Goal: Contribute content: Add original content to the website for others to see

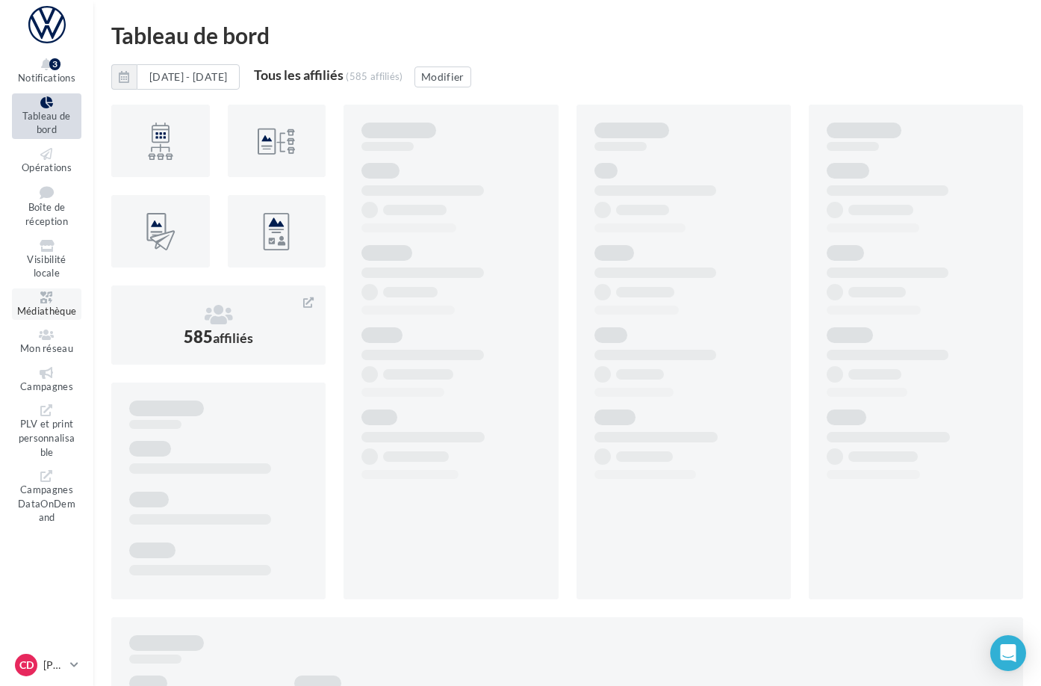
click at [71, 305] on span "Médiathèque" at bounding box center [47, 311] width 60 height 12
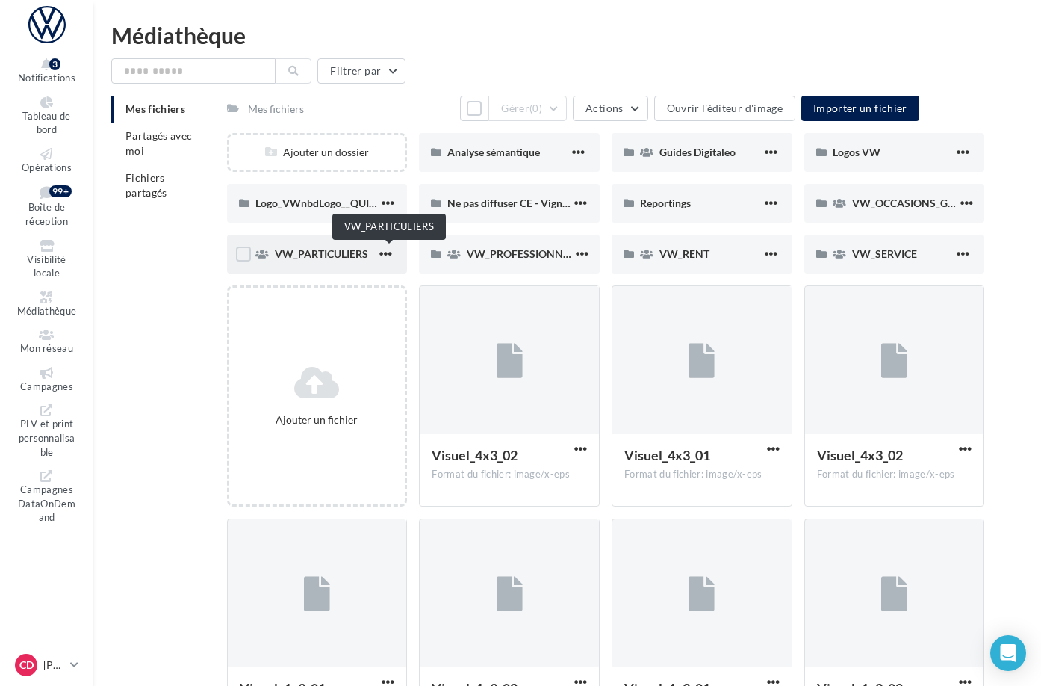
click at [368, 249] on span "VW_PARTICULIERS" at bounding box center [321, 253] width 93 height 13
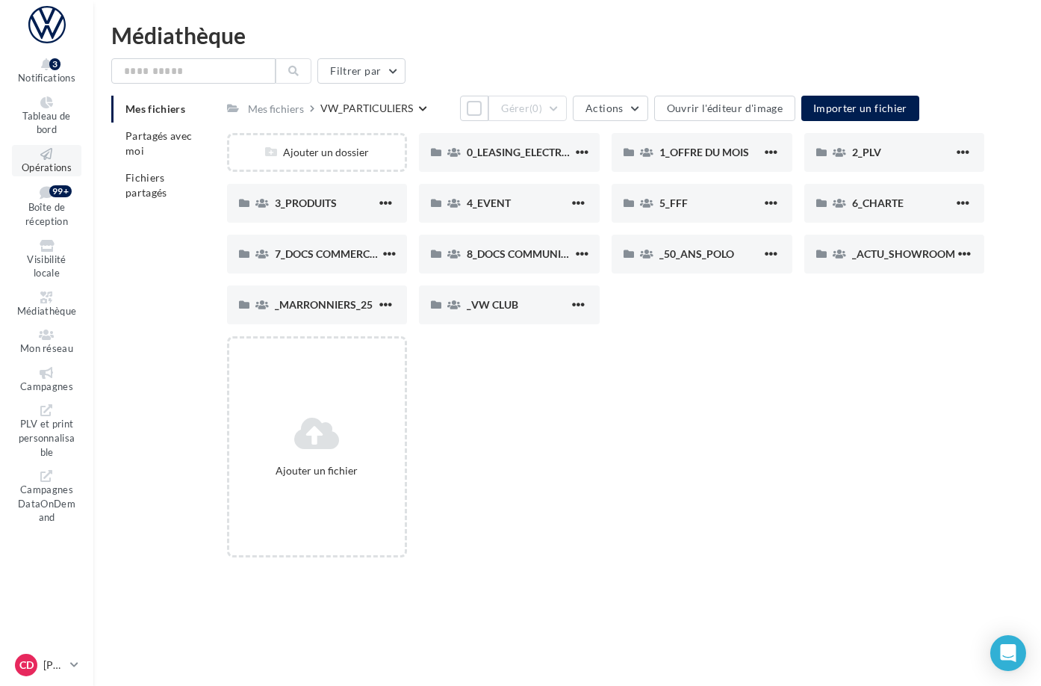
click at [65, 161] on span "Opérations" at bounding box center [47, 167] width 50 height 12
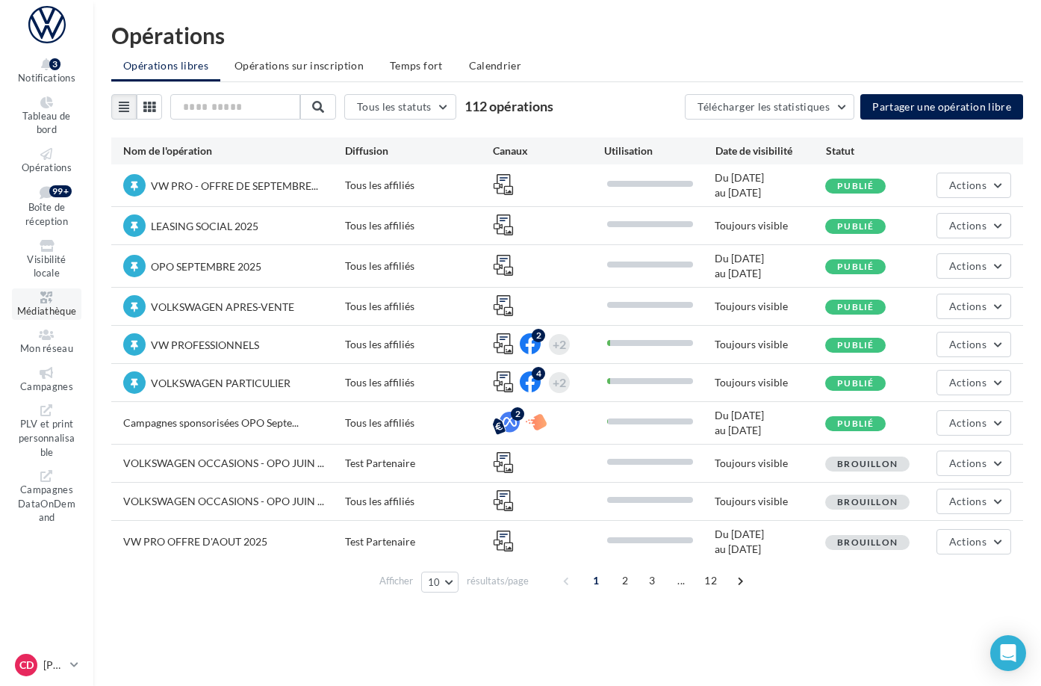
click at [65, 305] on span "Médiathèque" at bounding box center [47, 311] width 60 height 12
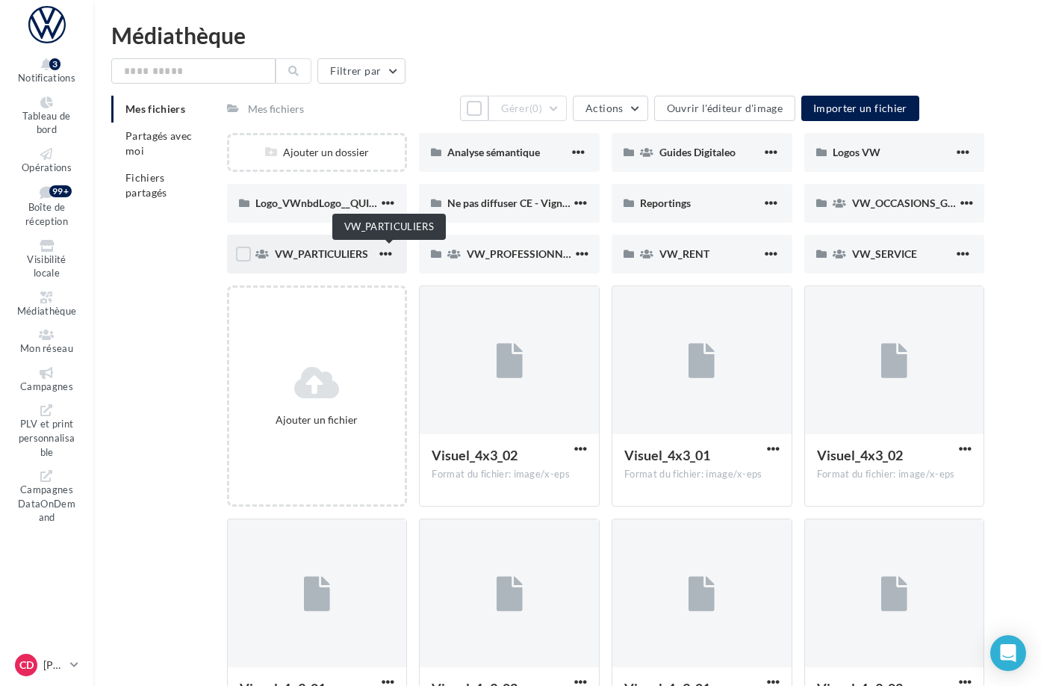
click at [368, 252] on span "VW_PARTICULIERS" at bounding box center [321, 253] width 93 height 13
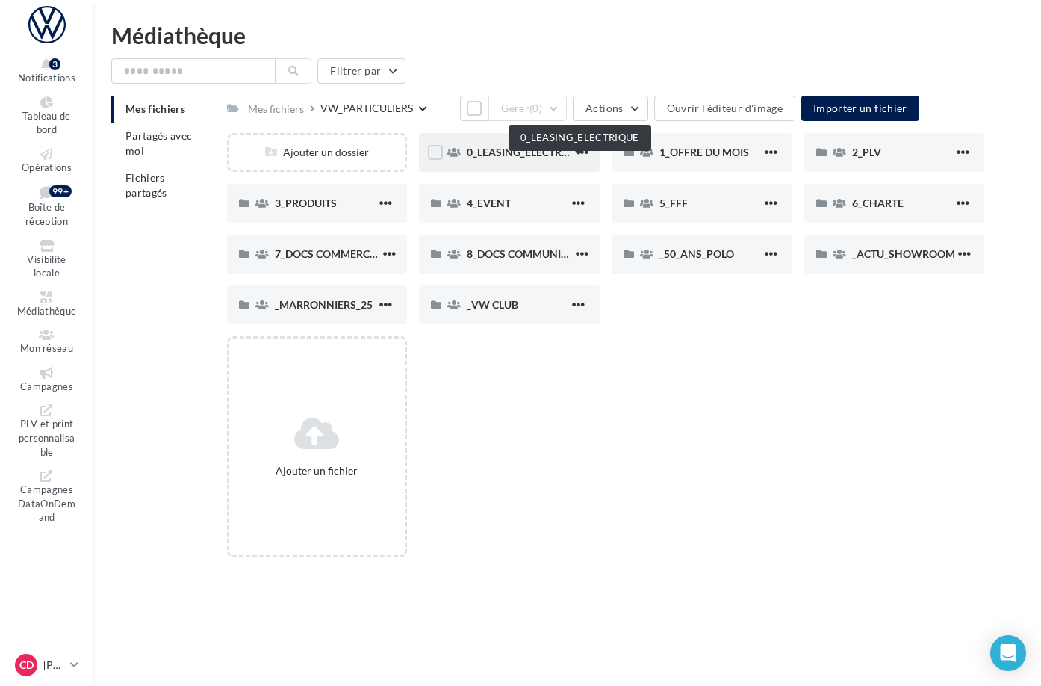
click at [536, 158] on span "0_LEASING_ELECTRIQUE" at bounding box center [526, 152] width 119 height 13
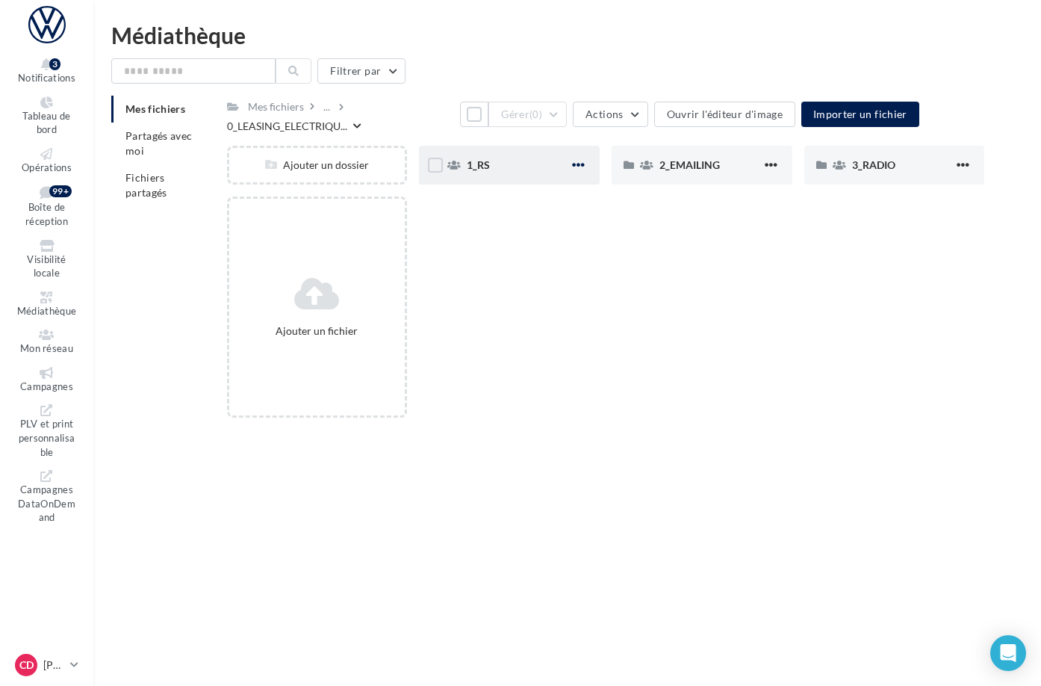
click at [585, 165] on span "button" at bounding box center [578, 164] width 13 height 13
click at [554, 202] on button "Modifier les informations" at bounding box center [505, 195] width 166 height 39
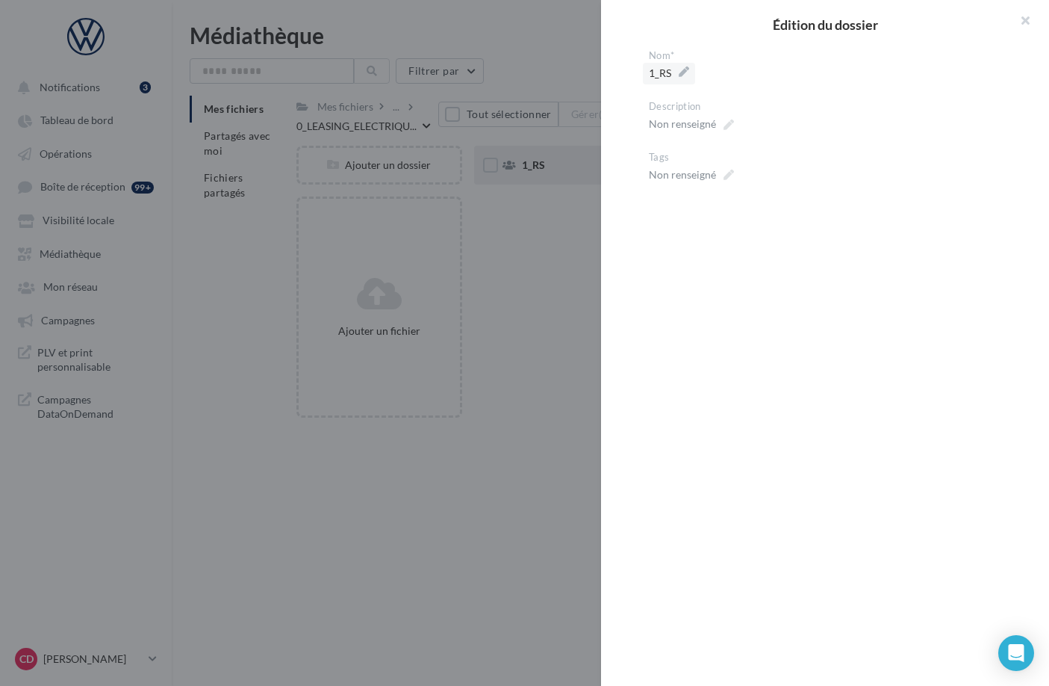
click at [662, 72] on span "1_RS" at bounding box center [669, 73] width 40 height 21
click at [0, 0] on textarea "****" at bounding box center [0, 0] width 0 height 0
drag, startPoint x: 671, startPoint y: 75, endPoint x: 650, endPoint y: 75, distance: 21.7
click at [650, 75] on textarea "****" at bounding box center [831, 75] width 364 height 25
type textarea "**"
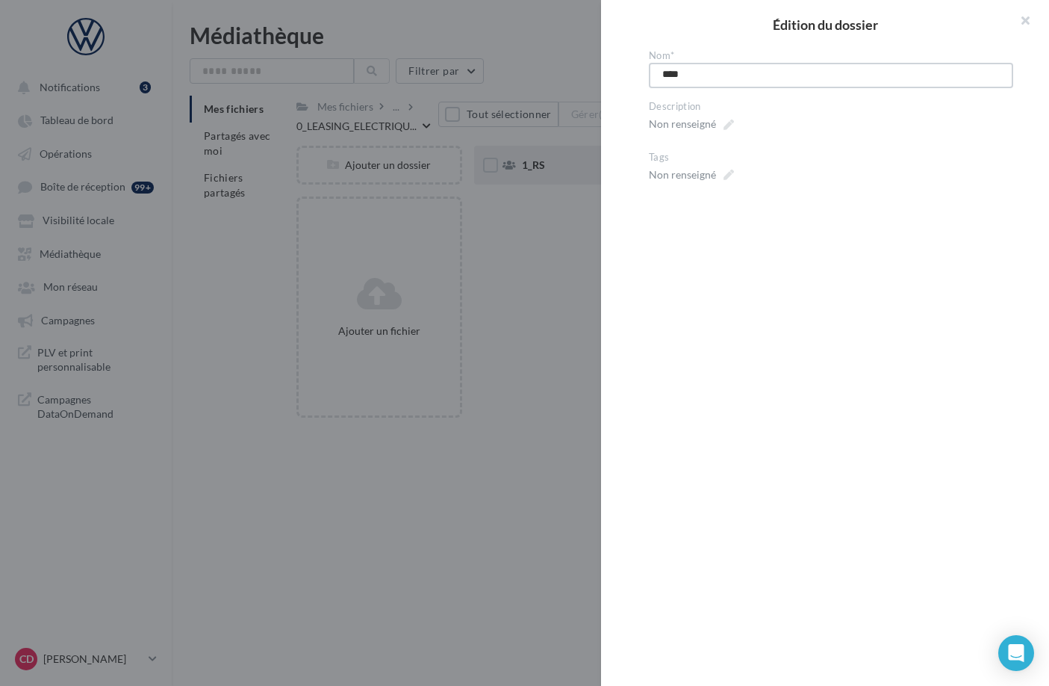
type textarea "**"
click at [708, 80] on textarea "**" at bounding box center [831, 75] width 364 height 25
type textarea "**"
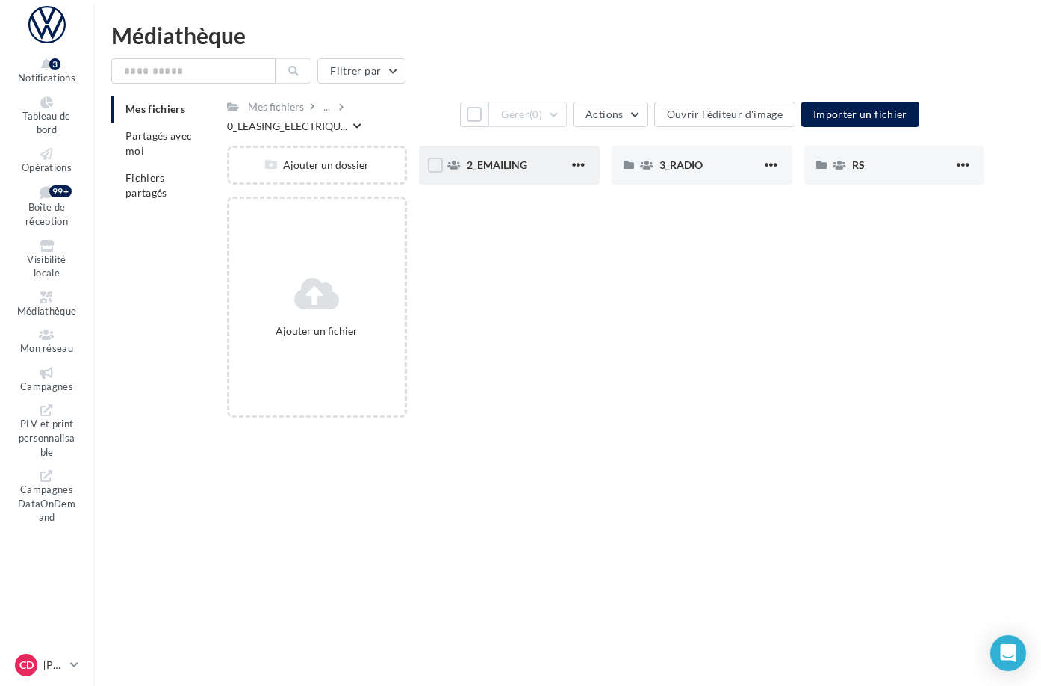
click at [569, 169] on div "2_EMAILING" at bounding box center [518, 165] width 102 height 15
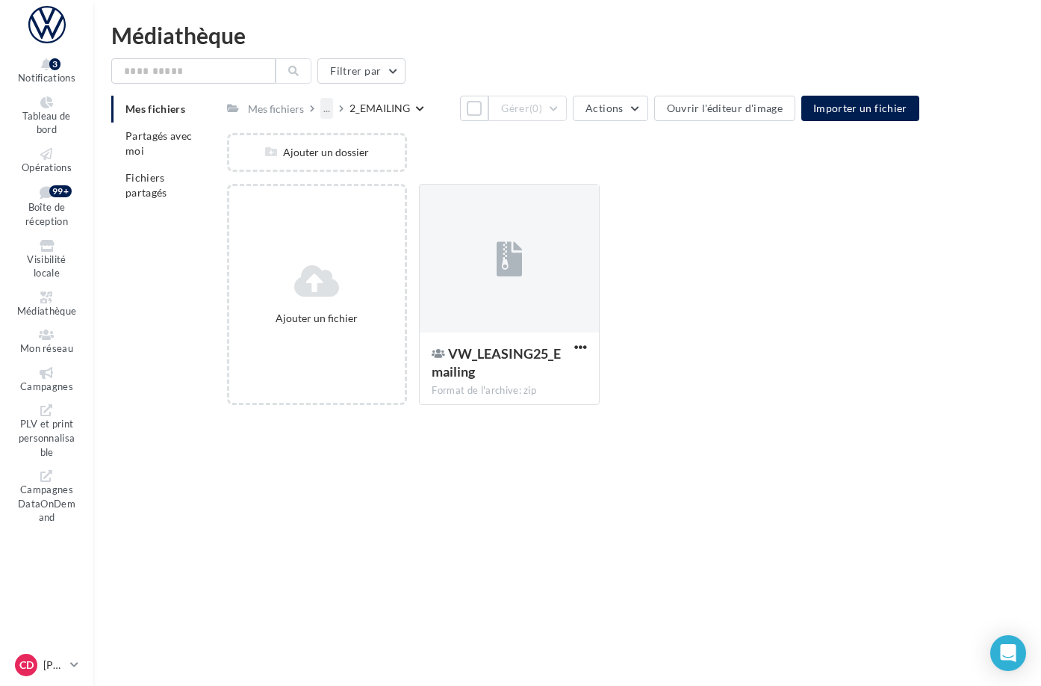
click at [333, 109] on div "..." at bounding box center [326, 108] width 13 height 21
click at [432, 176] on button "0_LEASING_ELECTRIQUE" at bounding box center [432, 183] width 223 height 39
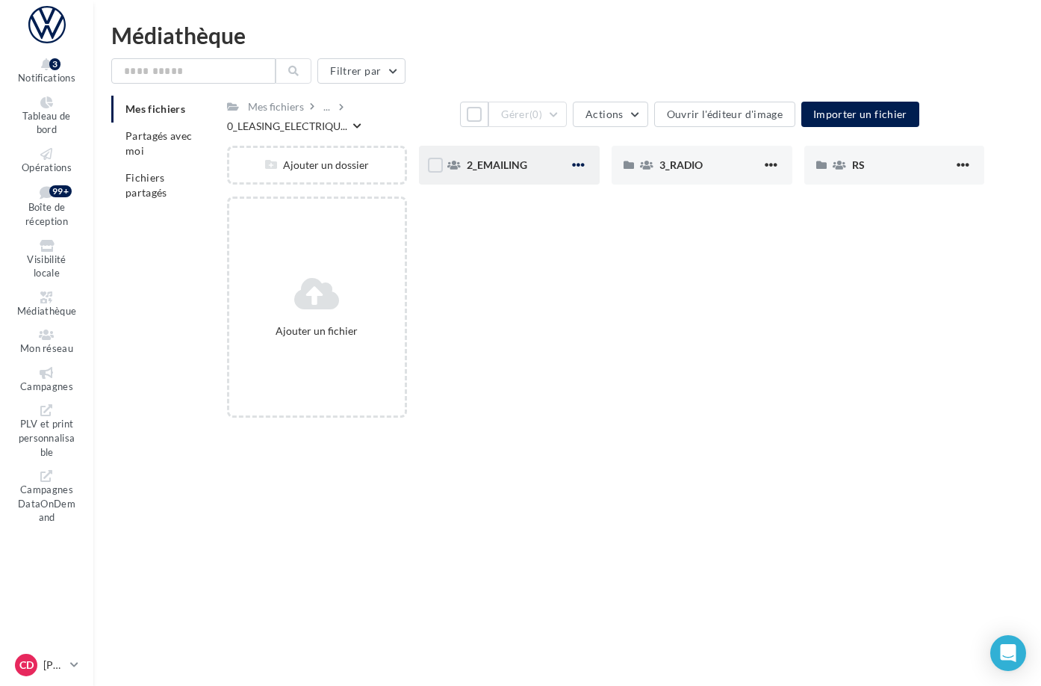
click at [585, 166] on span "button" at bounding box center [578, 164] width 13 height 13
click at [561, 200] on button "Modifier les informations" at bounding box center [505, 195] width 166 height 39
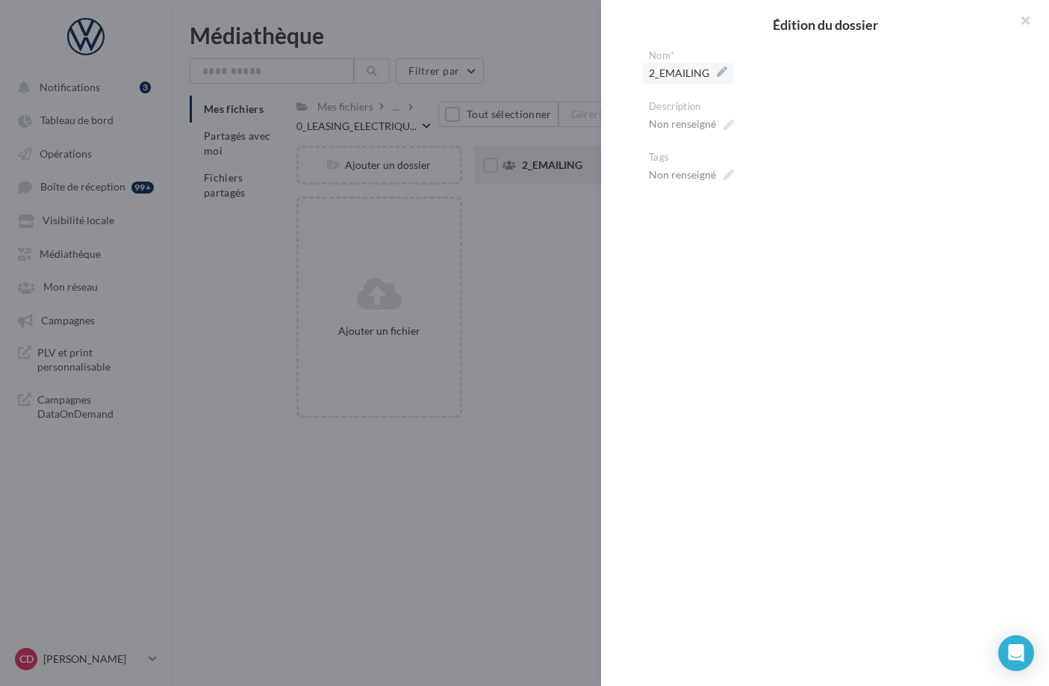
click at [680, 81] on span "2_EMAILING" at bounding box center [688, 73] width 78 height 21
click at [0, 0] on textarea "**********" at bounding box center [0, 0] width 0 height 0
drag, startPoint x: 674, startPoint y: 76, endPoint x: 662, endPoint y: 76, distance: 11.2
click at [662, 76] on textarea "**********" at bounding box center [831, 75] width 364 height 25
type textarea "********"
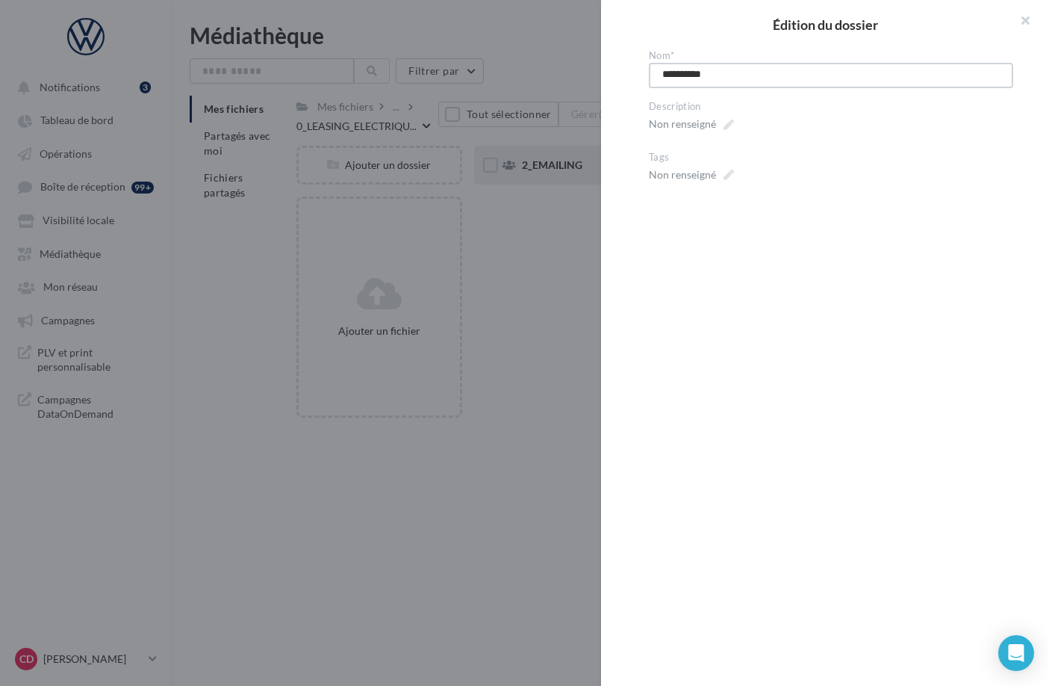
type textarea "********"
click at [528, 223] on div at bounding box center [524, 343] width 1049 height 686
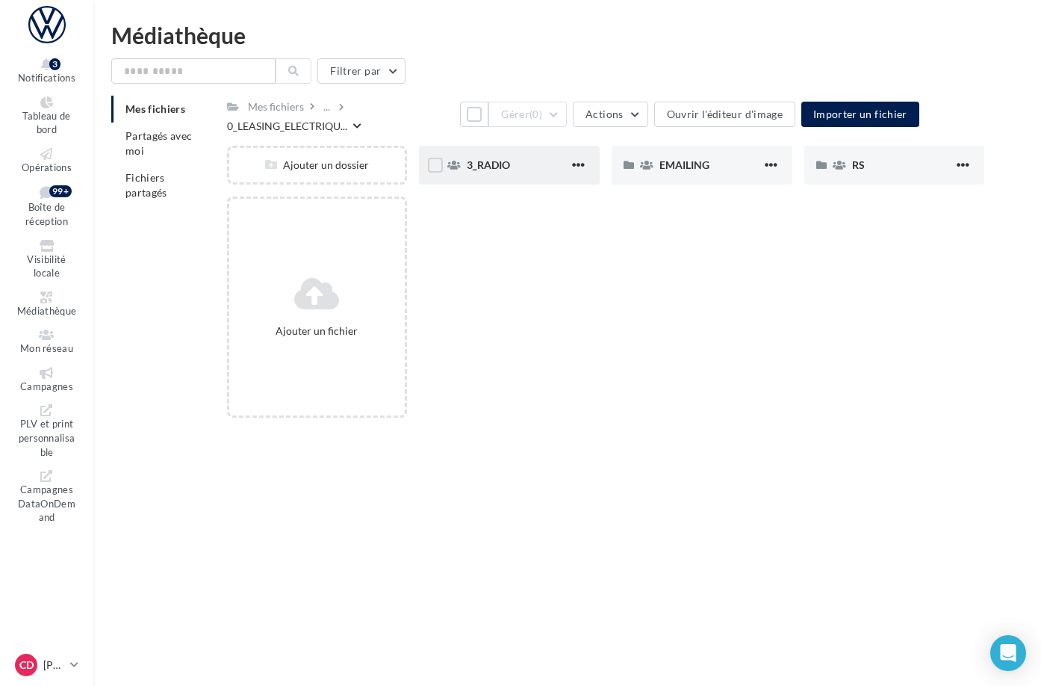
click at [588, 164] on button "button" at bounding box center [578, 165] width 19 height 15
click at [567, 200] on button "Modifier les informations" at bounding box center [505, 195] width 166 height 39
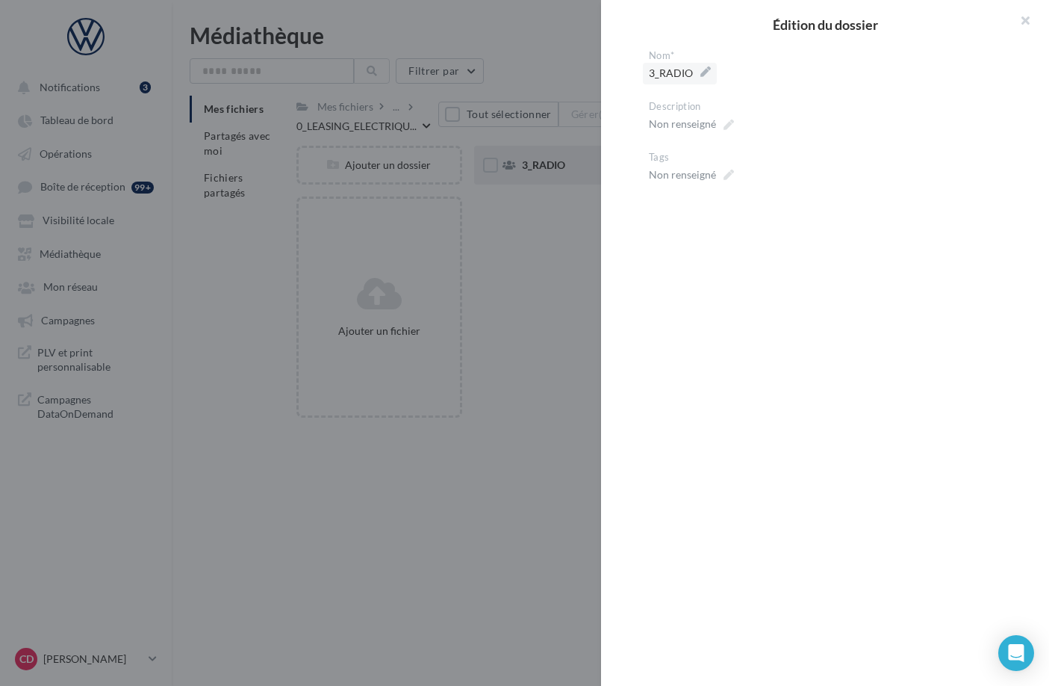
click at [699, 77] on span "3_RADIO" at bounding box center [680, 73] width 62 height 21
click at [0, 0] on textarea "*******" at bounding box center [0, 0] width 0 height 0
drag, startPoint x: 673, startPoint y: 75, endPoint x: 651, endPoint y: 75, distance: 21.7
click at [651, 75] on textarea "*******" at bounding box center [831, 75] width 364 height 25
type textarea "*****"
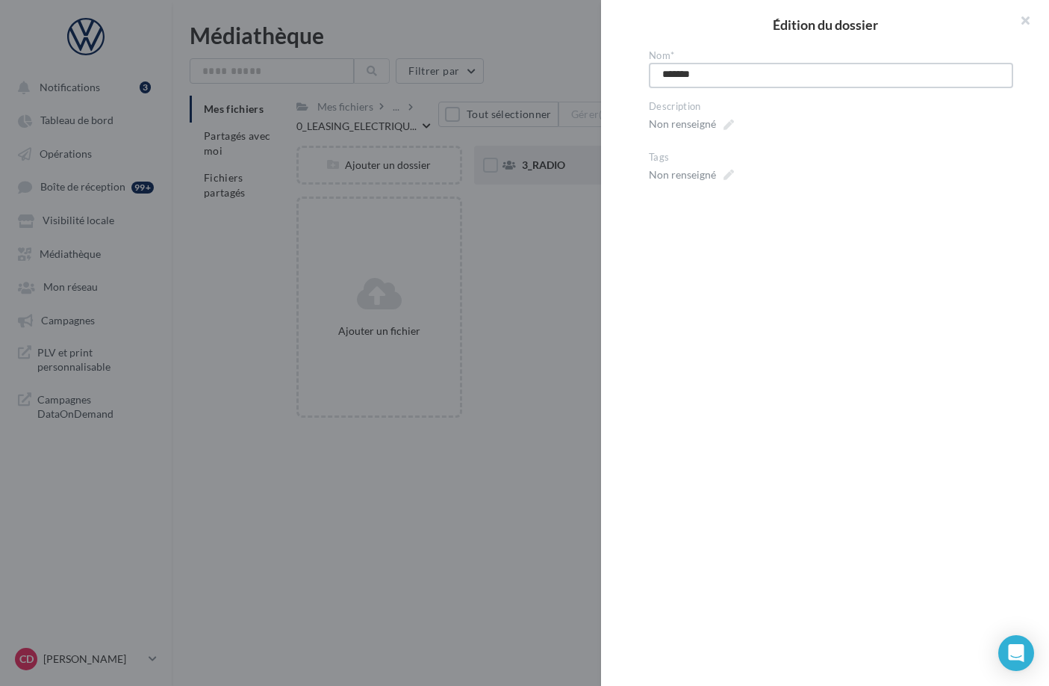
type textarea "*****"
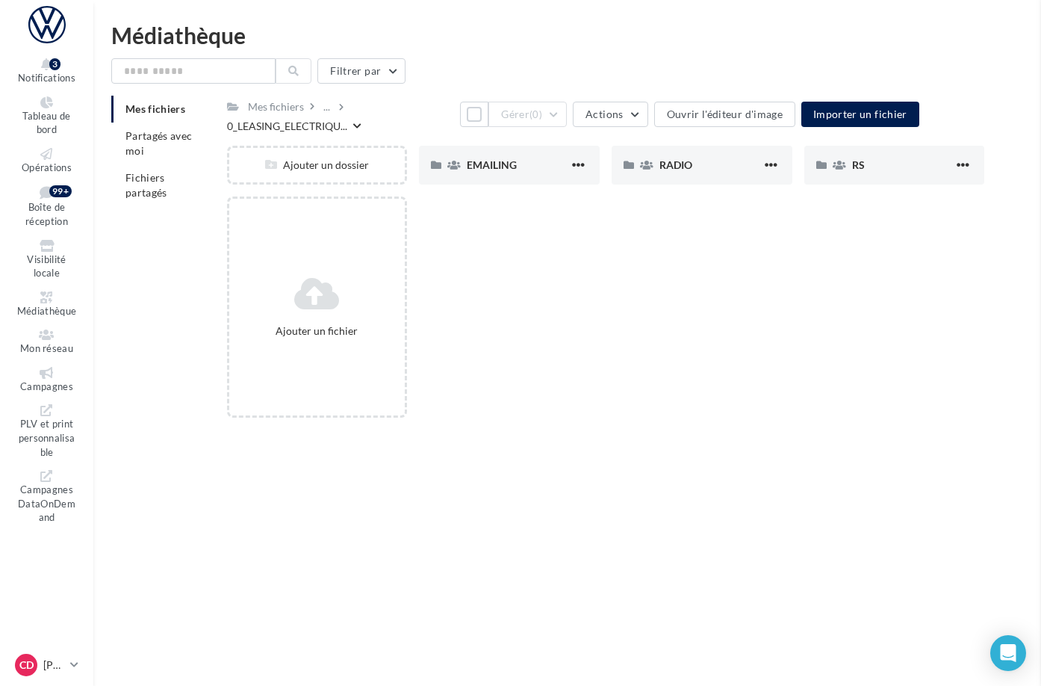
click at [519, 264] on div "Ajouter un fichier" at bounding box center [612, 312] width 770 height 233
click at [517, 161] on span "EMAILING" at bounding box center [492, 164] width 50 height 13
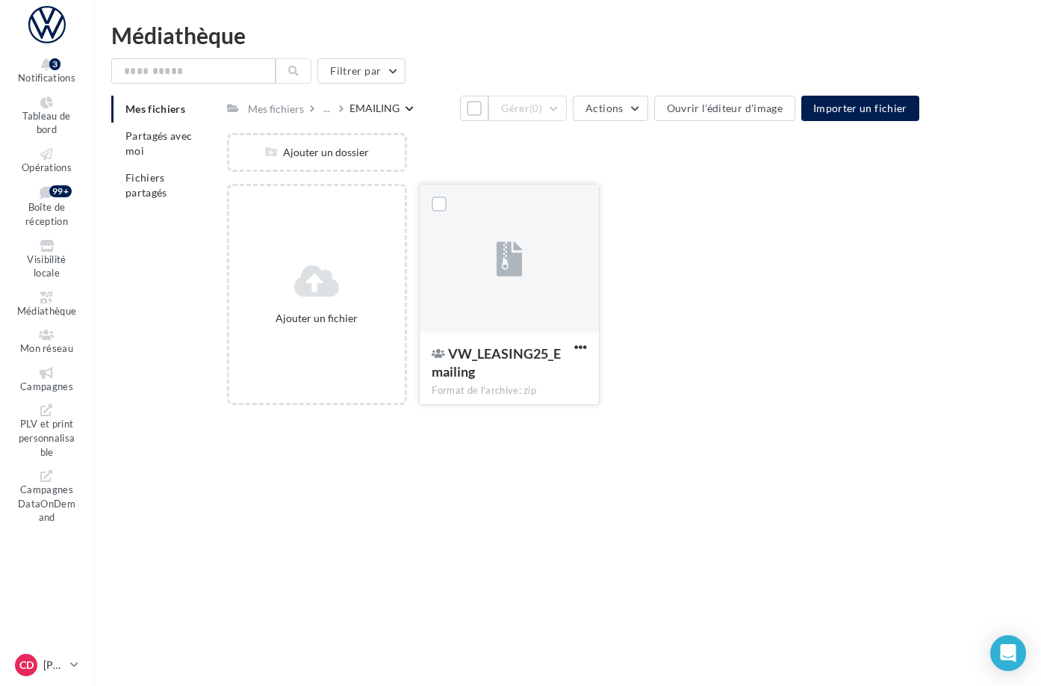
click at [459, 223] on div at bounding box center [439, 203] width 39 height 39
click at [599, 279] on div at bounding box center [509, 258] width 179 height 149
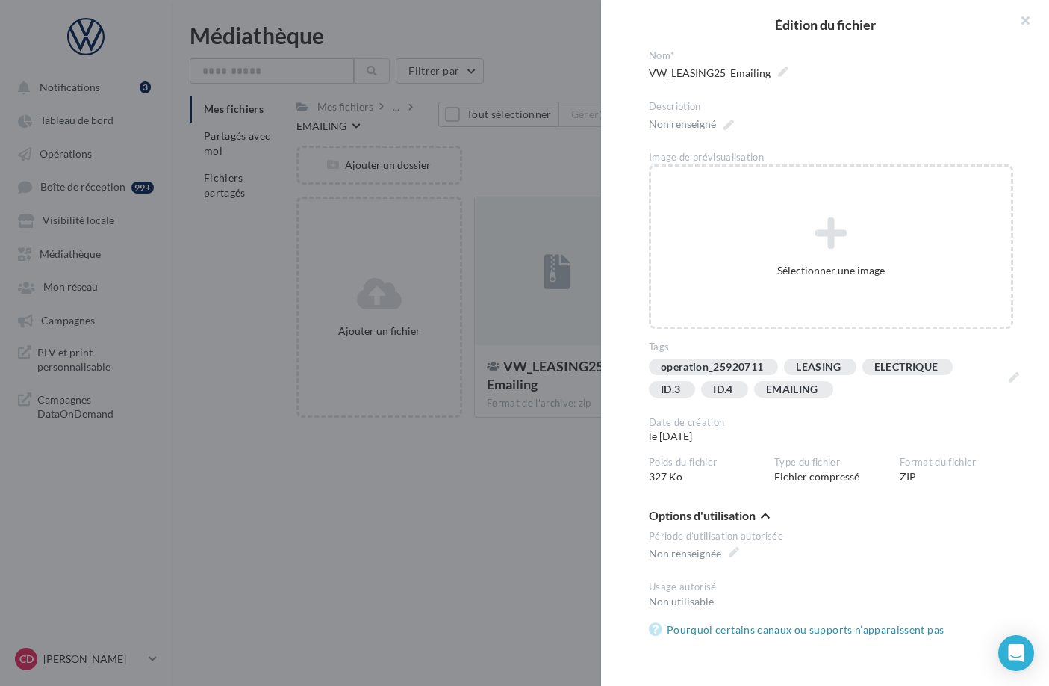
click at [574, 468] on div at bounding box center [524, 343] width 1049 height 686
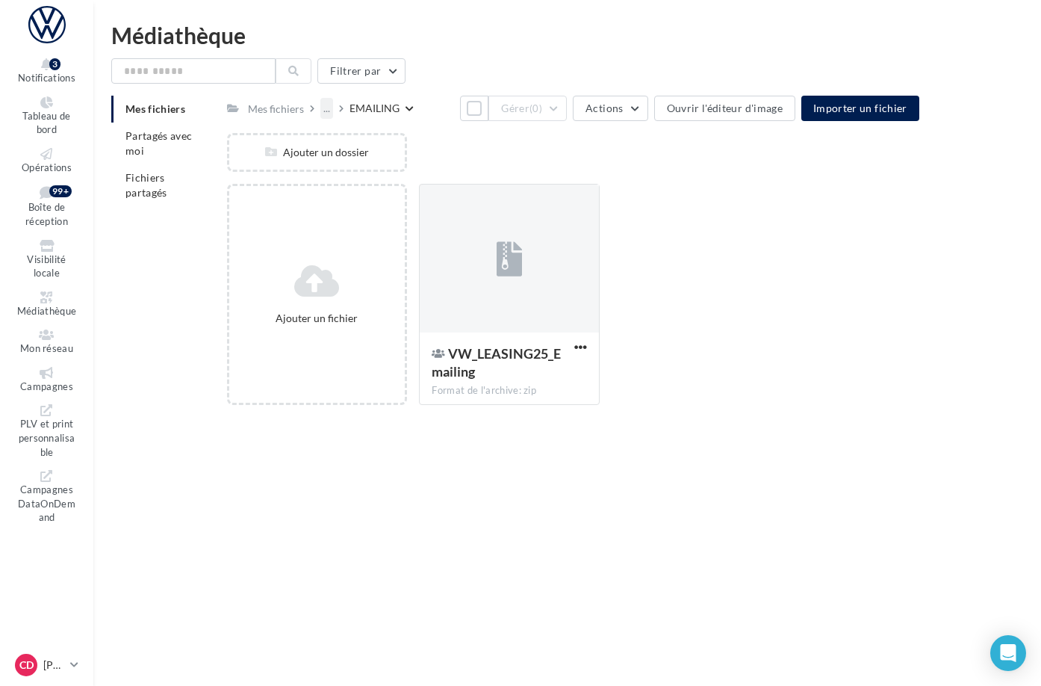
click at [333, 114] on div "..." at bounding box center [326, 108] width 13 height 21
click at [429, 181] on button "0_LEASING_ELECTRIQUE" at bounding box center [432, 183] width 223 height 39
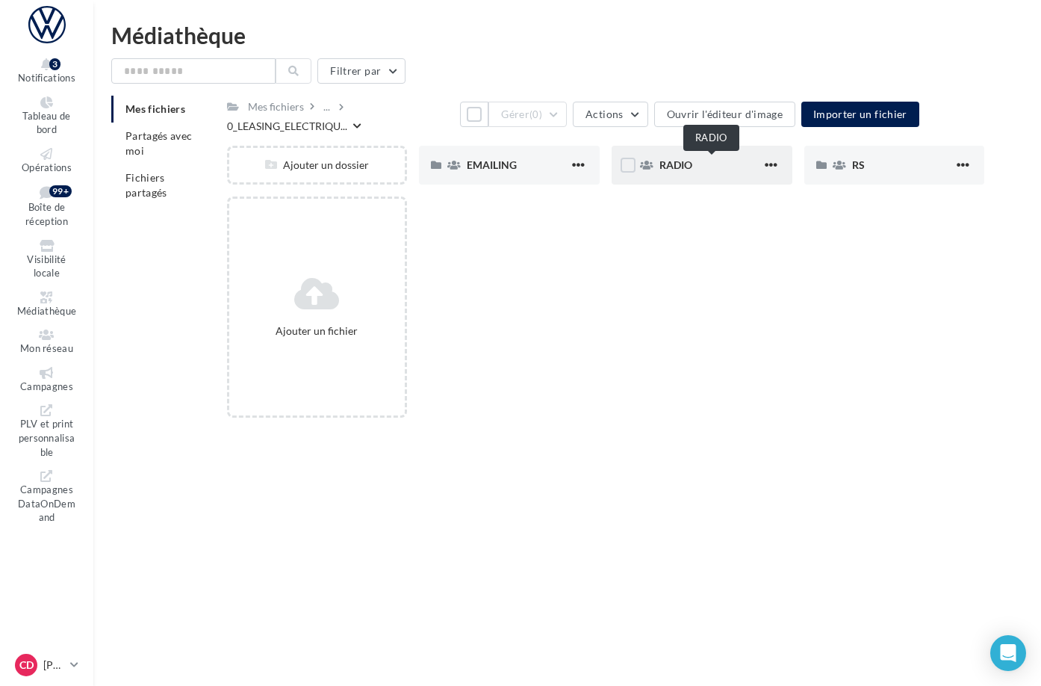
click at [692, 162] on span "RADIO" at bounding box center [675, 164] width 33 height 13
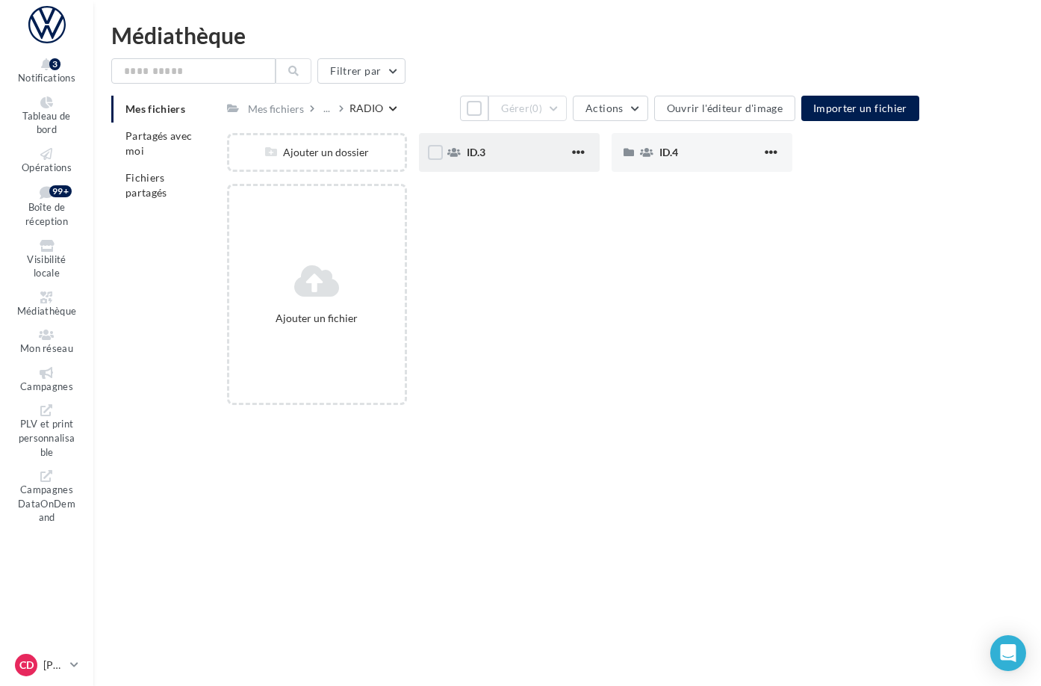
click at [563, 160] on div "ID.3" at bounding box center [518, 152] width 102 height 15
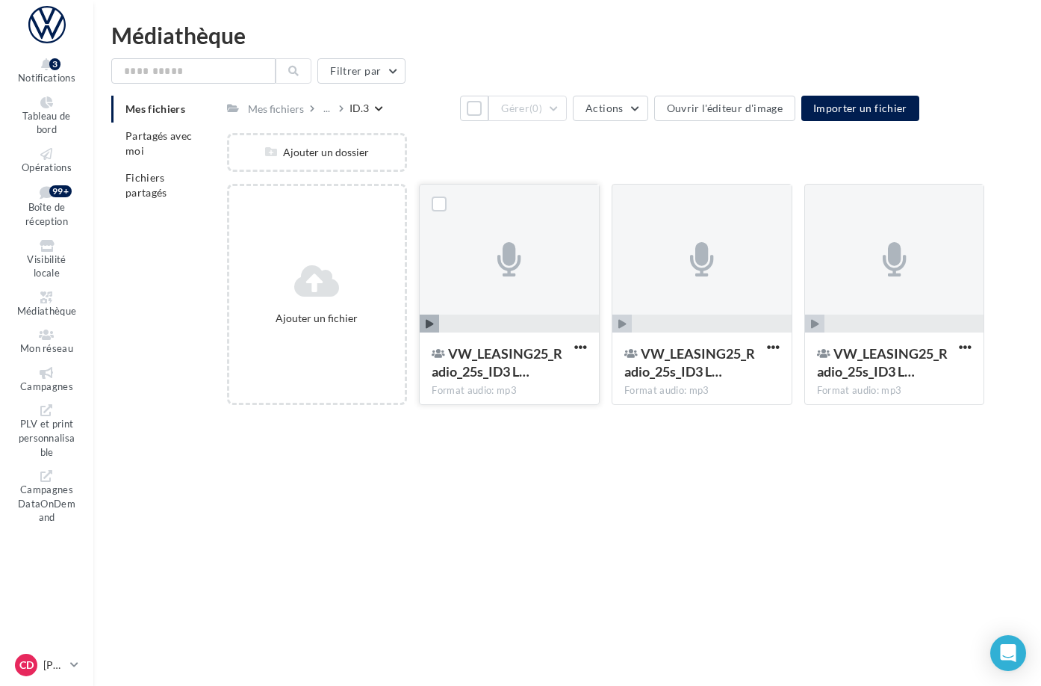
click at [599, 243] on div at bounding box center [509, 258] width 179 height 149
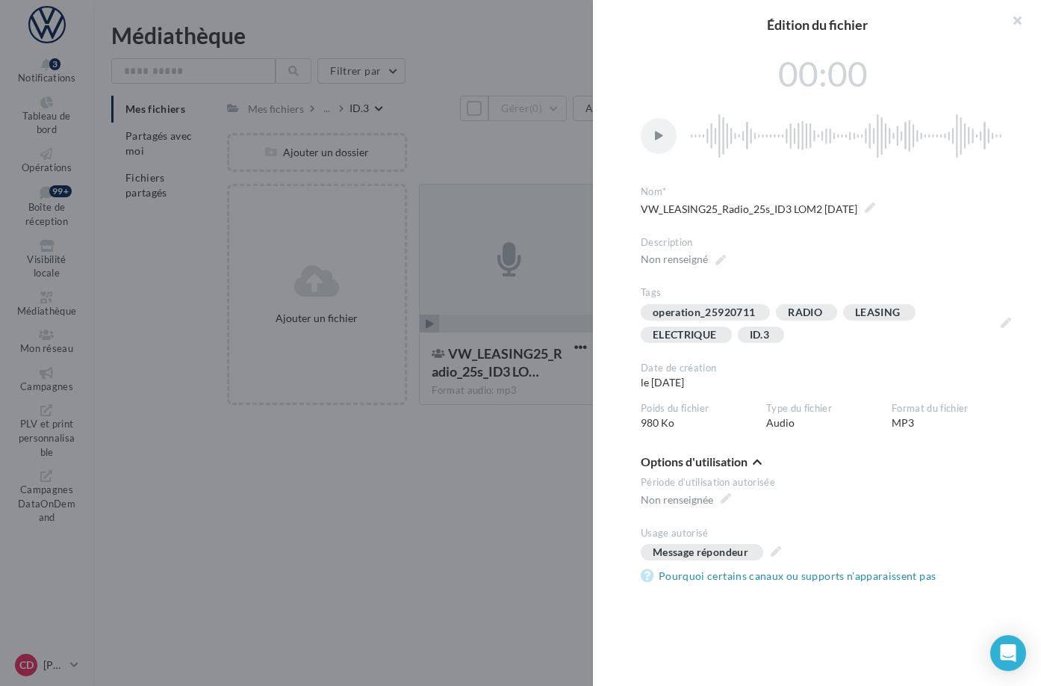
click at [558, 487] on div at bounding box center [520, 343] width 1041 height 686
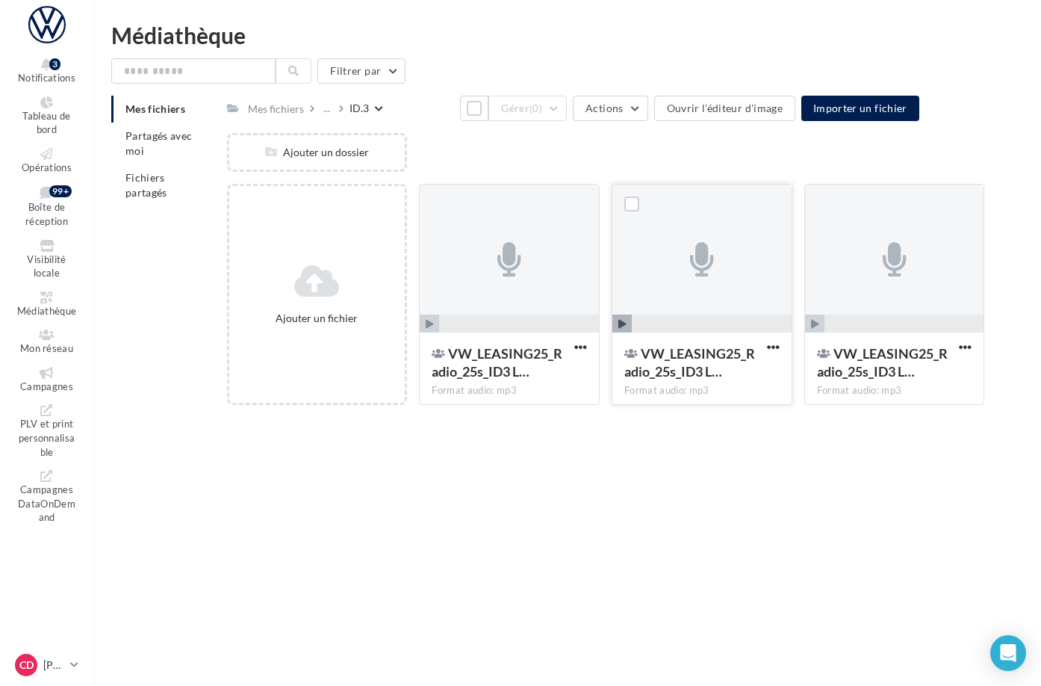
click at [723, 312] on div at bounding box center [701, 258] width 179 height 149
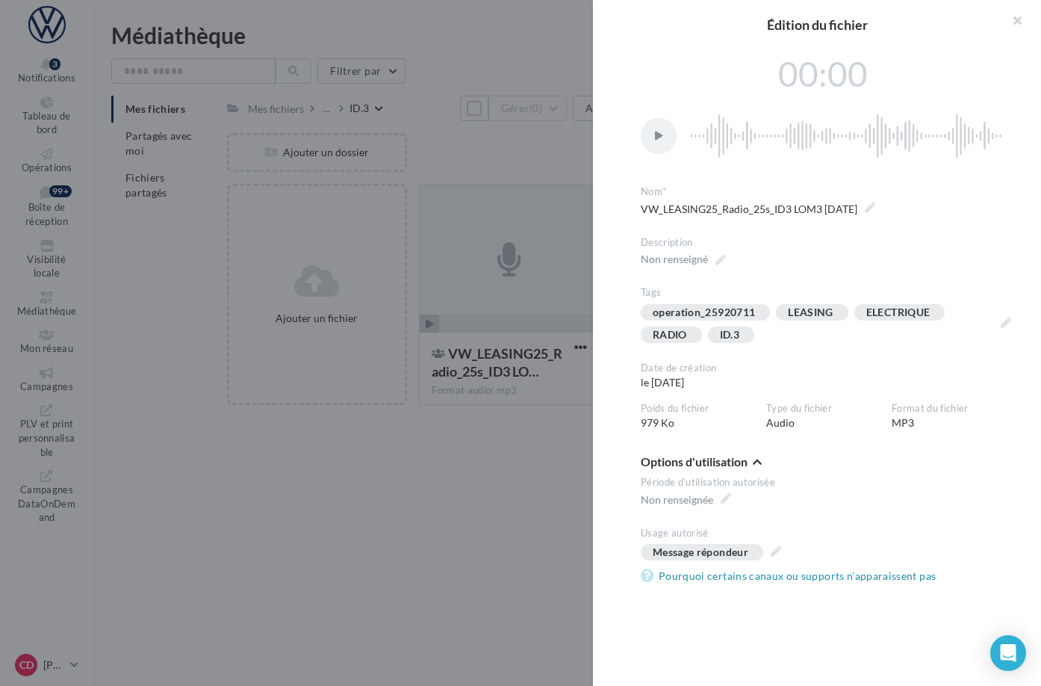
click at [538, 493] on div at bounding box center [520, 343] width 1041 height 686
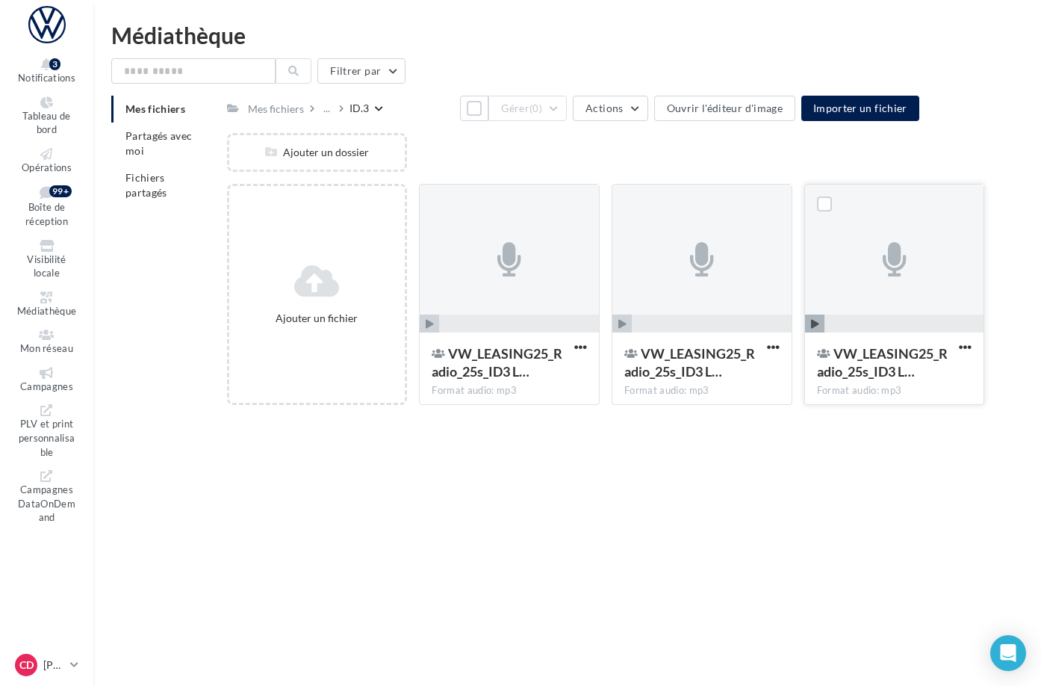
click at [853, 306] on div at bounding box center [894, 258] width 179 height 149
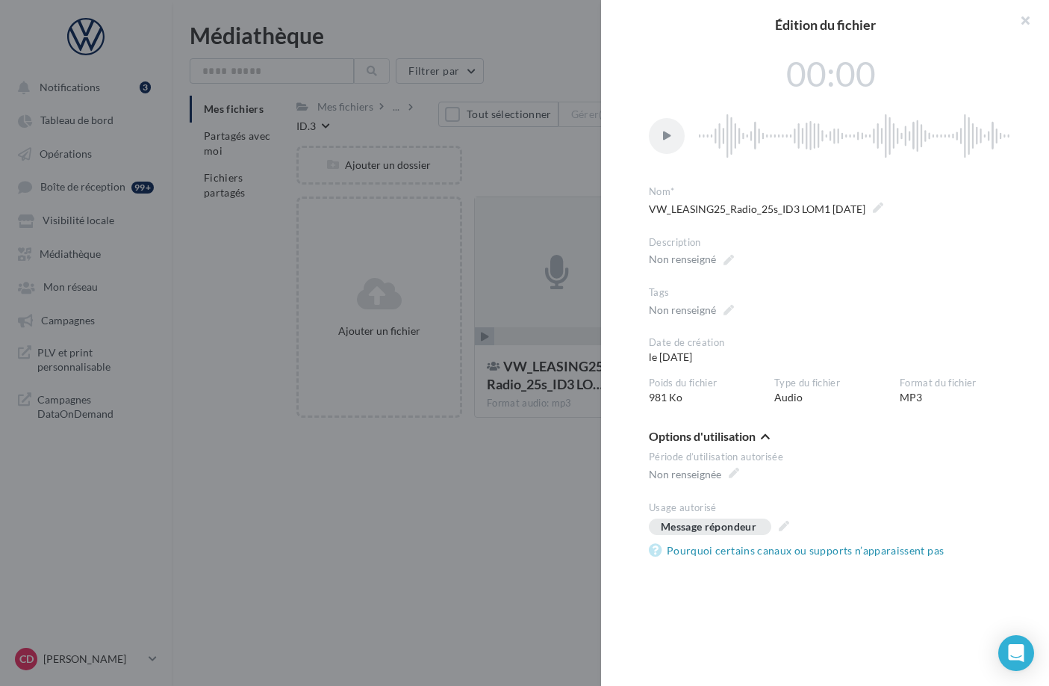
click at [550, 491] on div at bounding box center [524, 343] width 1049 height 686
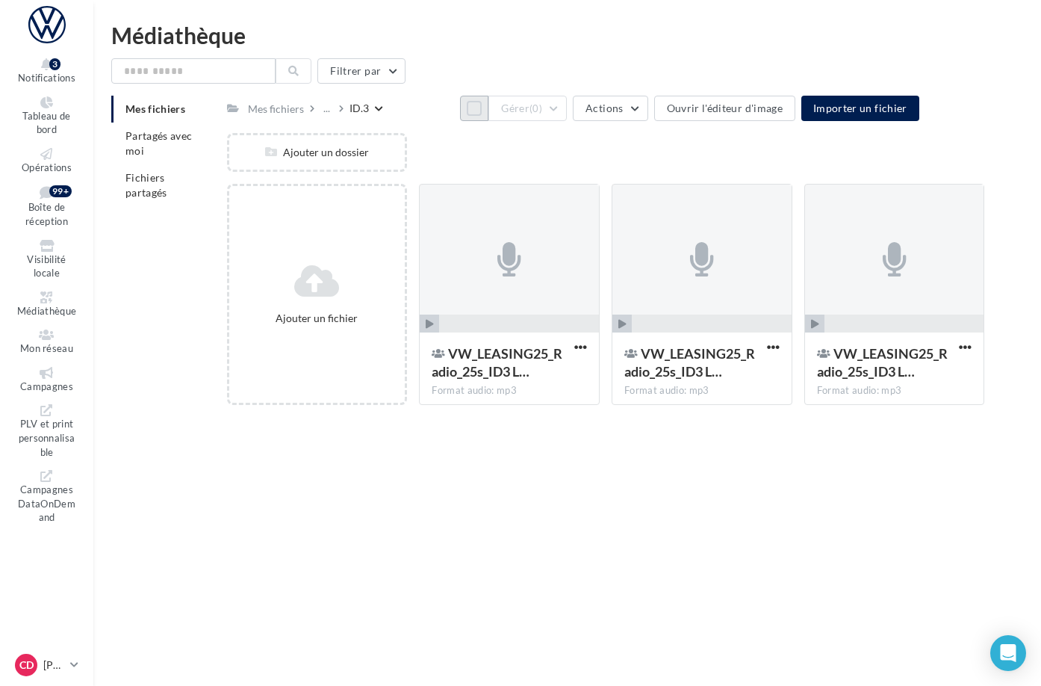
click at [461, 117] on button "Tout sélectionner" at bounding box center [474, 108] width 28 height 25
click at [647, 116] on button "Actions" at bounding box center [610, 108] width 75 height 25
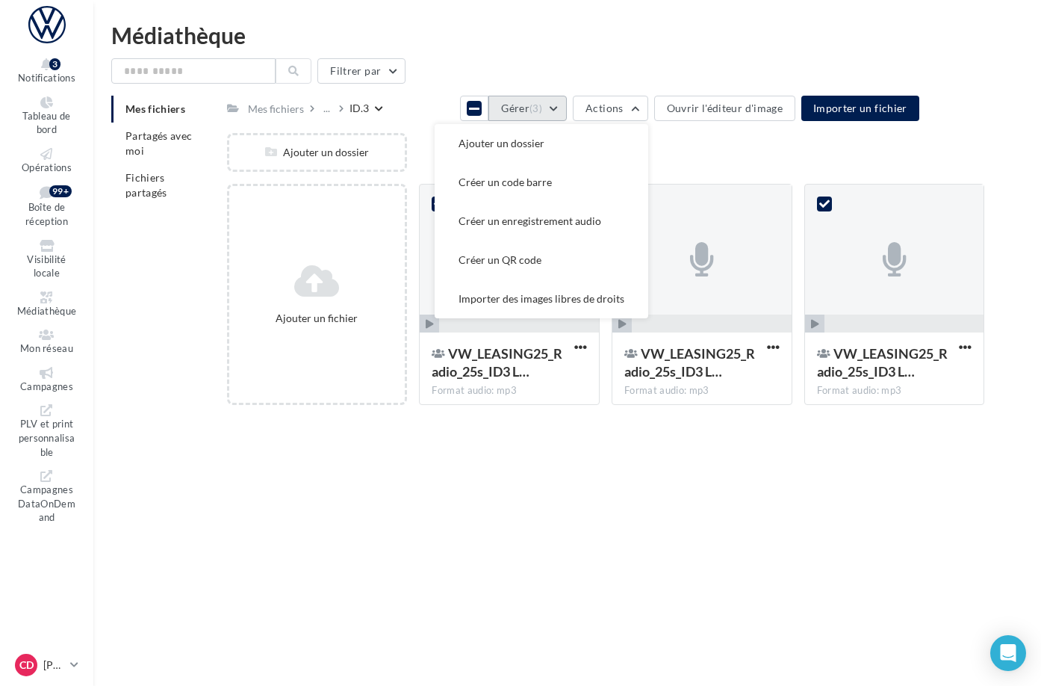
click at [567, 114] on button "Gérer (3)" at bounding box center [527, 108] width 78 height 25
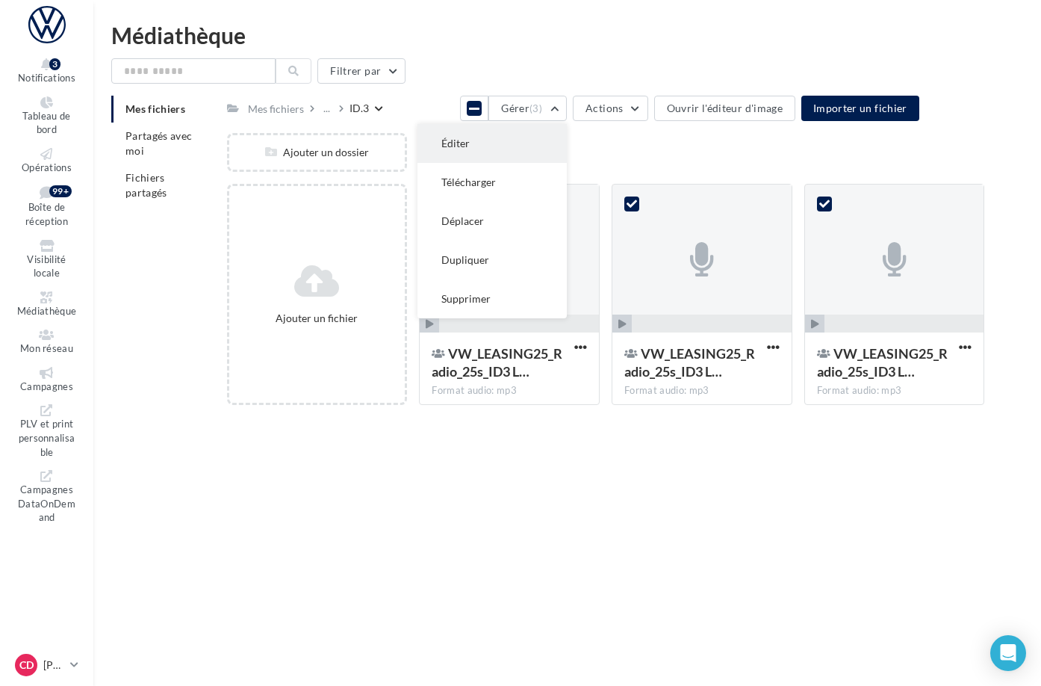
click at [567, 142] on button "Éditer" at bounding box center [491, 143] width 149 height 39
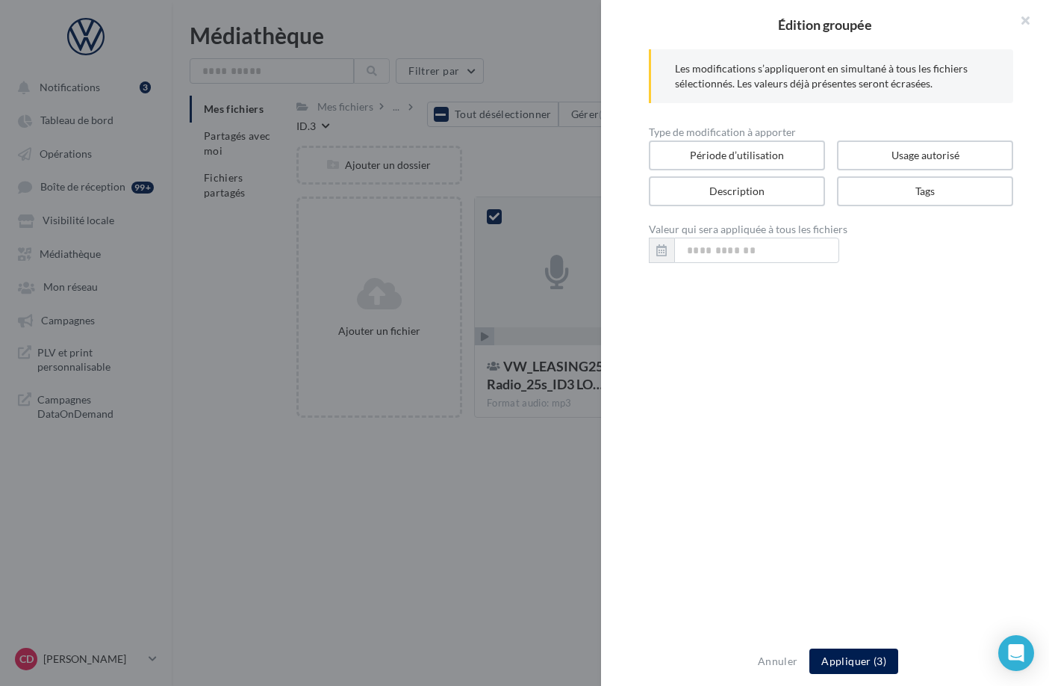
click at [440, 114] on div at bounding box center [524, 343] width 1049 height 686
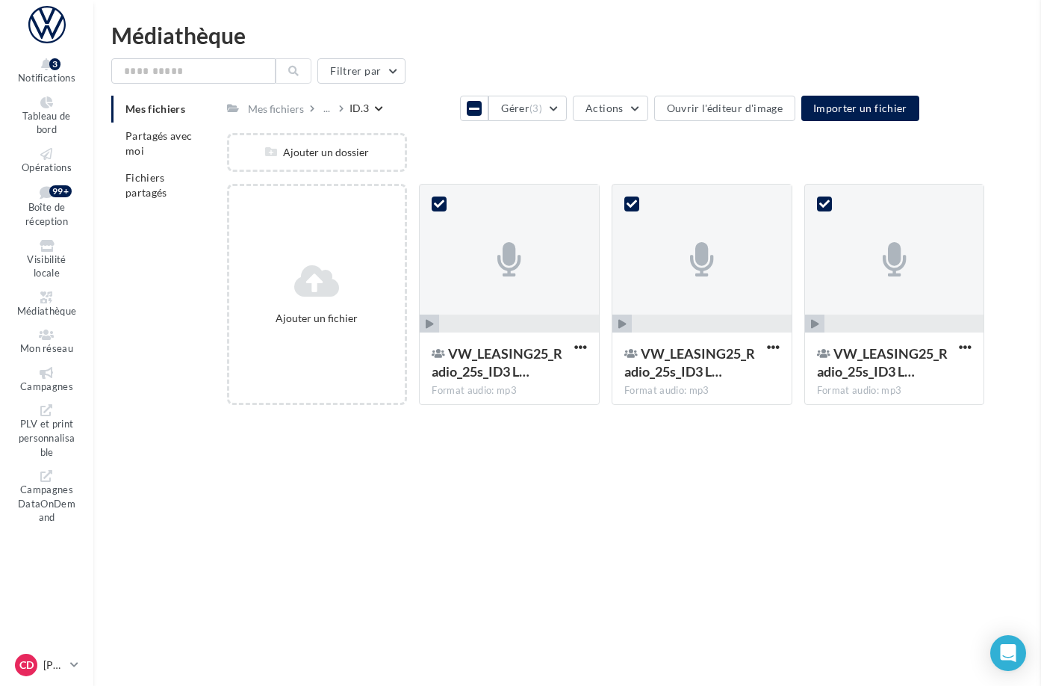
click at [485, 152] on div "Ajouter un dossier" at bounding box center [612, 158] width 770 height 51
click at [469, 114] on icon at bounding box center [474, 108] width 10 height 12
click at [512, 166] on div "Ajouter un dossier" at bounding box center [612, 158] width 770 height 51
click at [333, 111] on div "..." at bounding box center [326, 108] width 13 height 21
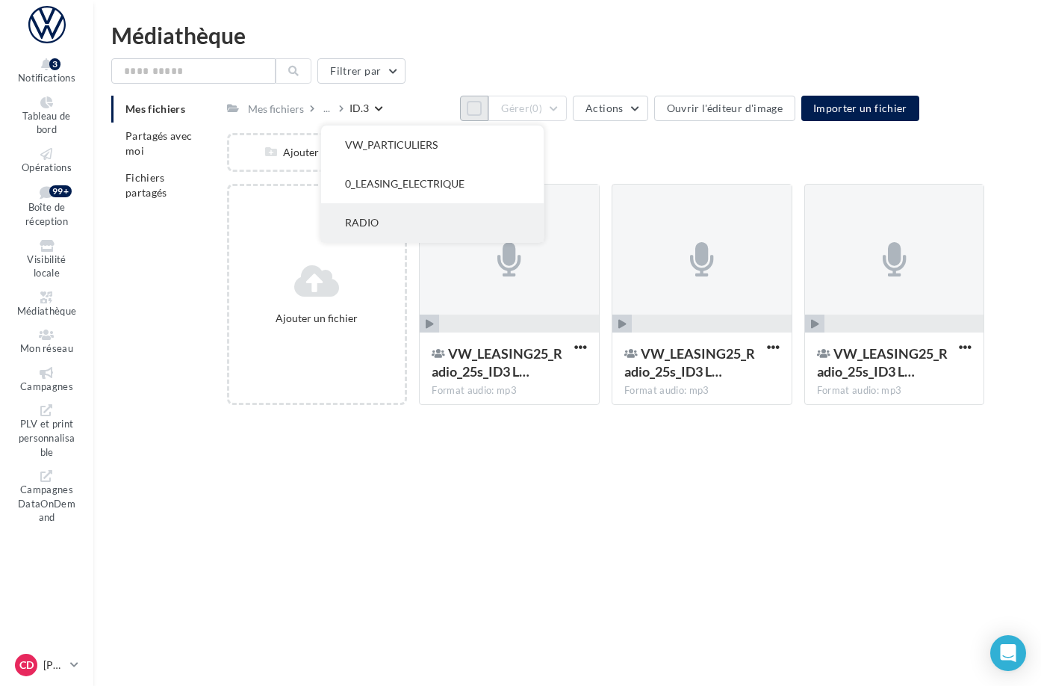
click at [464, 214] on button "RADIO" at bounding box center [432, 222] width 223 height 39
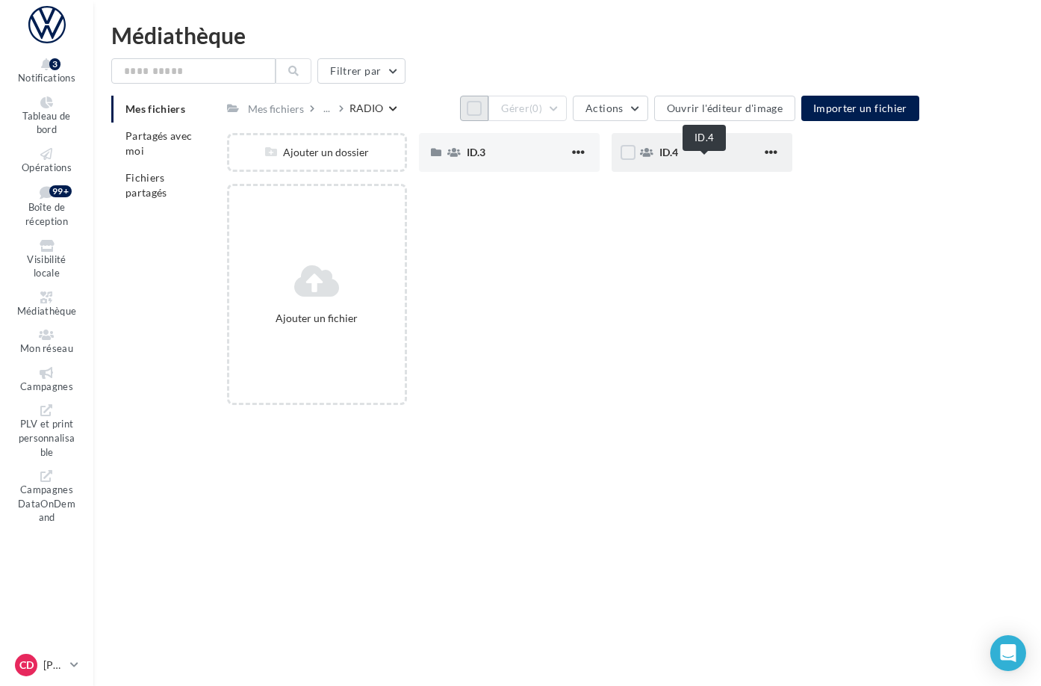
click at [678, 158] on span "ID.4" at bounding box center [668, 152] width 19 height 13
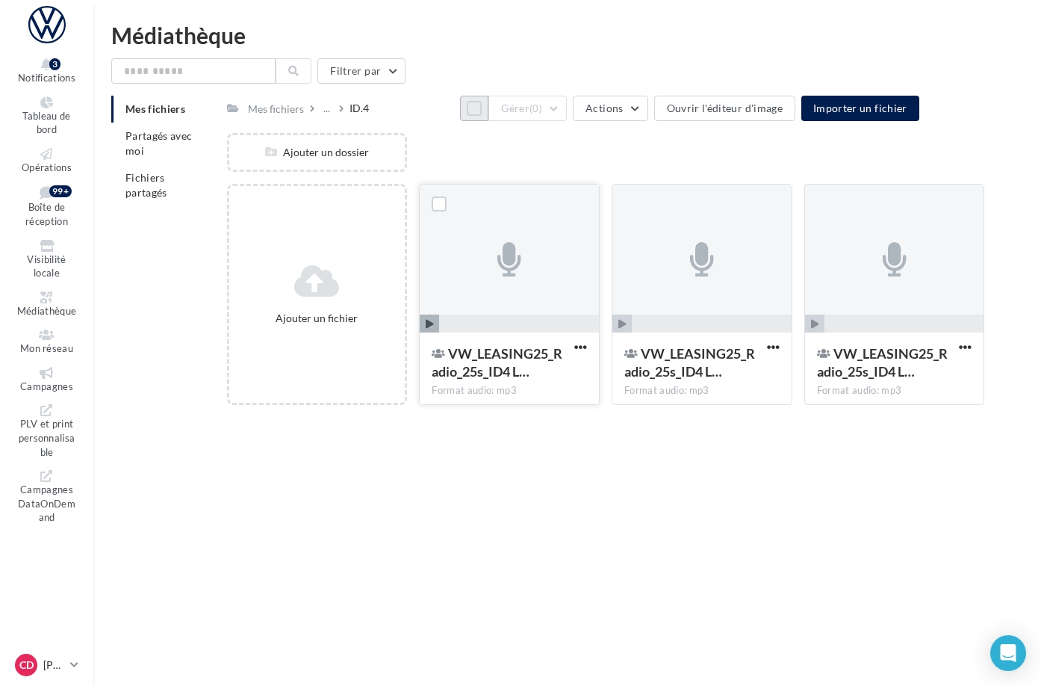
click at [590, 236] on div at bounding box center [509, 258] width 179 height 149
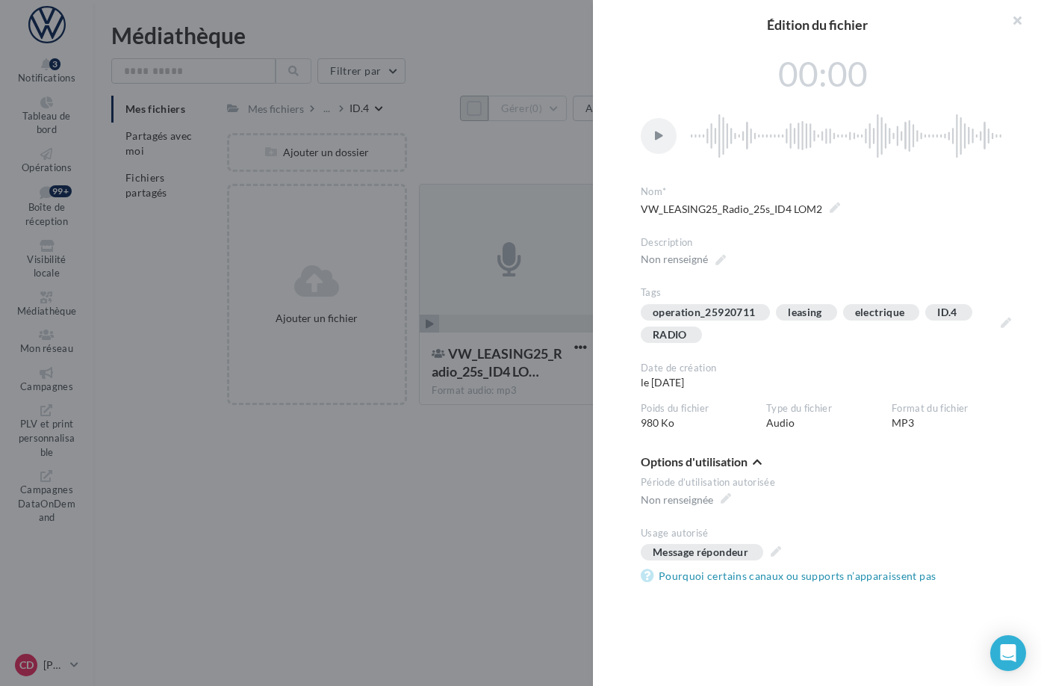
click at [507, 167] on div at bounding box center [520, 343] width 1041 height 686
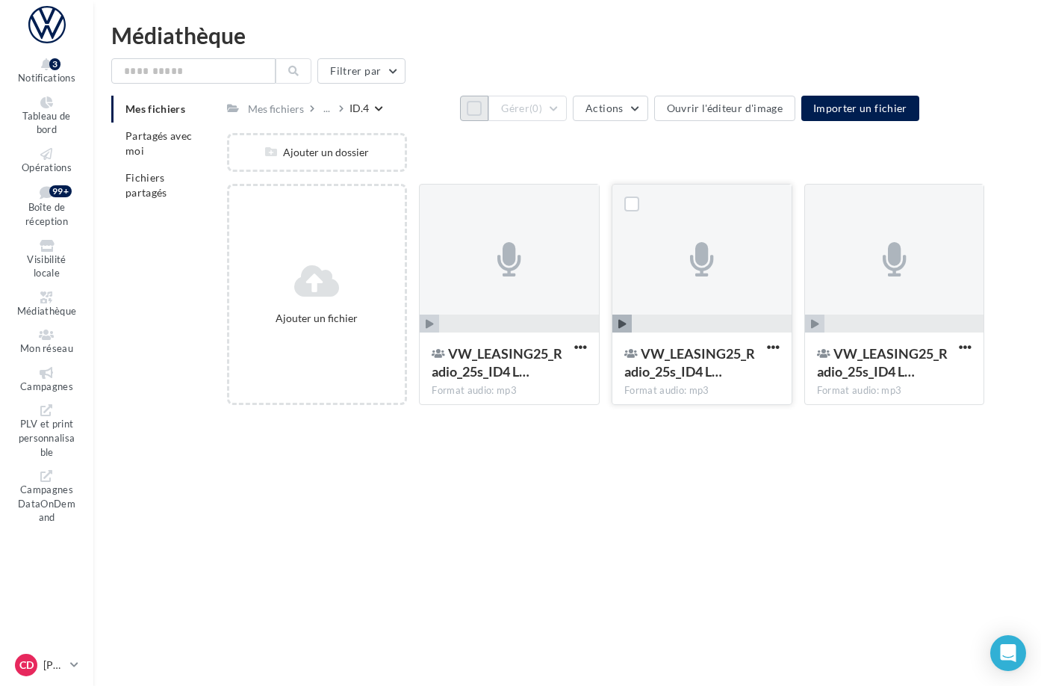
click at [708, 215] on div at bounding box center [701, 258] width 179 height 149
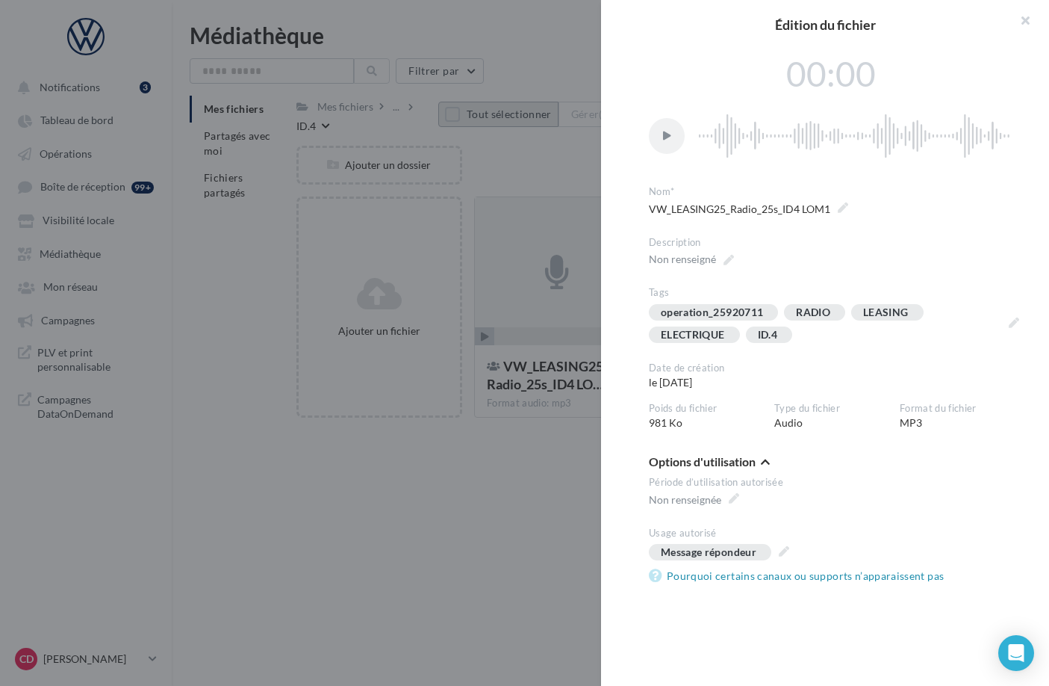
click at [562, 170] on div at bounding box center [524, 343] width 1049 height 686
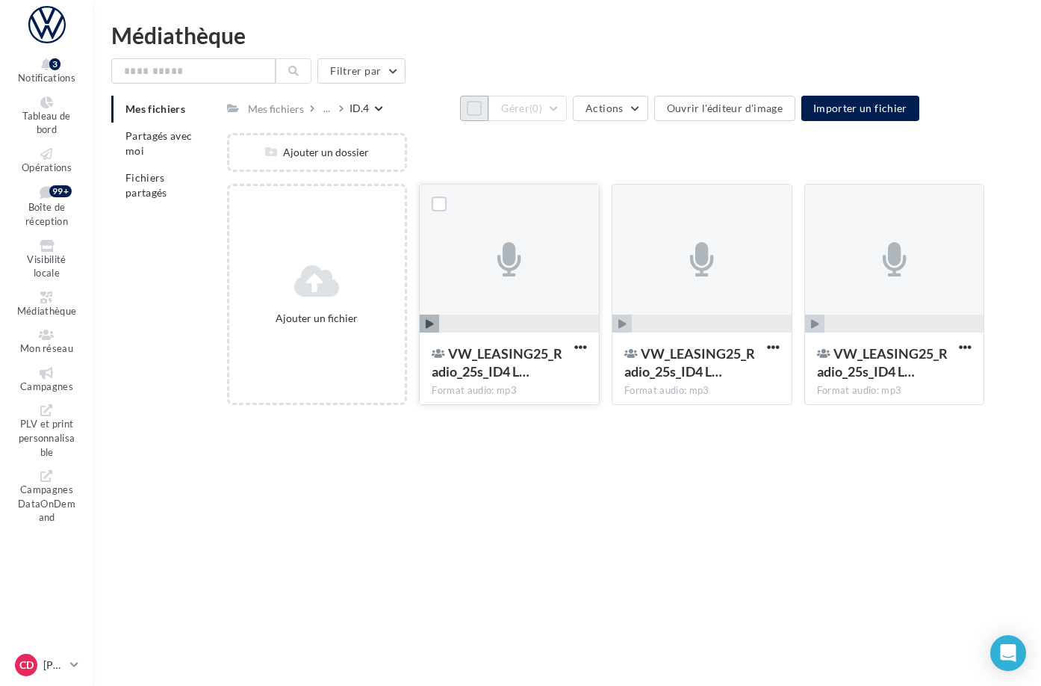
click at [599, 306] on div at bounding box center [509, 258] width 179 height 149
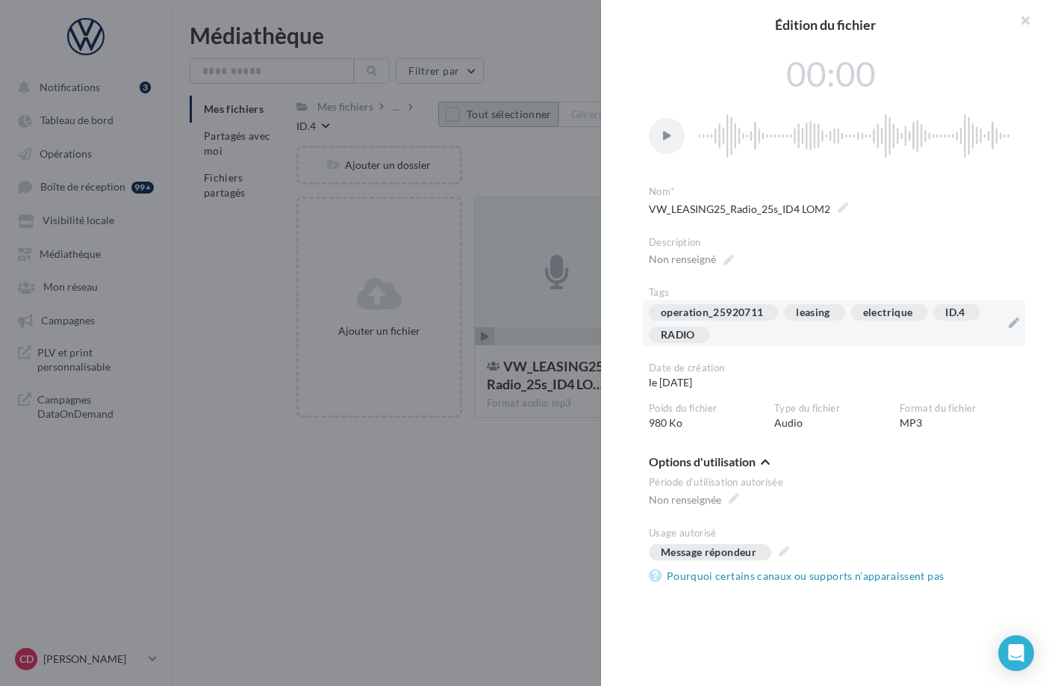
click at [747, 338] on div "operation_25920711 leasing electrique ID.4 RADIO" at bounding box center [825, 326] width 352 height 45
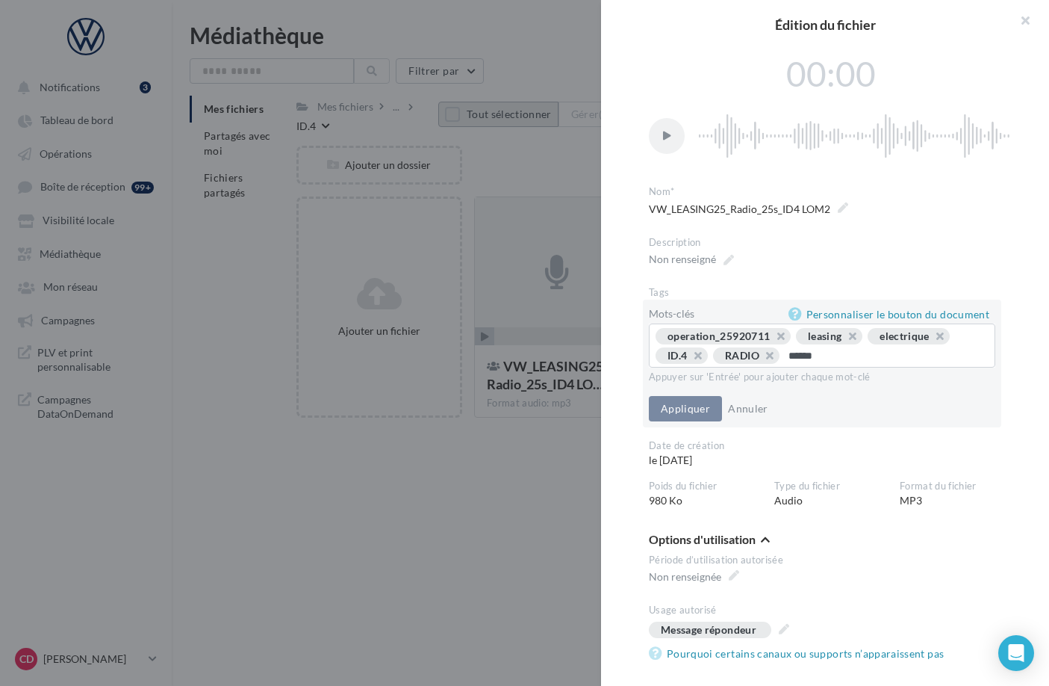
type input "*******"
type input "*"
type input "**********"
click at [932, 340] on button "button" at bounding box center [932, 340] width 0 height 0
click at [845, 340] on button "button" at bounding box center [845, 340] width 0 height 0
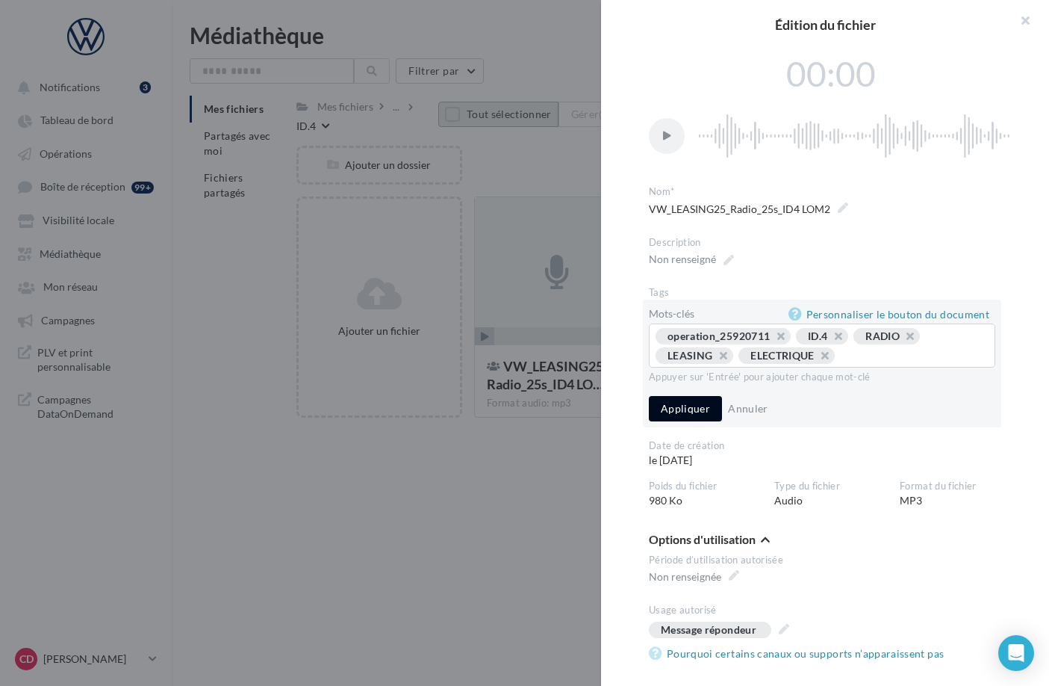
click at [670, 405] on button "Appliquer" at bounding box center [685, 408] width 73 height 25
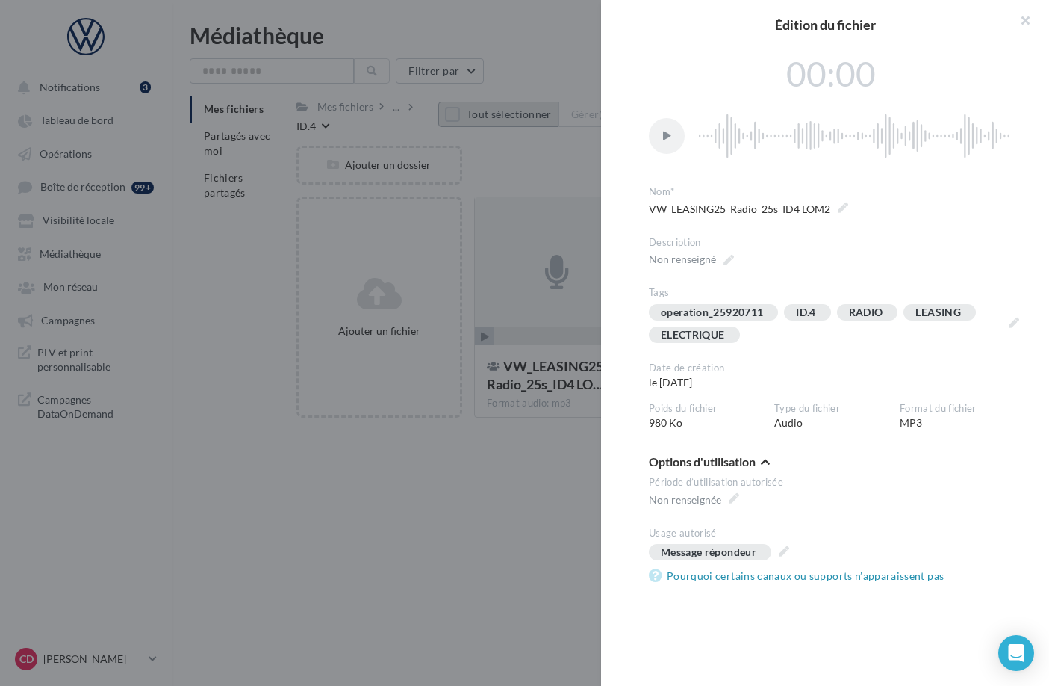
click at [543, 482] on div at bounding box center [524, 343] width 1049 height 686
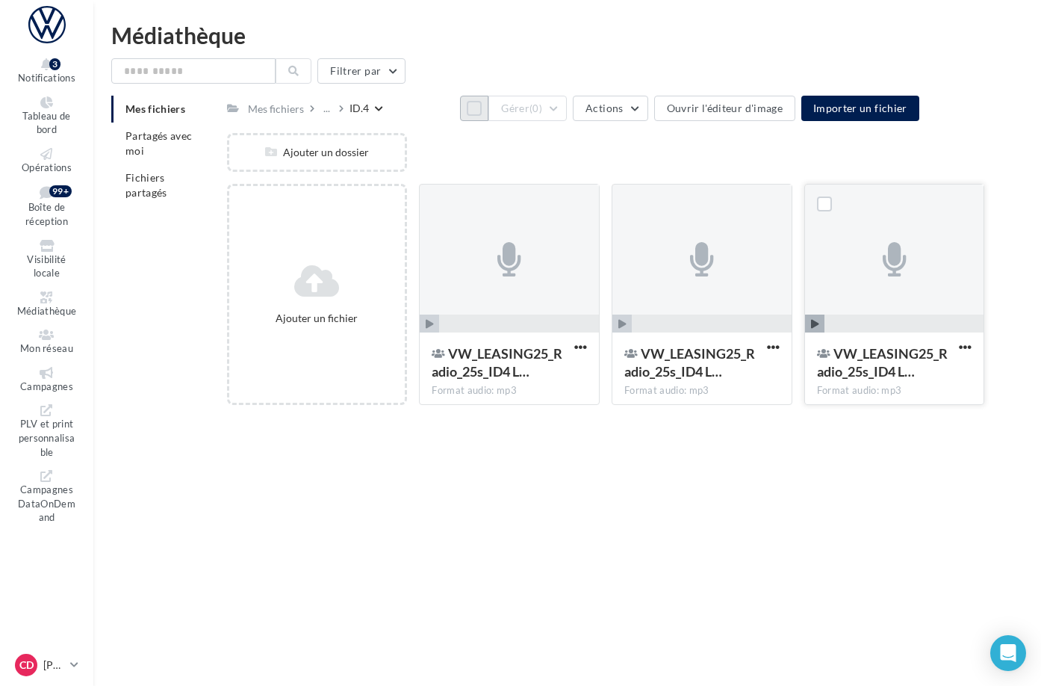
click at [853, 267] on div at bounding box center [894, 258] width 179 height 149
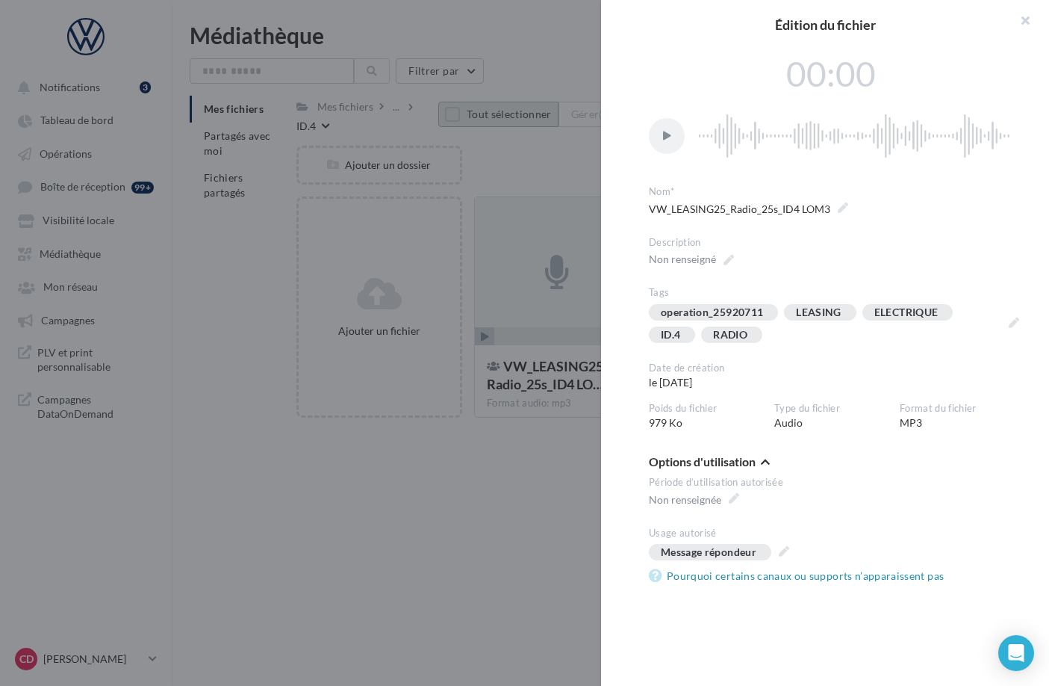
drag, startPoint x: 543, startPoint y: 463, endPoint x: 571, endPoint y: 445, distance: 32.9
click at [543, 463] on div at bounding box center [524, 343] width 1049 height 686
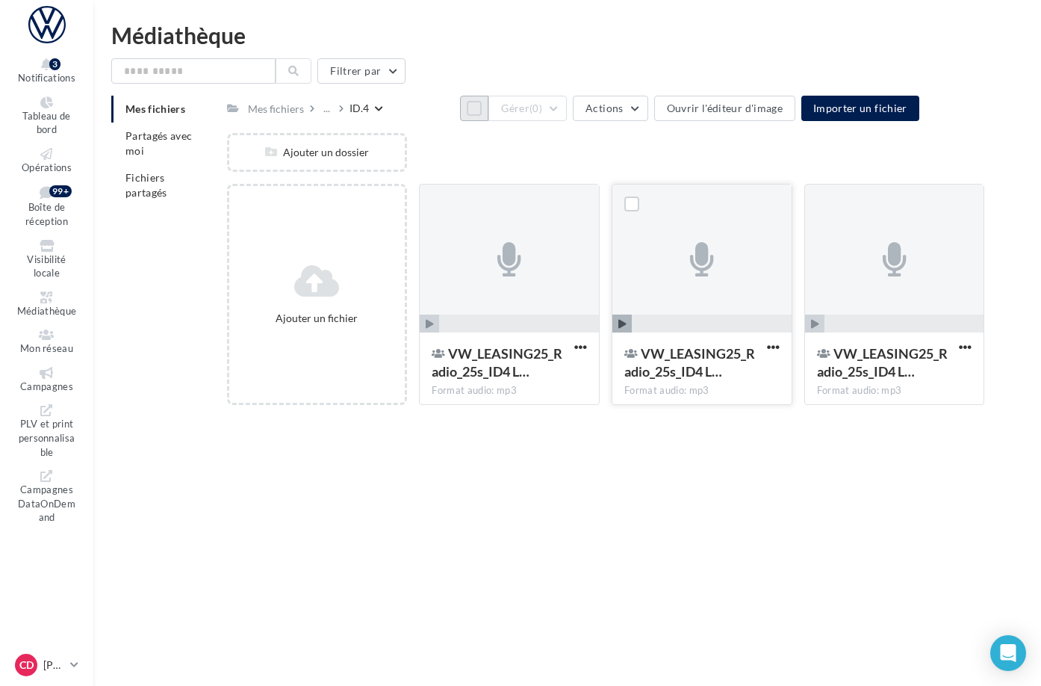
click at [780, 314] on div at bounding box center [701, 258] width 179 height 149
click at [599, 310] on div at bounding box center [509, 258] width 179 height 149
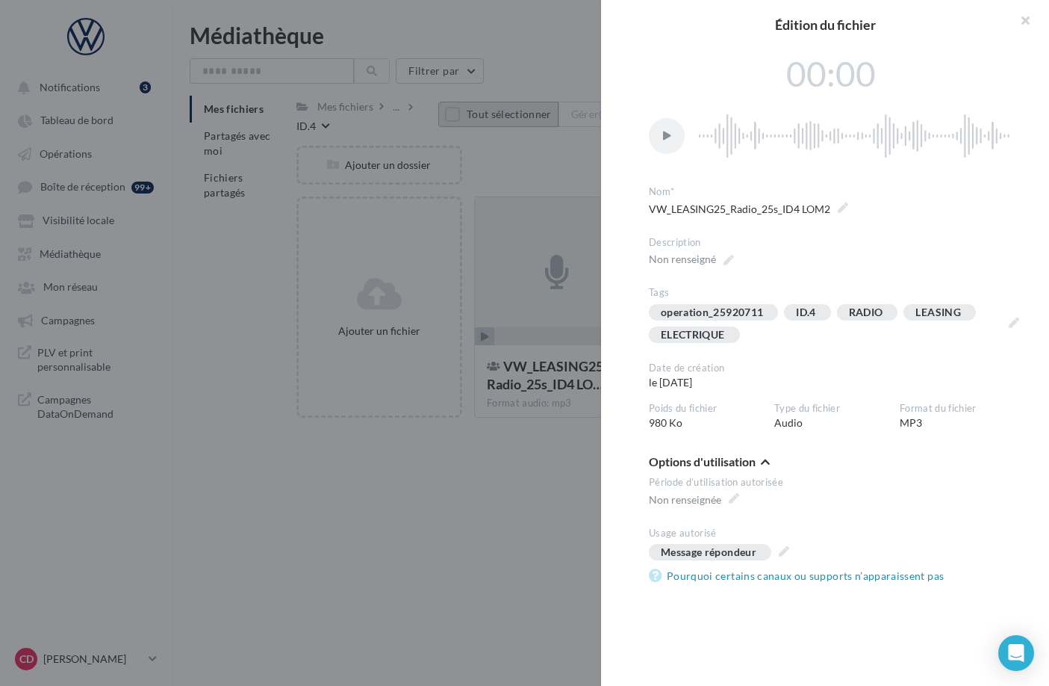
click at [519, 473] on div at bounding box center [524, 343] width 1049 height 686
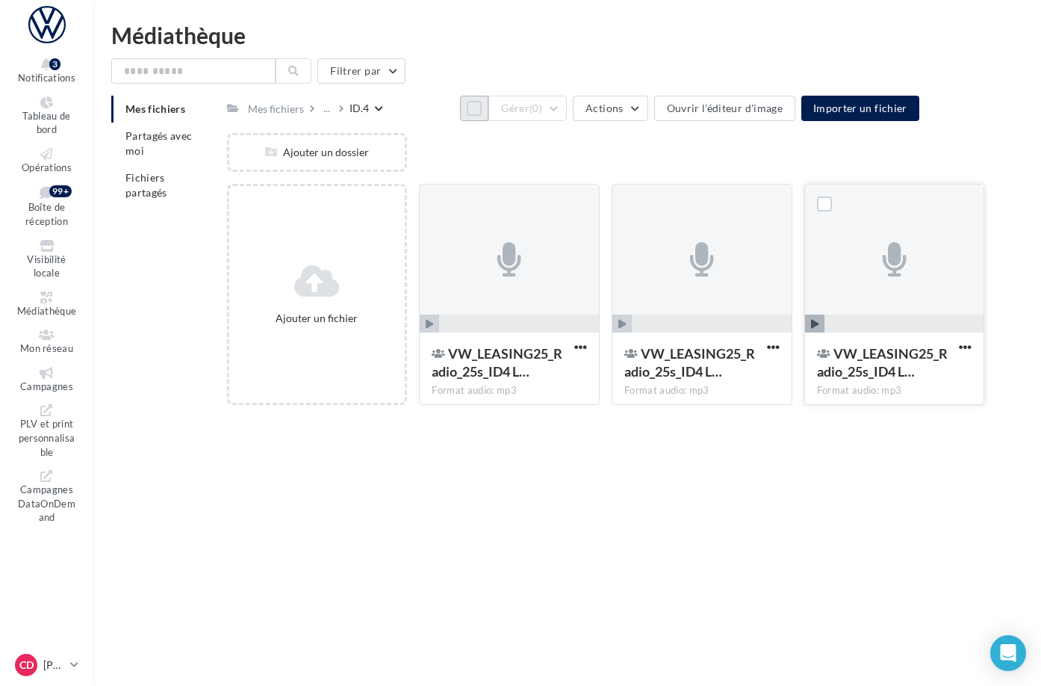
click at [868, 293] on div at bounding box center [894, 258] width 179 height 149
click at [562, 309] on div at bounding box center [509, 258] width 179 height 149
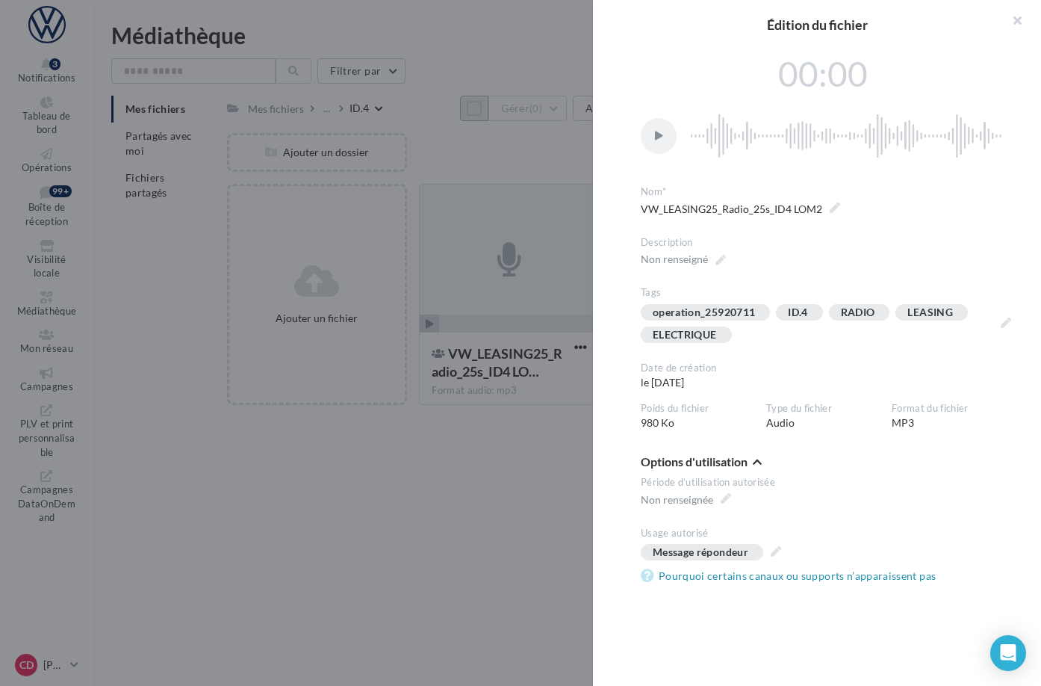
click at [559, 473] on div at bounding box center [520, 343] width 1041 height 686
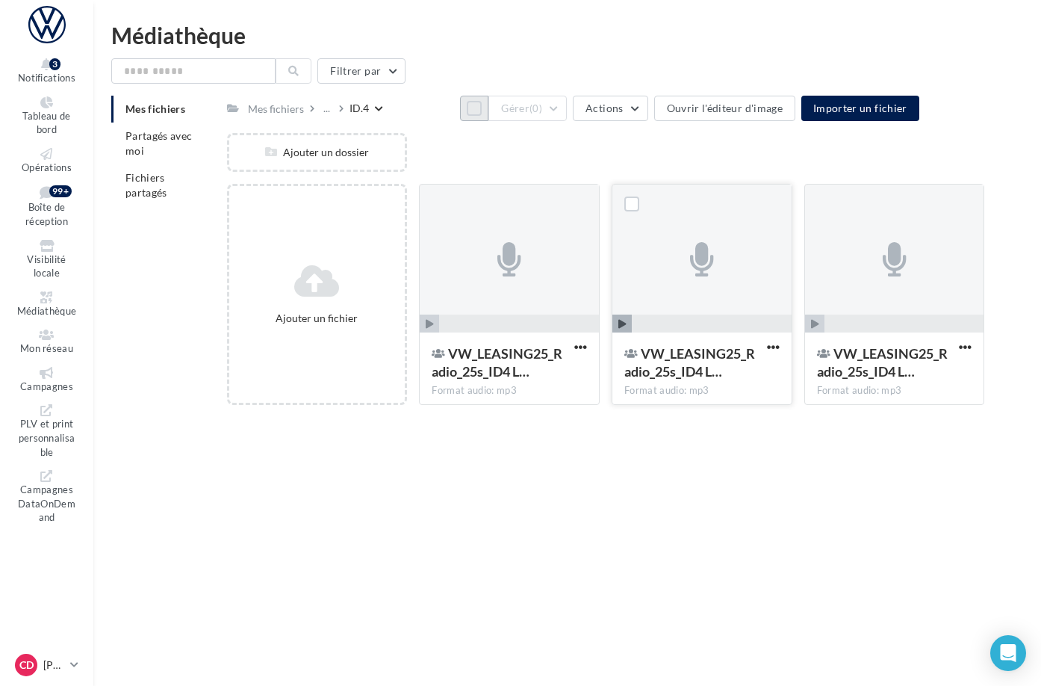
click at [735, 302] on div at bounding box center [701, 258] width 179 height 149
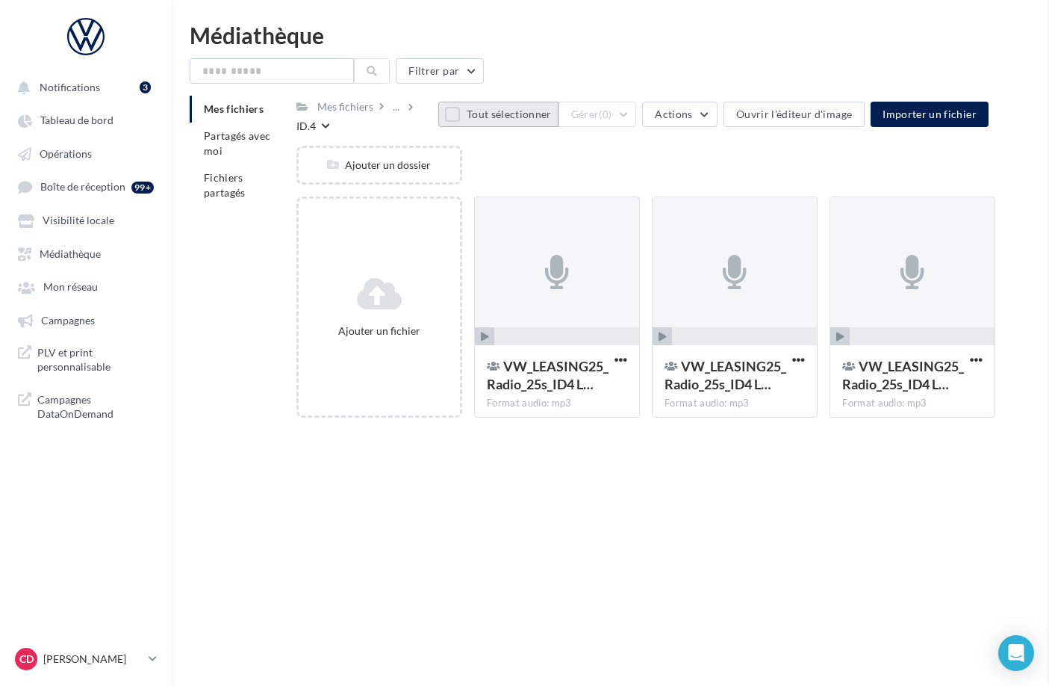
drag, startPoint x: 574, startPoint y: 453, endPoint x: 690, endPoint y: 401, distance: 127.4
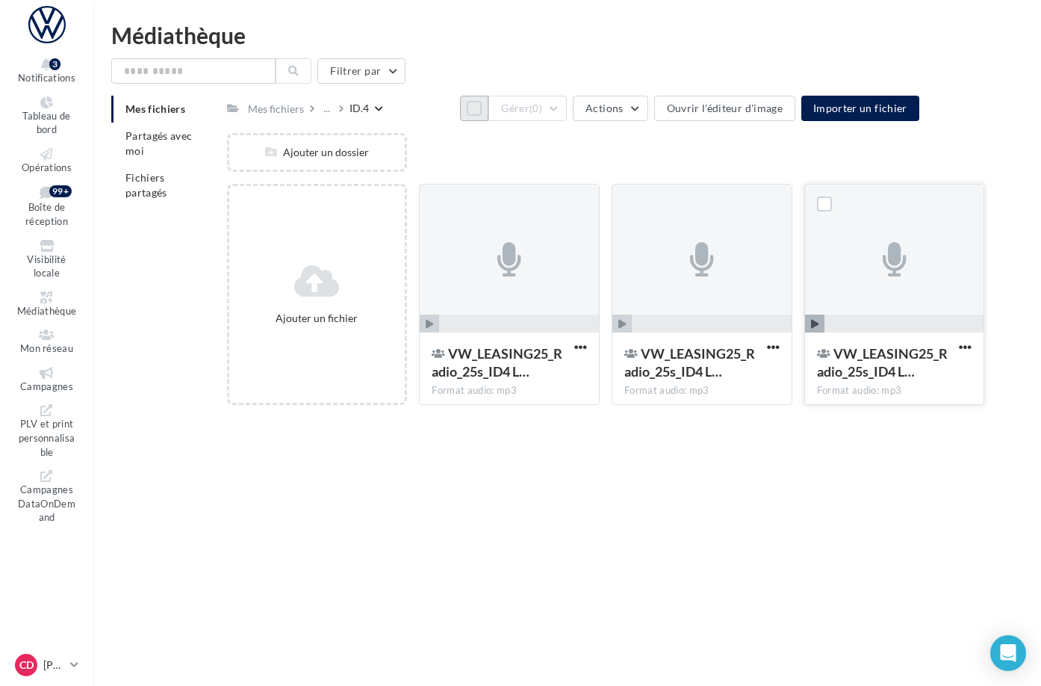
click at [896, 310] on div at bounding box center [894, 258] width 179 height 149
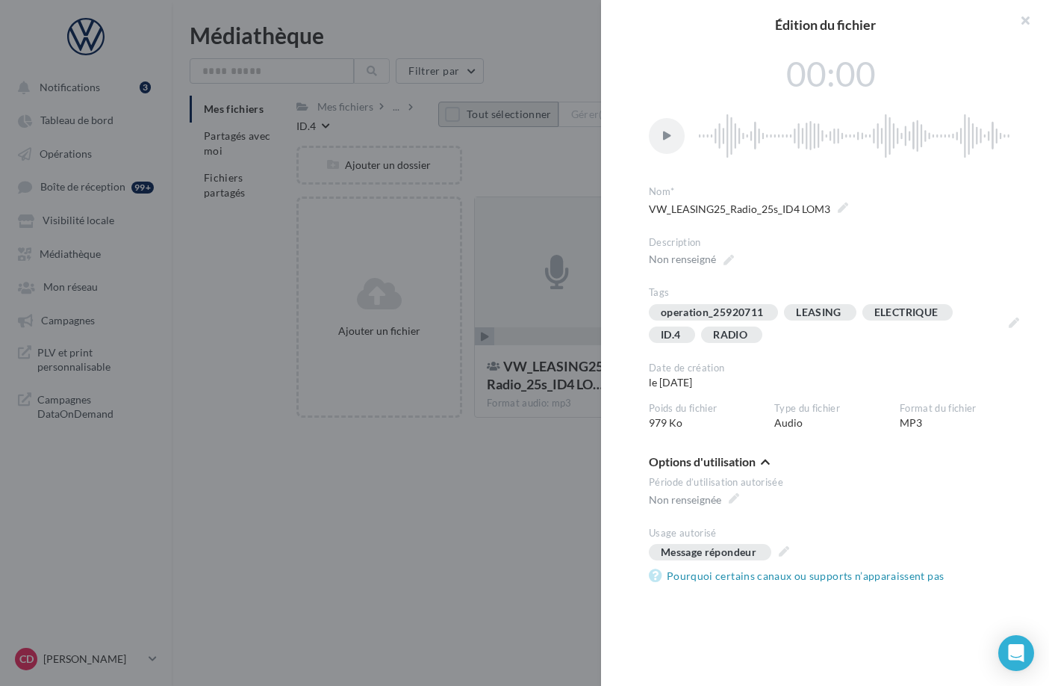
click at [545, 488] on div at bounding box center [524, 343] width 1049 height 686
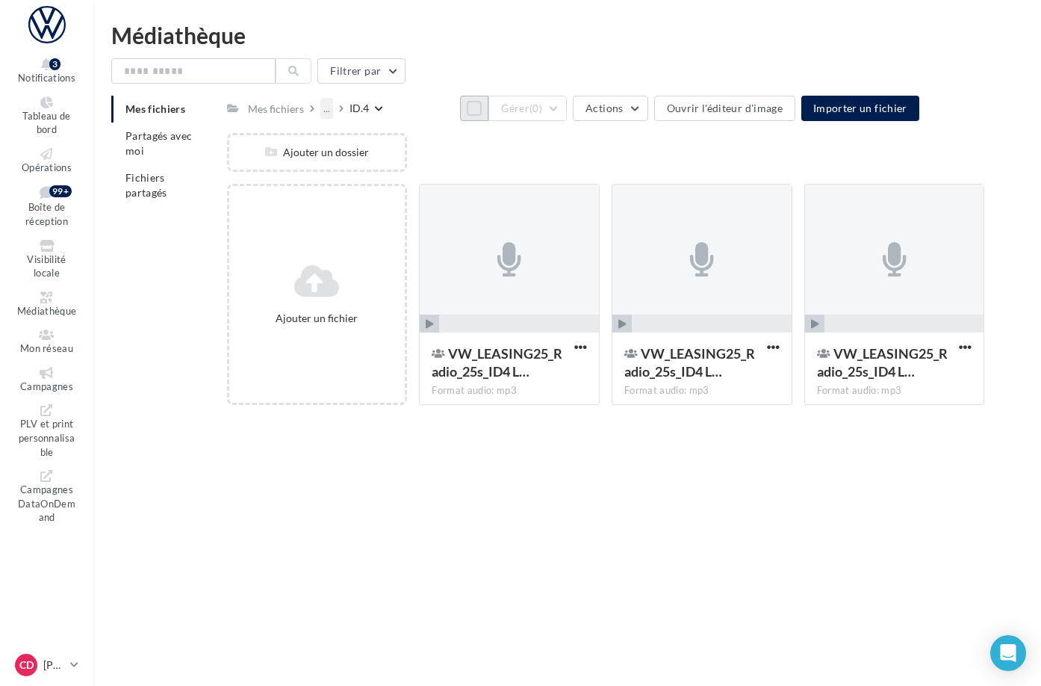
click at [333, 112] on div "..." at bounding box center [326, 108] width 13 height 21
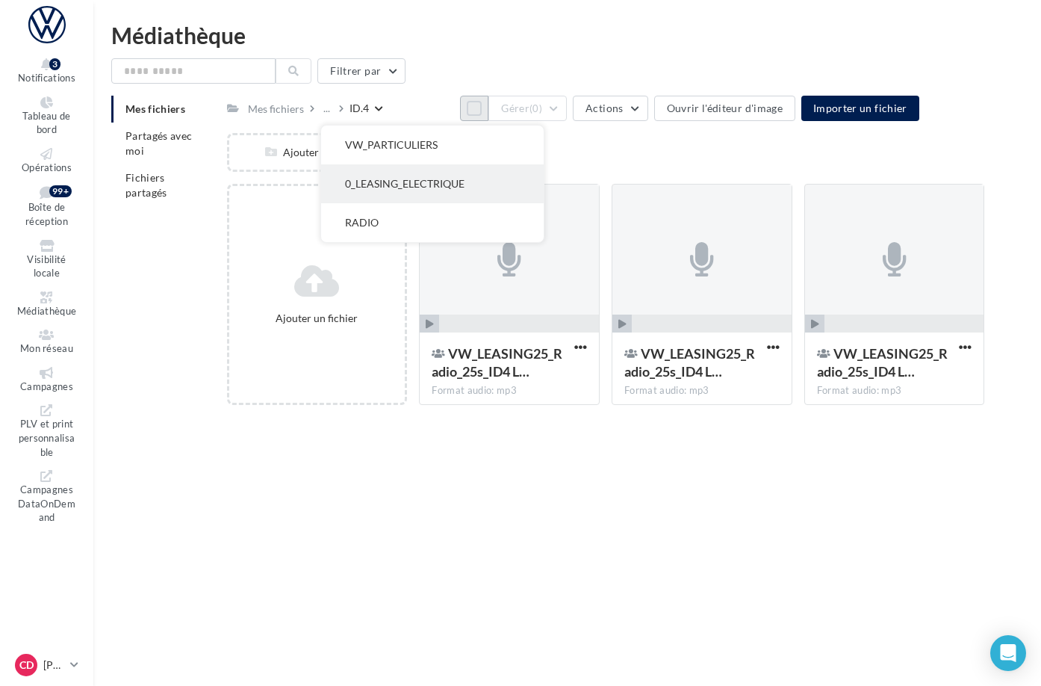
click at [443, 184] on button "0_LEASING_ELECTRIQUE" at bounding box center [432, 183] width 223 height 39
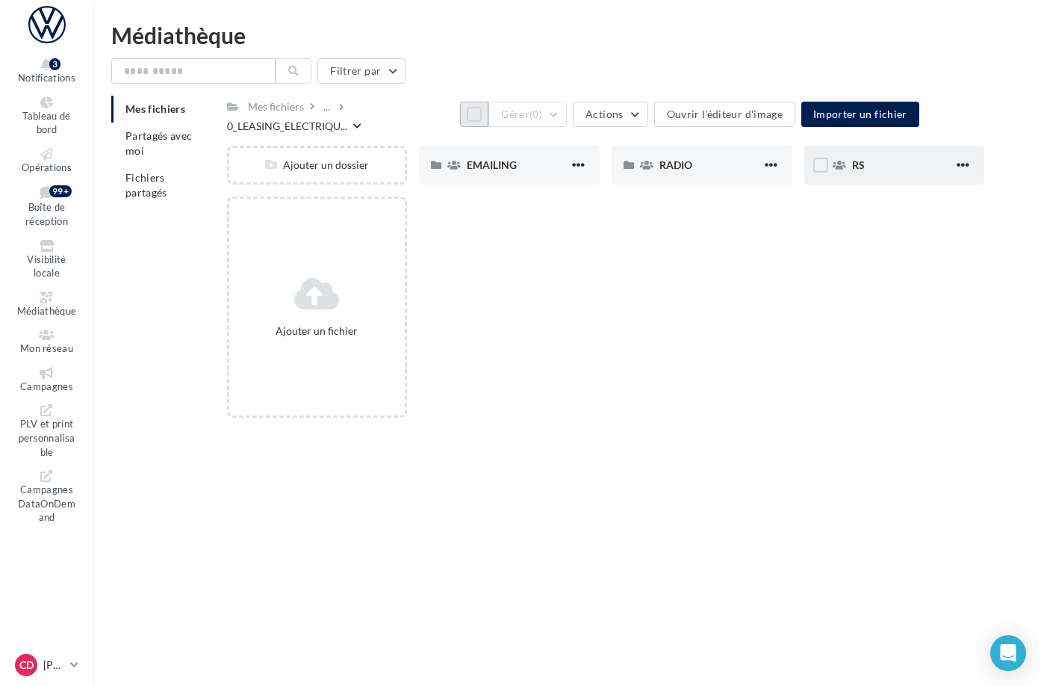
click at [865, 167] on span "RS" at bounding box center [858, 164] width 13 height 13
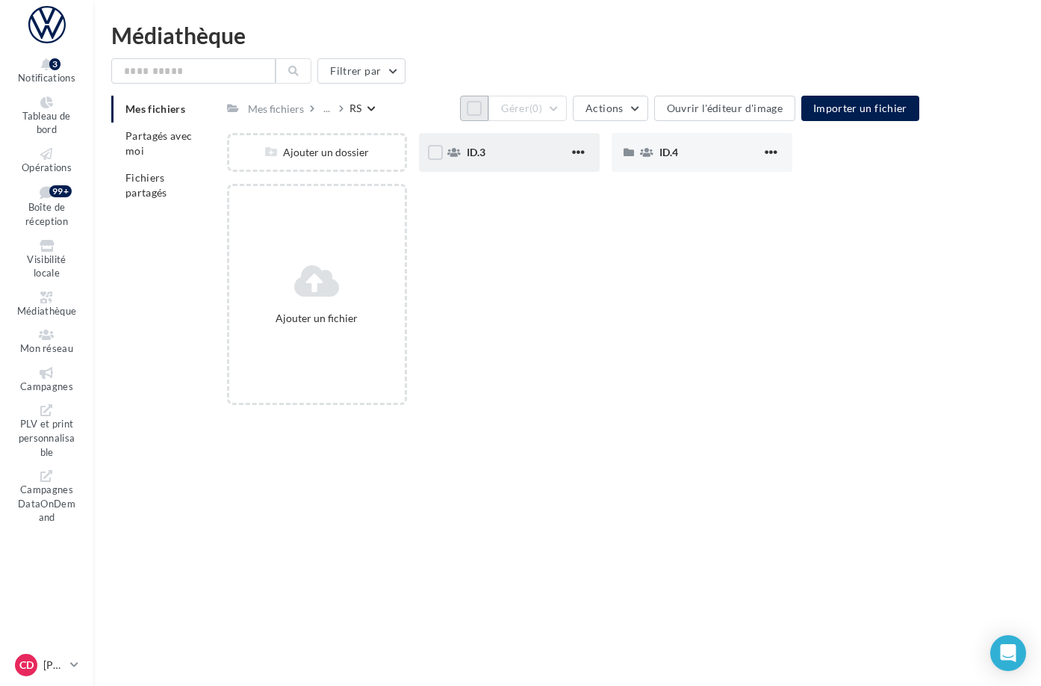
click at [485, 158] on span "ID.3" at bounding box center [476, 152] width 19 height 13
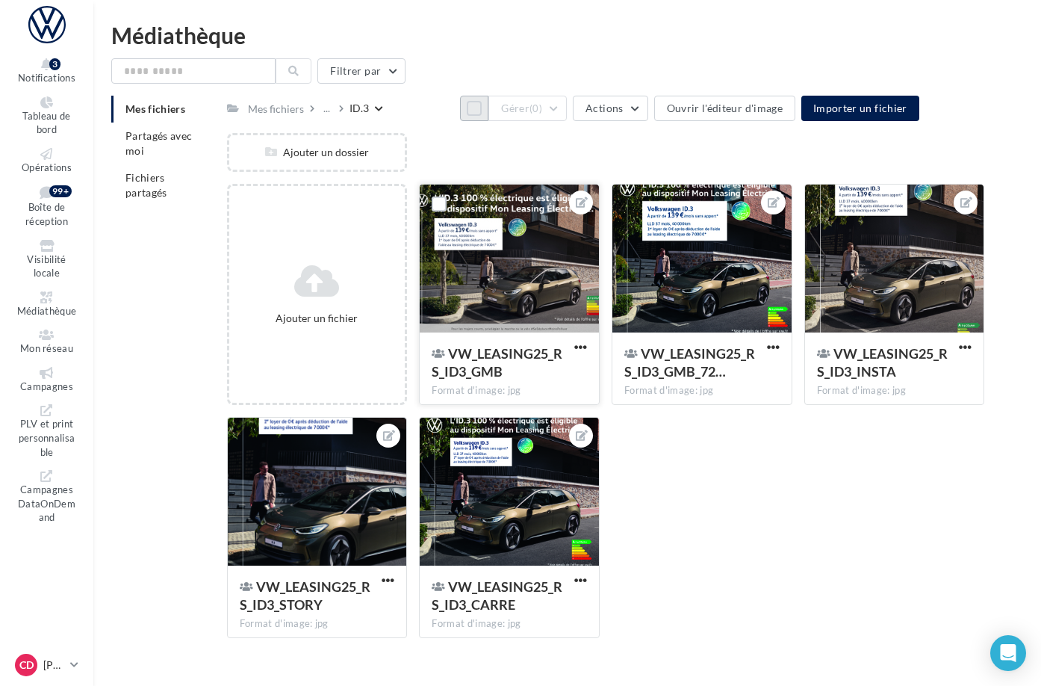
click at [599, 315] on div at bounding box center [509, 258] width 179 height 149
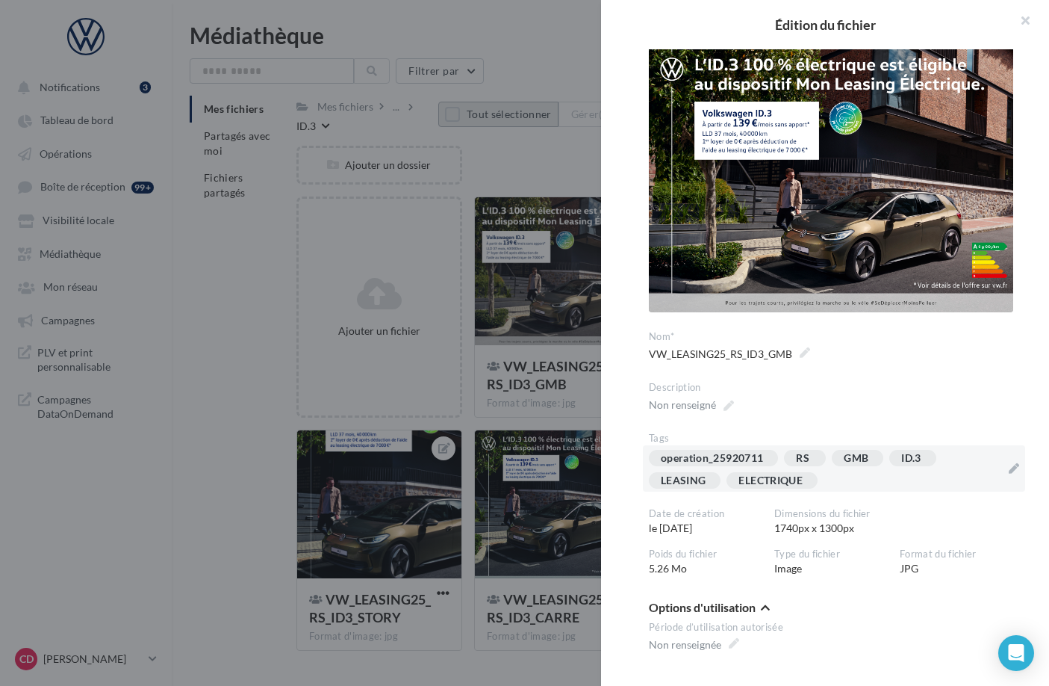
scroll to position [42, 0]
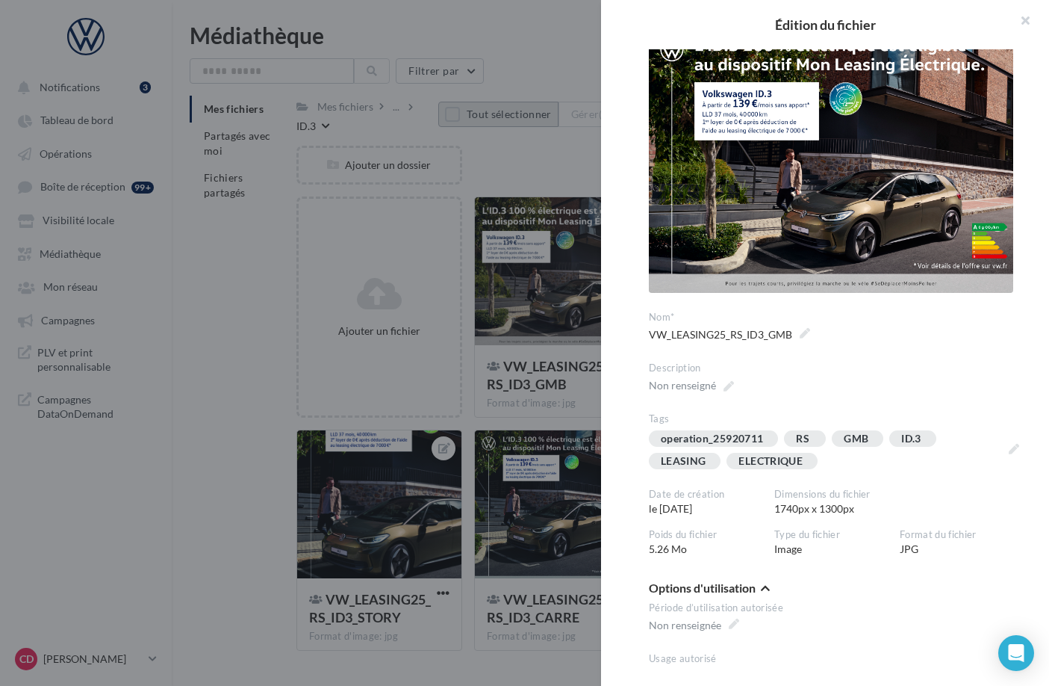
click at [588, 425] on div at bounding box center [524, 343] width 1049 height 686
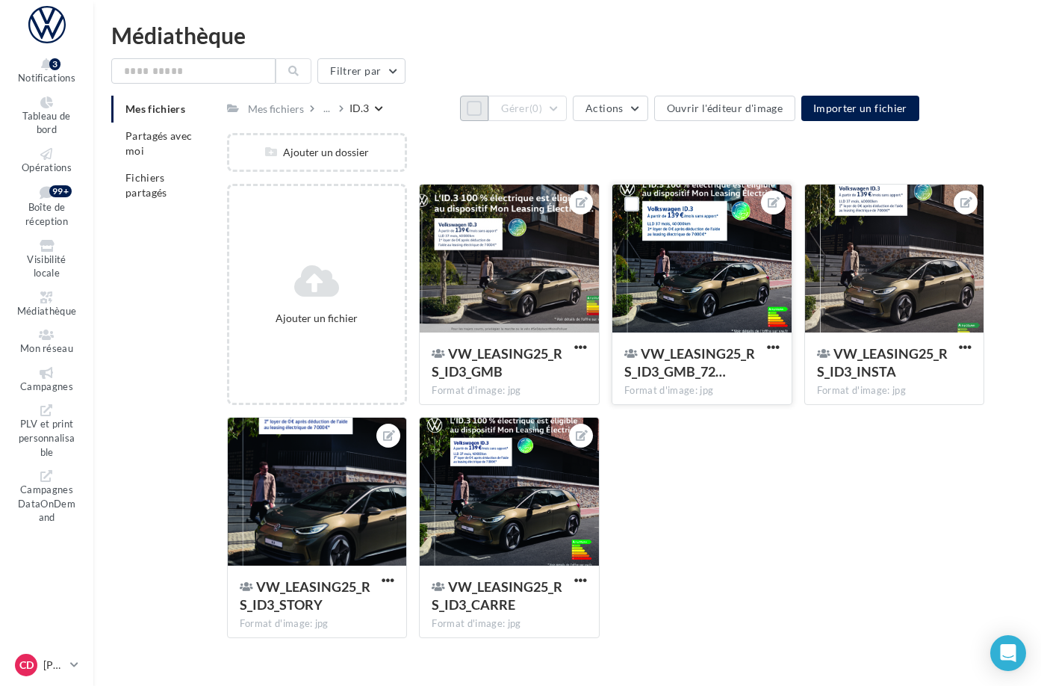
click at [726, 317] on div at bounding box center [701, 258] width 179 height 149
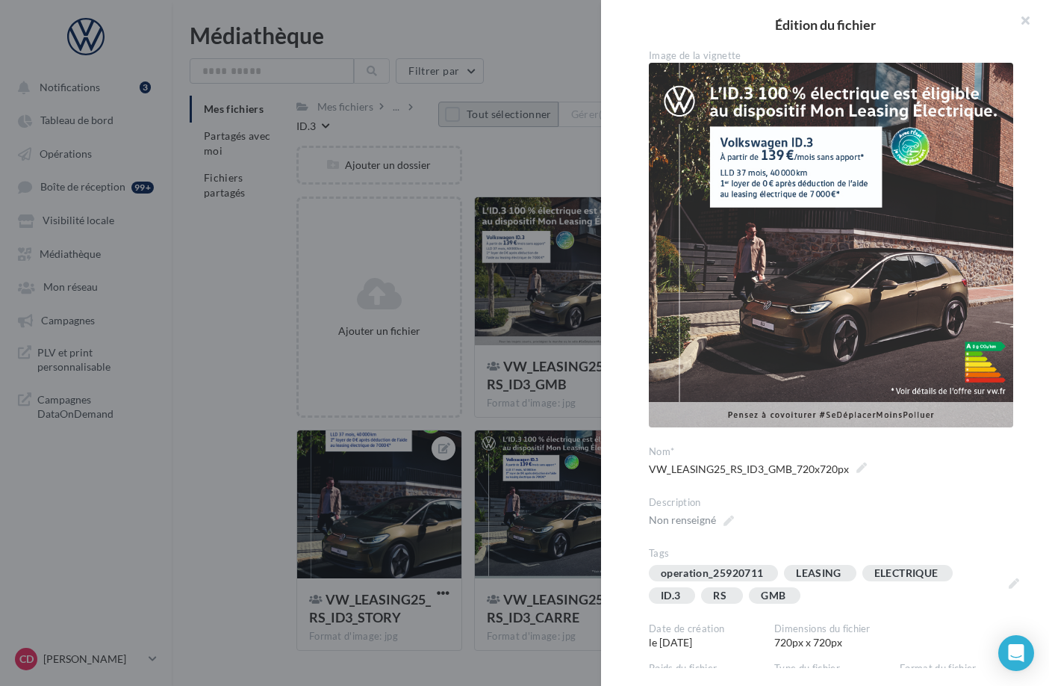
click at [580, 421] on div at bounding box center [524, 343] width 1049 height 686
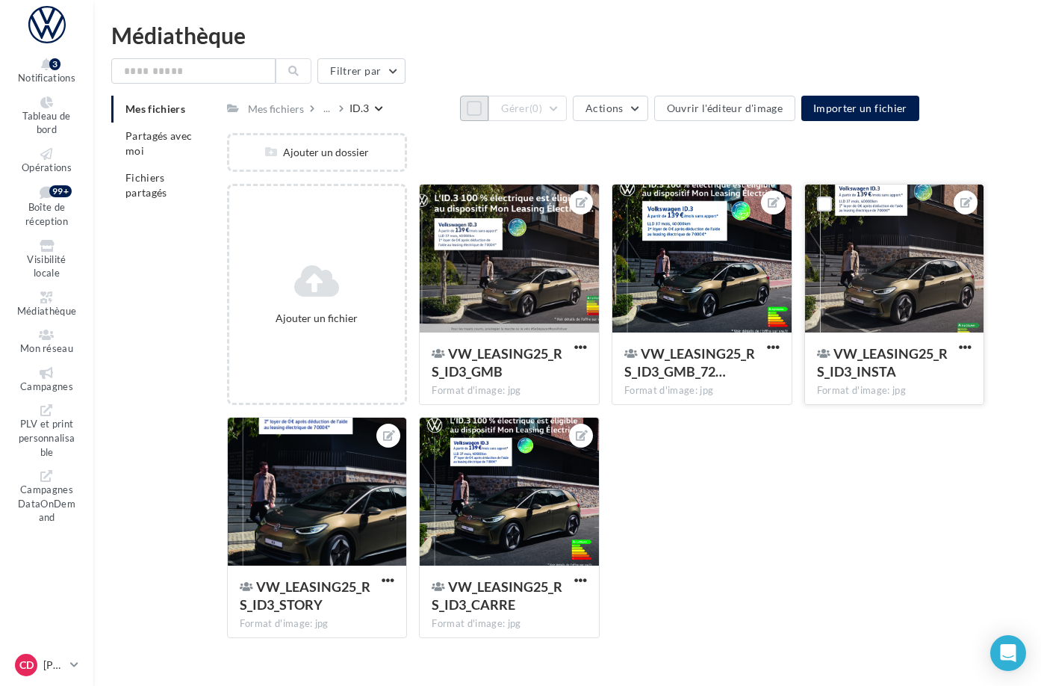
click at [888, 330] on div at bounding box center [894, 258] width 179 height 149
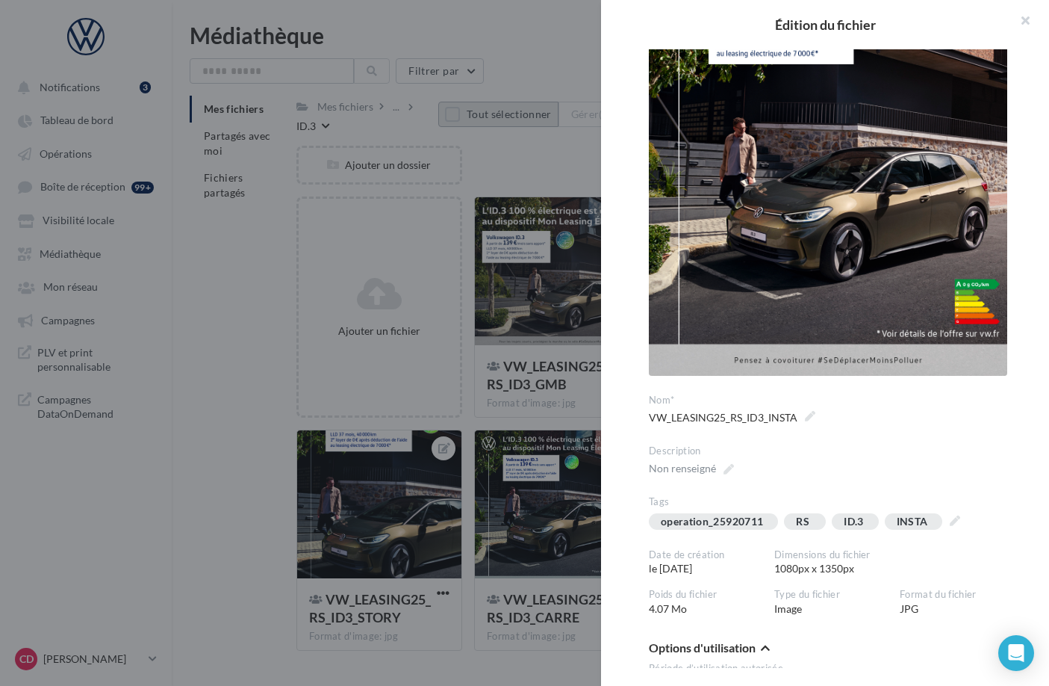
scroll to position [143, 0]
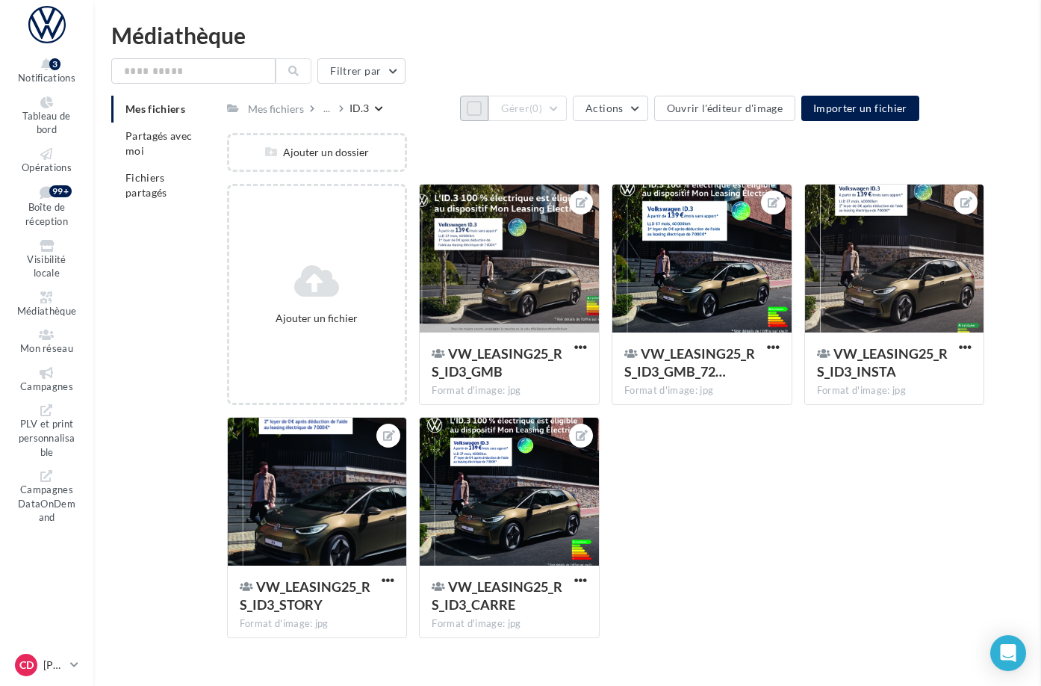
click at [772, 314] on div at bounding box center [701, 258] width 179 height 149
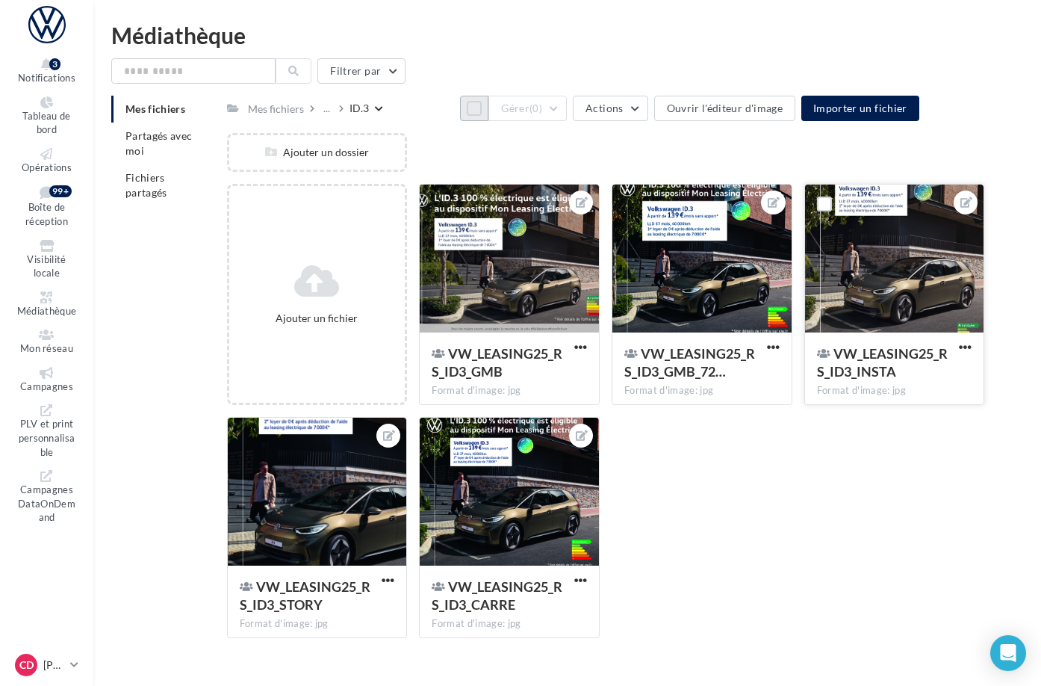
click at [890, 326] on div at bounding box center [894, 258] width 179 height 149
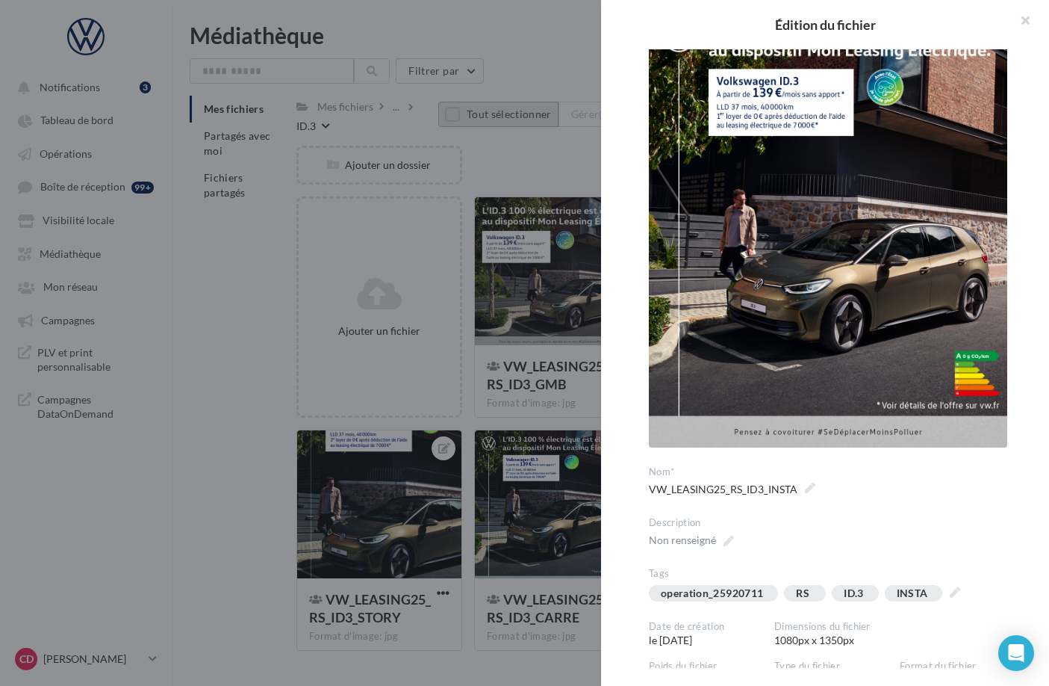
scroll to position [131, 0]
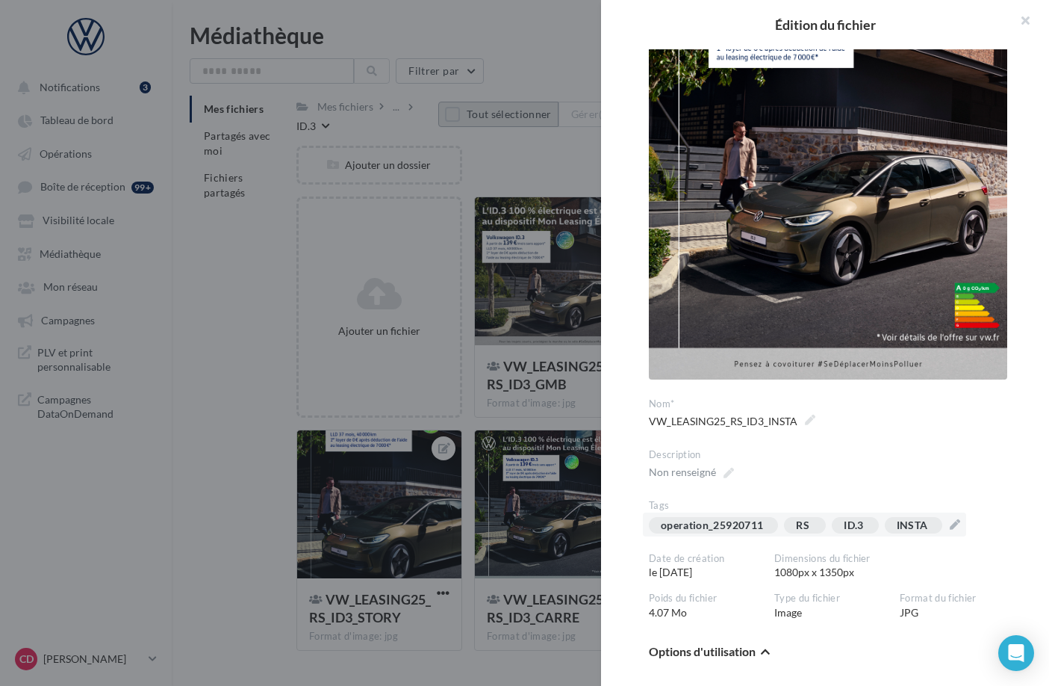
click at [963, 523] on div "operation_25920711 RS ID.3 INSTA" at bounding box center [804, 524] width 323 height 24
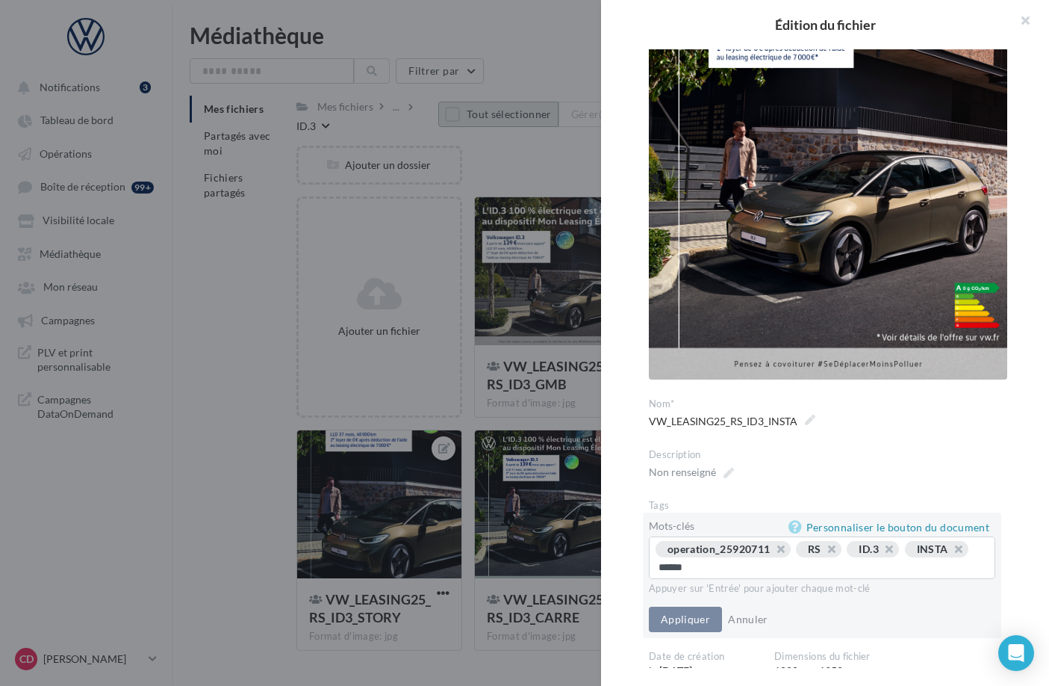
type input "*******"
type input "**********"
click at [671, 617] on button "Appliquer" at bounding box center [685, 620] width 73 height 25
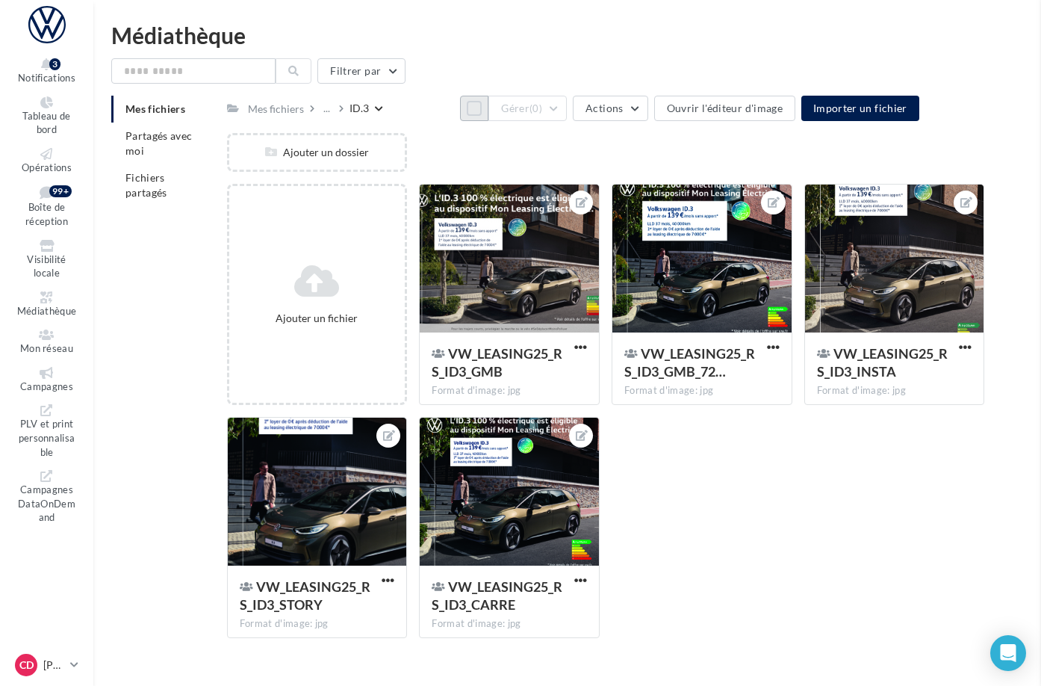
click at [388, 511] on div at bounding box center [317, 491] width 179 height 149
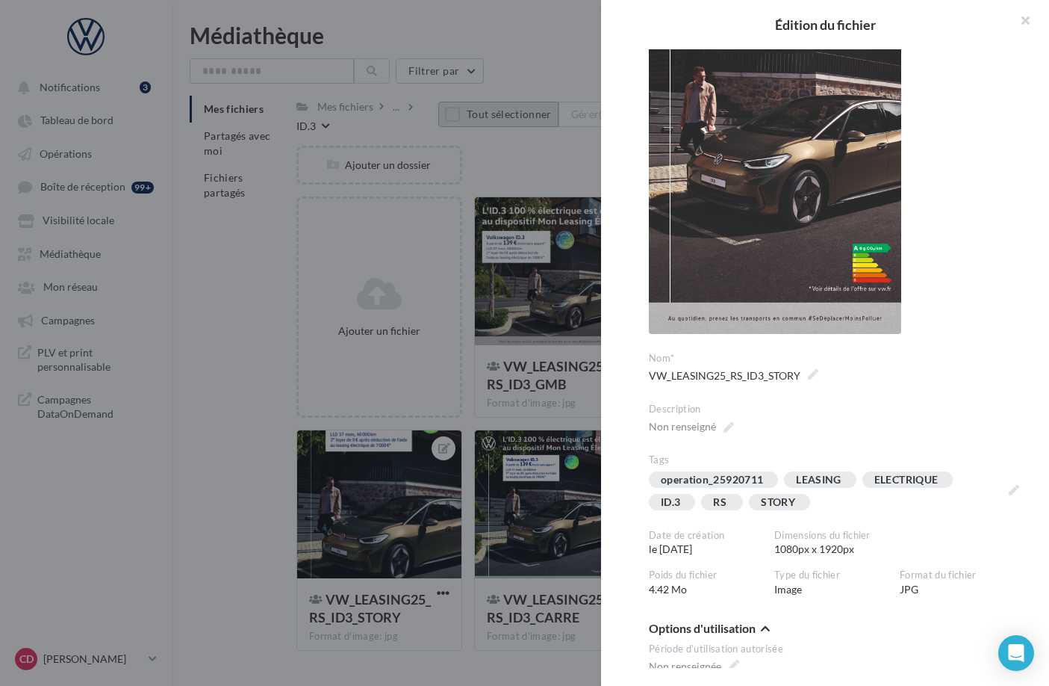
scroll to position [229, 0]
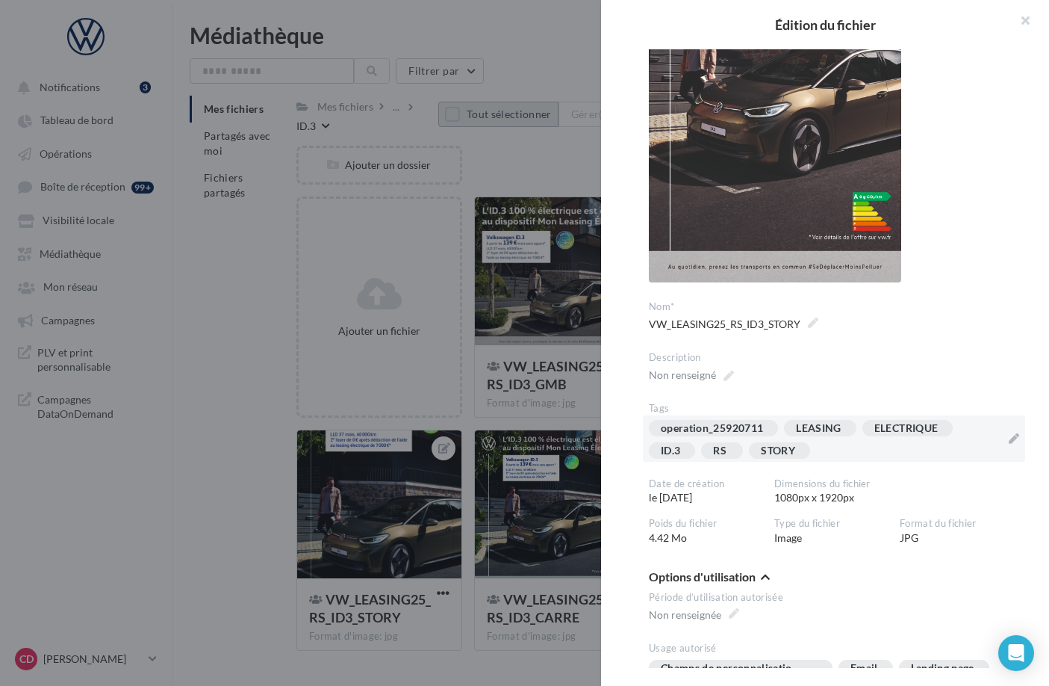
click at [830, 452] on div "operation_25920711 LEASING ELECTRIQUE ID.3 RS STORY" at bounding box center [825, 442] width 352 height 45
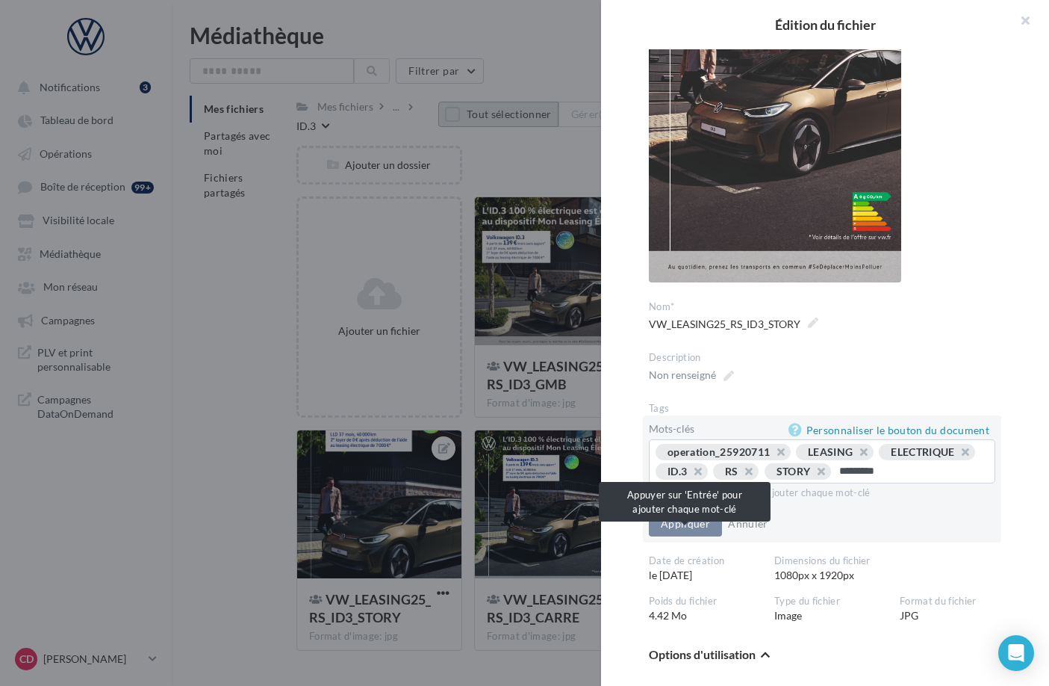
type input "*********"
click at [839, 479] on input "*********" at bounding box center [910, 471] width 143 height 15
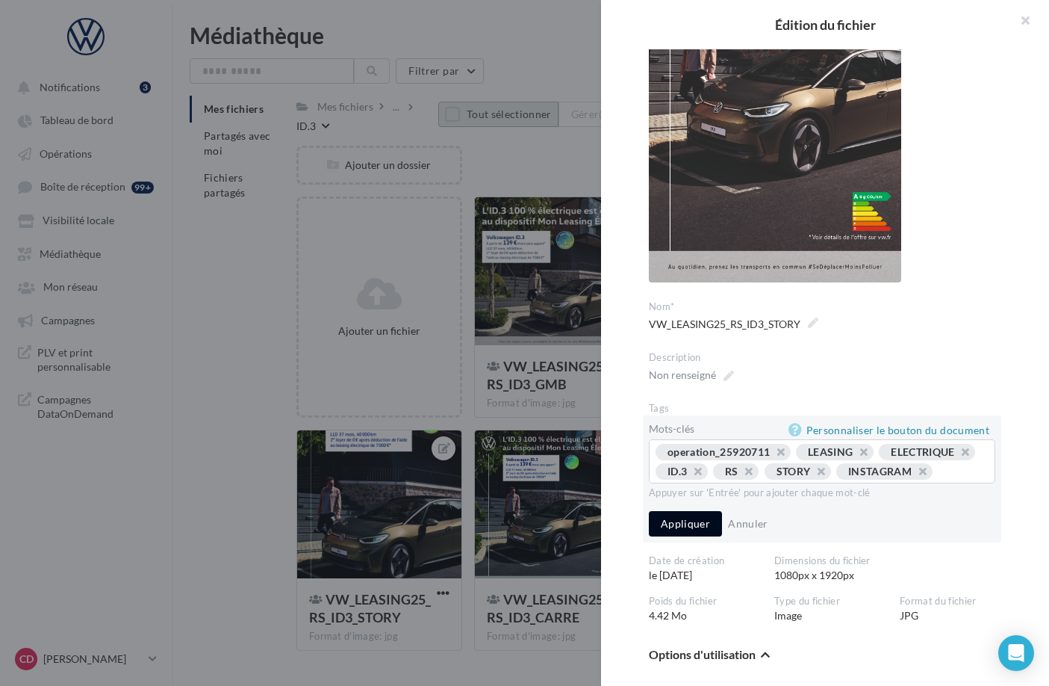
click at [692, 535] on button "Appliquer" at bounding box center [685, 523] width 73 height 25
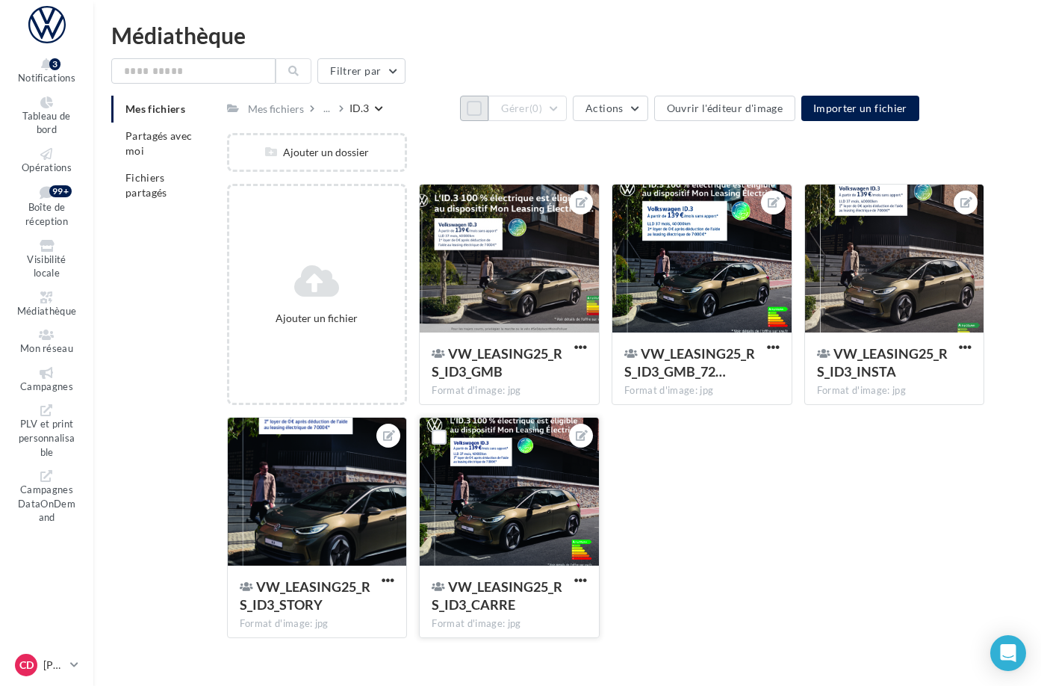
click at [578, 507] on div at bounding box center [509, 491] width 179 height 149
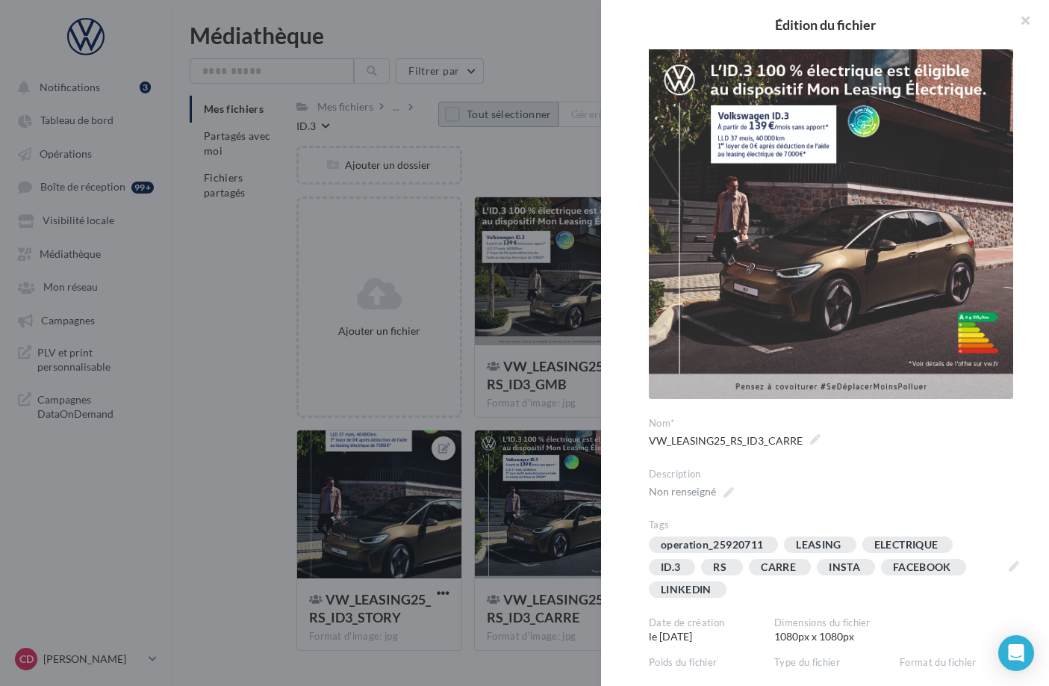
scroll to position [31, 0]
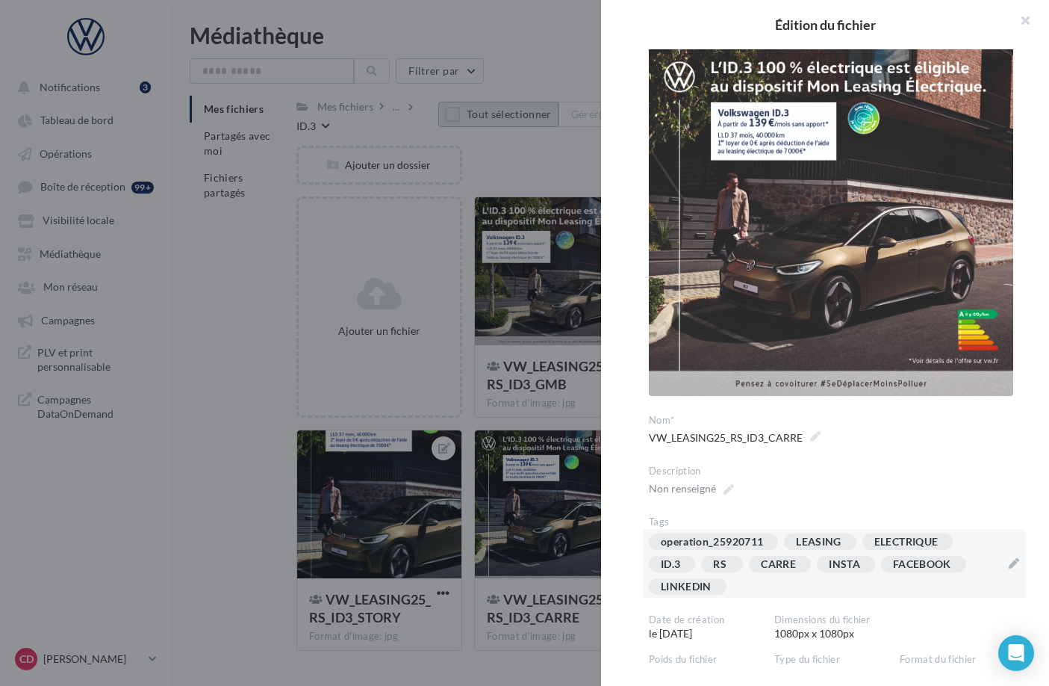
click at [775, 575] on div "operation_25920711 LEASING ELECTRIQUE ID.3 RS [GEOGRAPHIC_DATA] INSTA FACEBOOK …" at bounding box center [825, 566] width 352 height 67
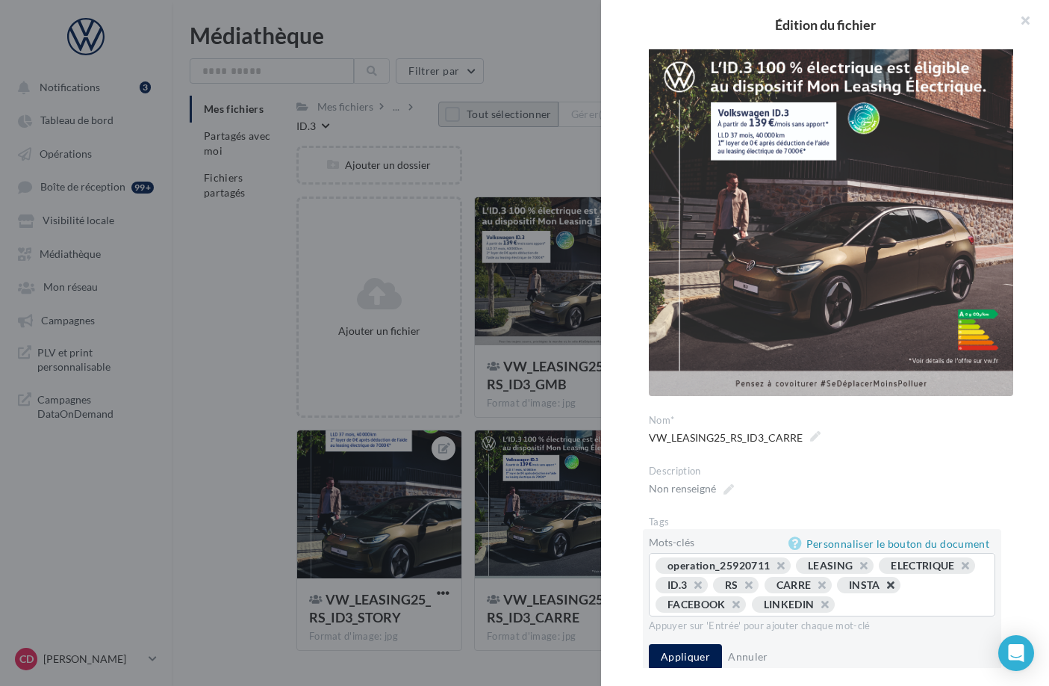
click at [883, 588] on button "button" at bounding box center [883, 588] width 0 height 0
click at [773, 598] on input "text" at bounding box center [863, 604] width 231 height 15
type input "*********"
click at [692, 648] on button "Appliquer" at bounding box center [685, 656] width 73 height 25
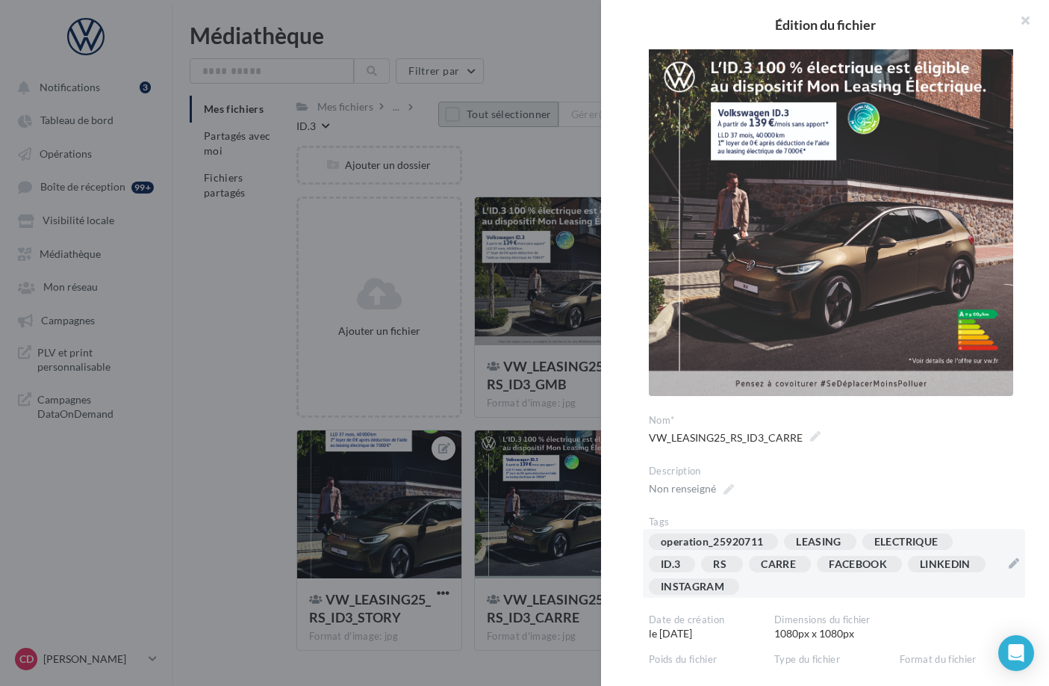
click at [528, 423] on div at bounding box center [524, 343] width 1049 height 686
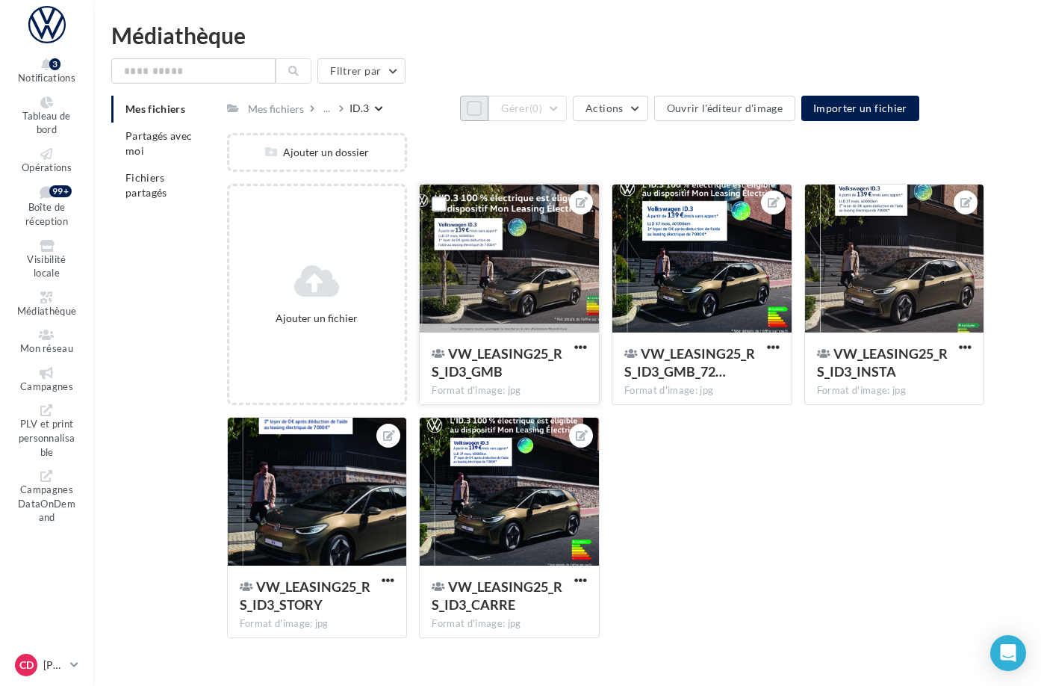
click at [567, 323] on div at bounding box center [509, 258] width 179 height 149
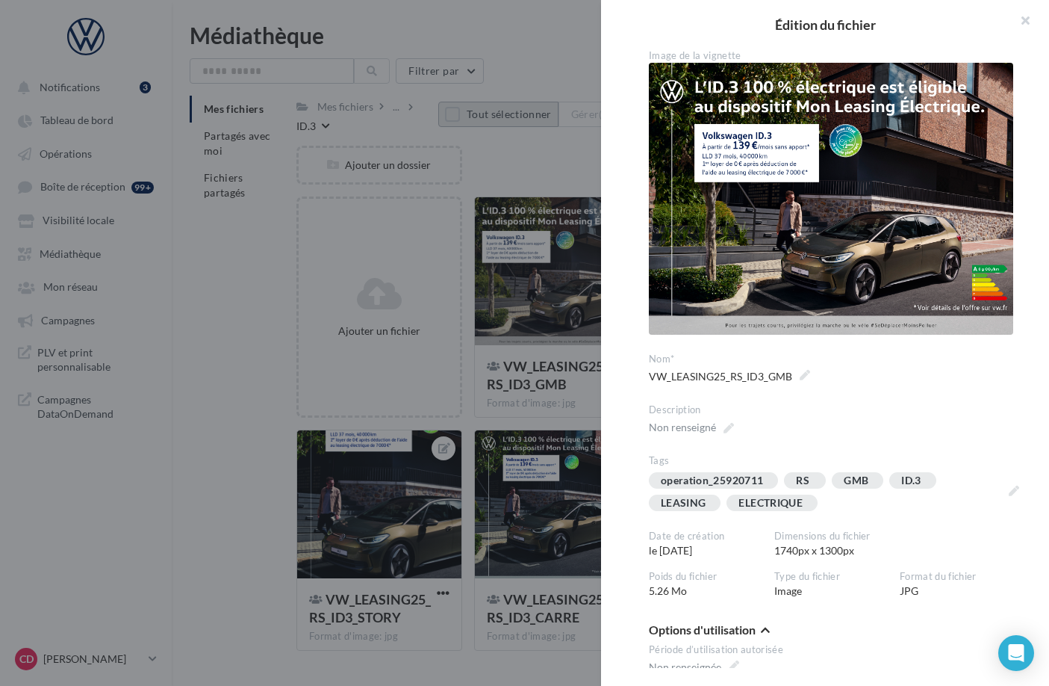
click at [469, 208] on div at bounding box center [524, 343] width 1049 height 686
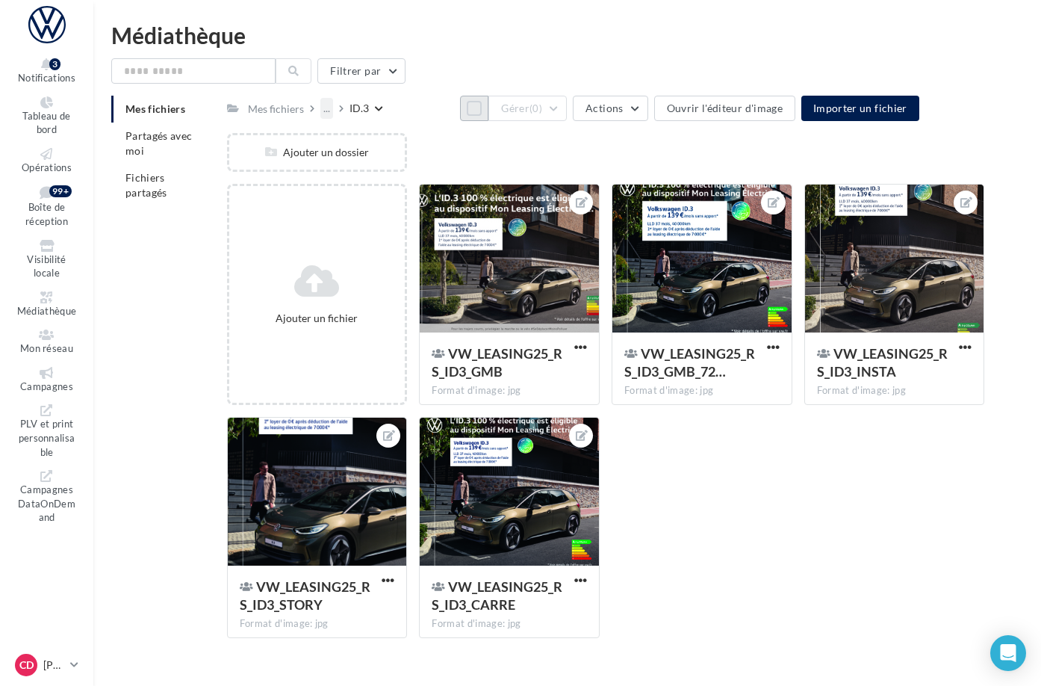
click at [333, 111] on div "..." at bounding box center [326, 108] width 13 height 21
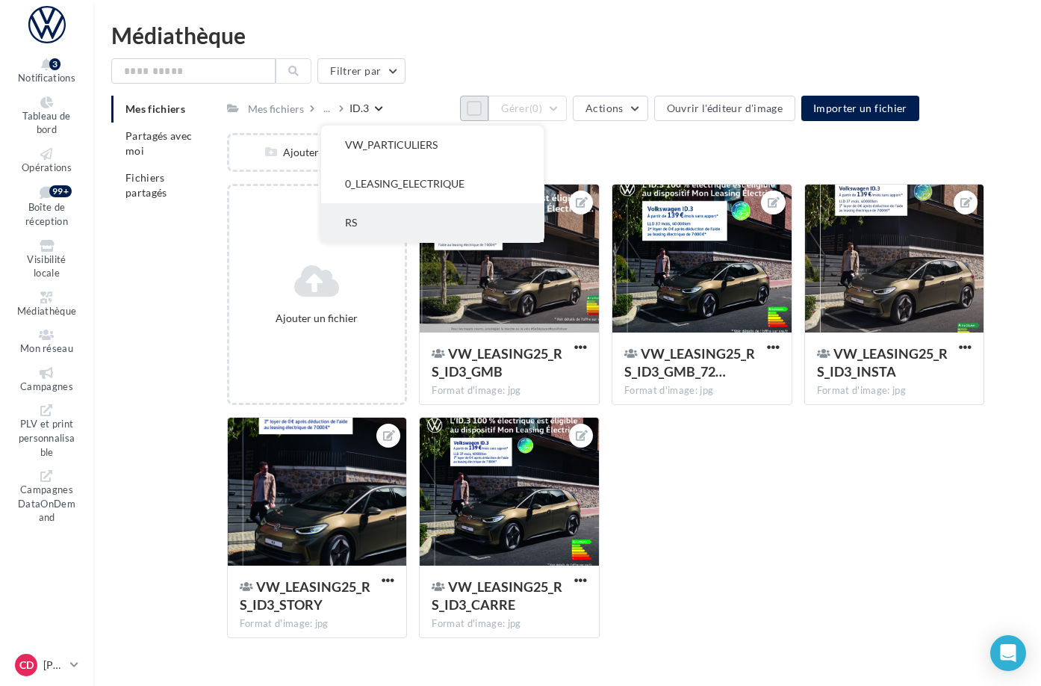
click at [432, 217] on button "RS" at bounding box center [432, 222] width 223 height 39
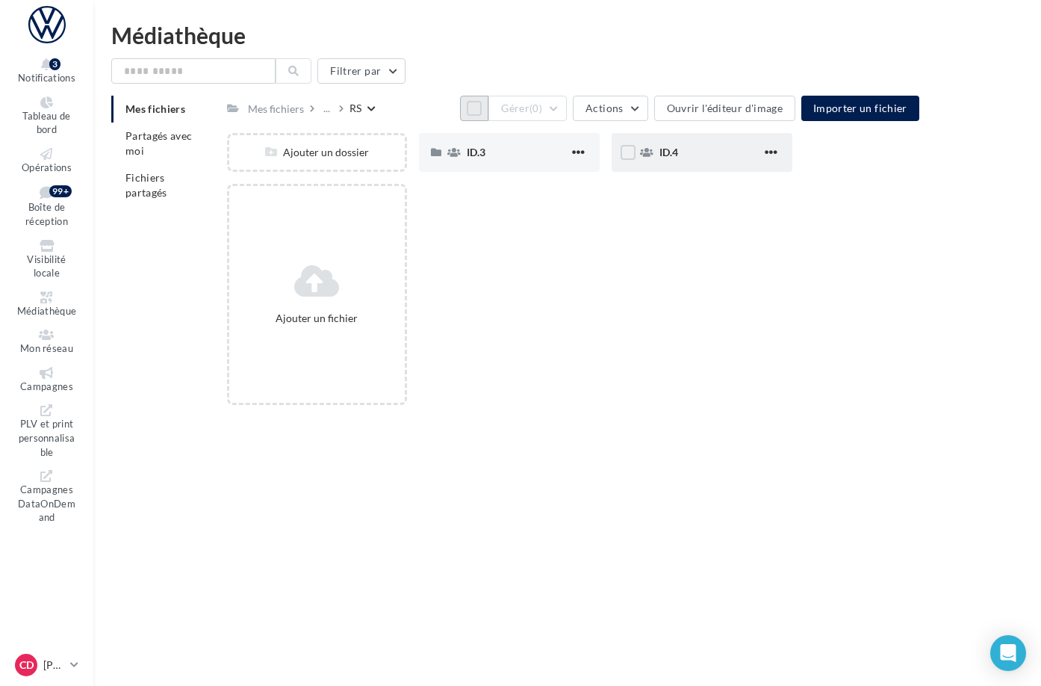
click at [700, 155] on div "ID.4" at bounding box center [702, 152] width 181 height 39
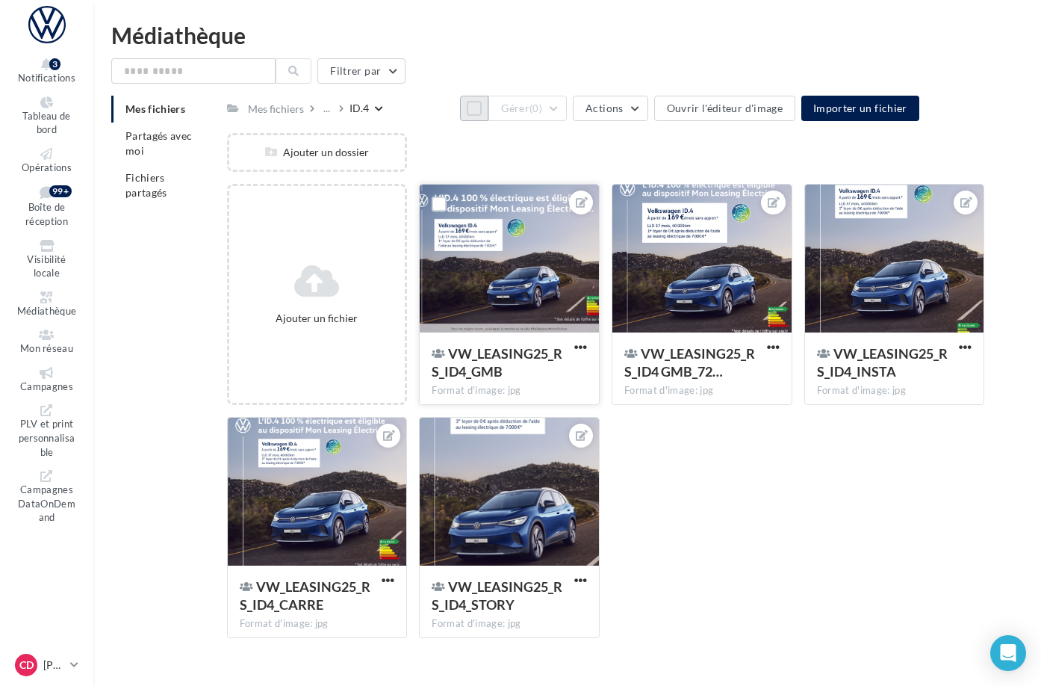
click at [576, 303] on div at bounding box center [509, 258] width 179 height 149
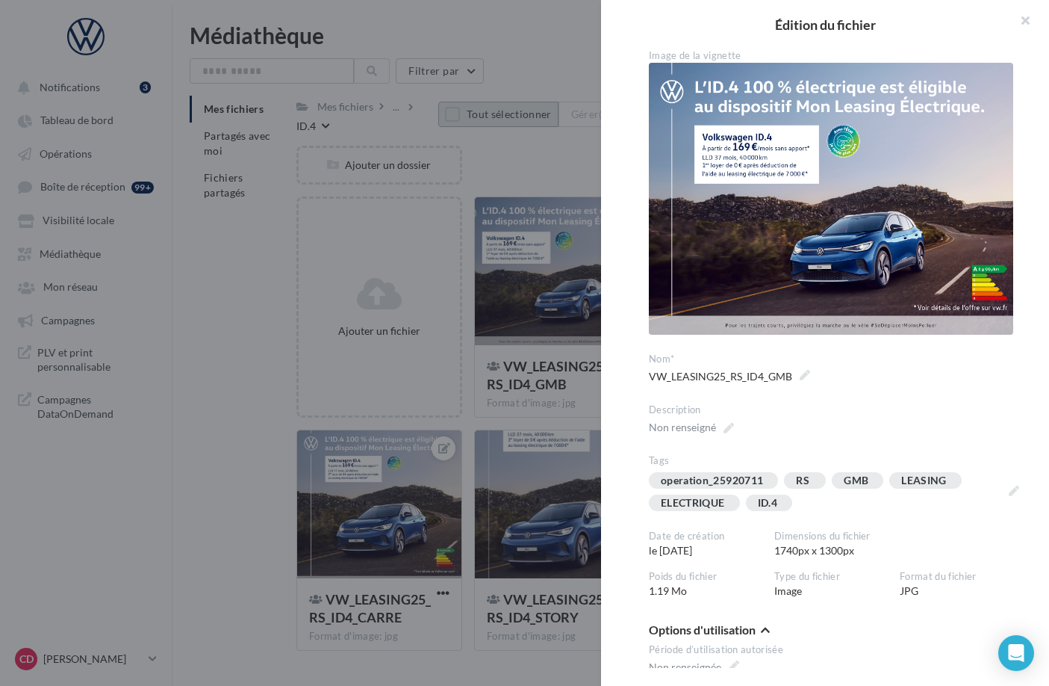
scroll to position [16, 0]
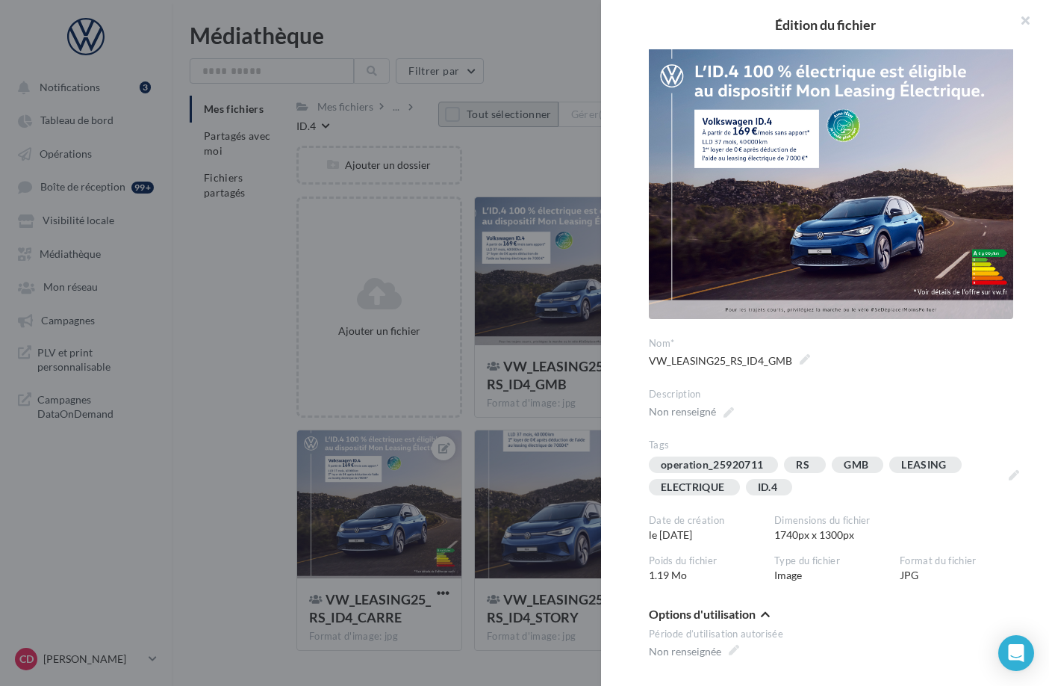
click at [563, 424] on div at bounding box center [524, 343] width 1049 height 686
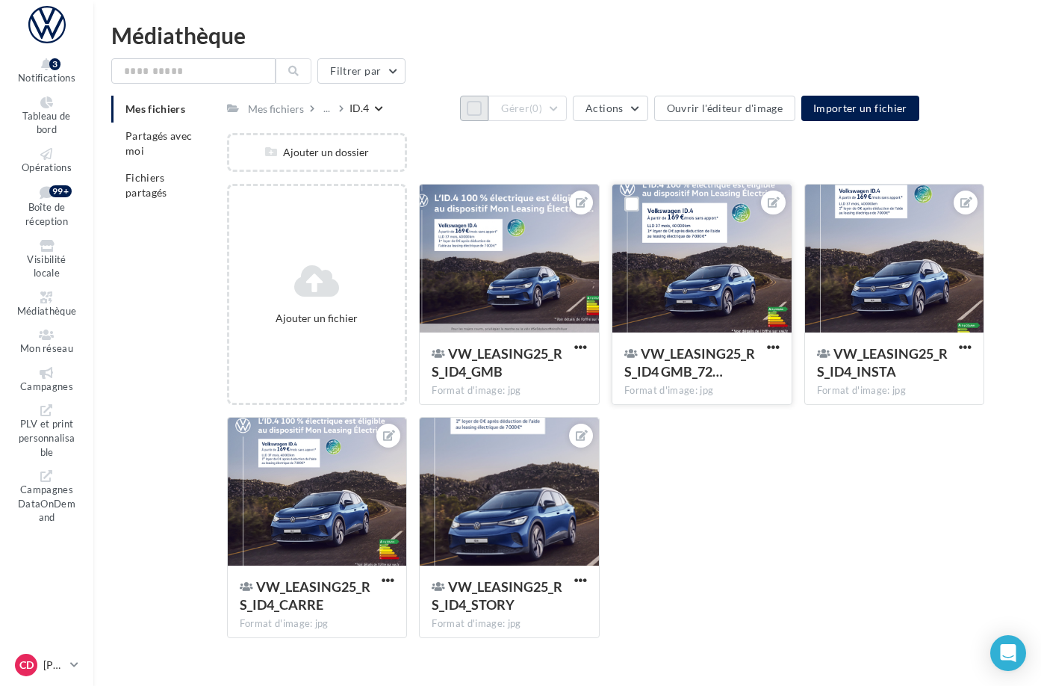
click at [748, 282] on div at bounding box center [701, 258] width 179 height 149
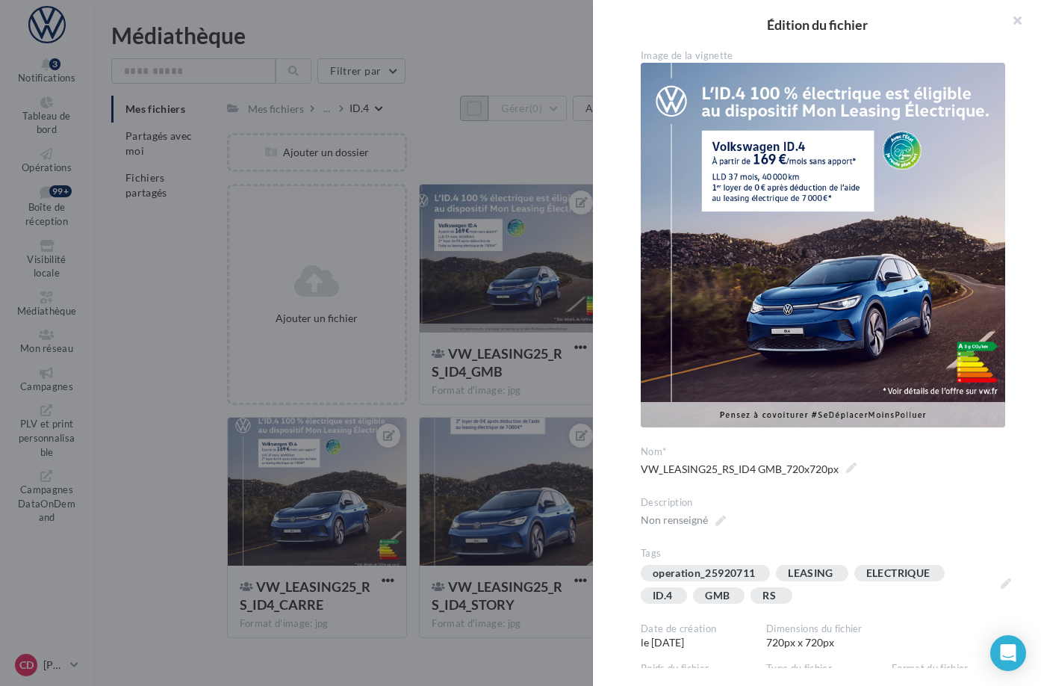
click at [579, 424] on div at bounding box center [520, 343] width 1041 height 686
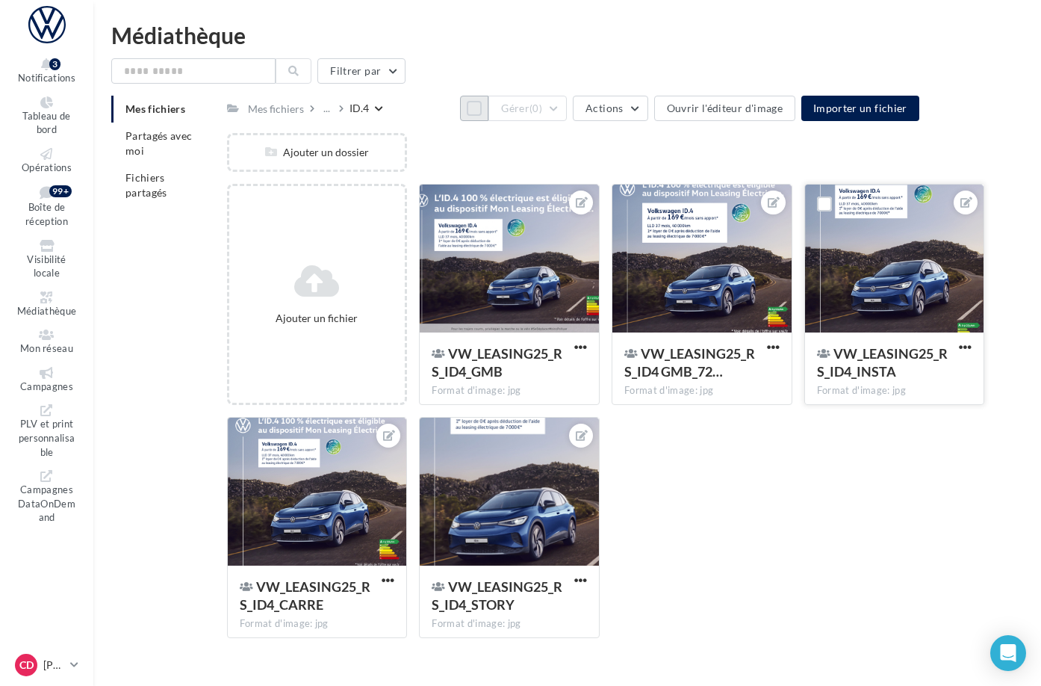
click at [862, 334] on div at bounding box center [894, 258] width 179 height 149
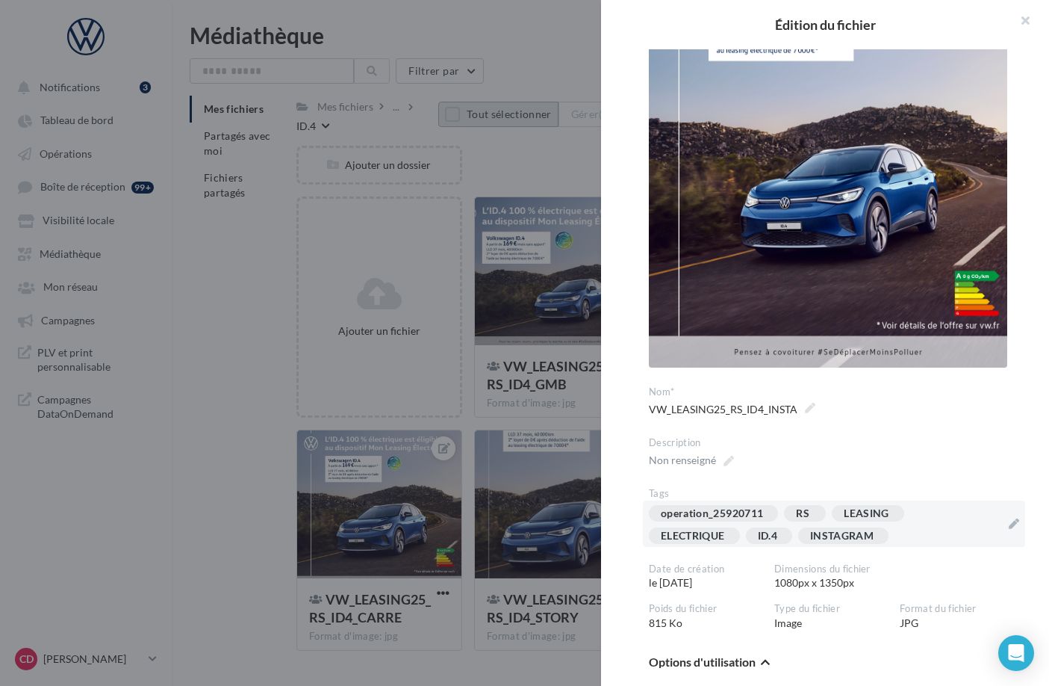
scroll to position [144, 0]
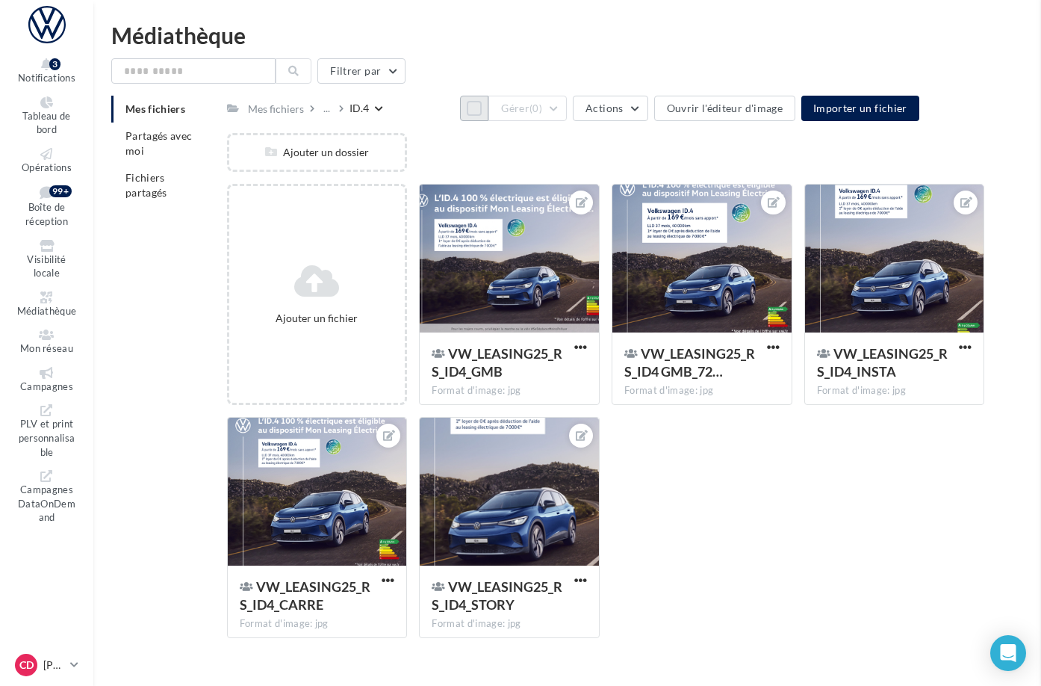
click at [407, 509] on div at bounding box center [317, 491] width 179 height 149
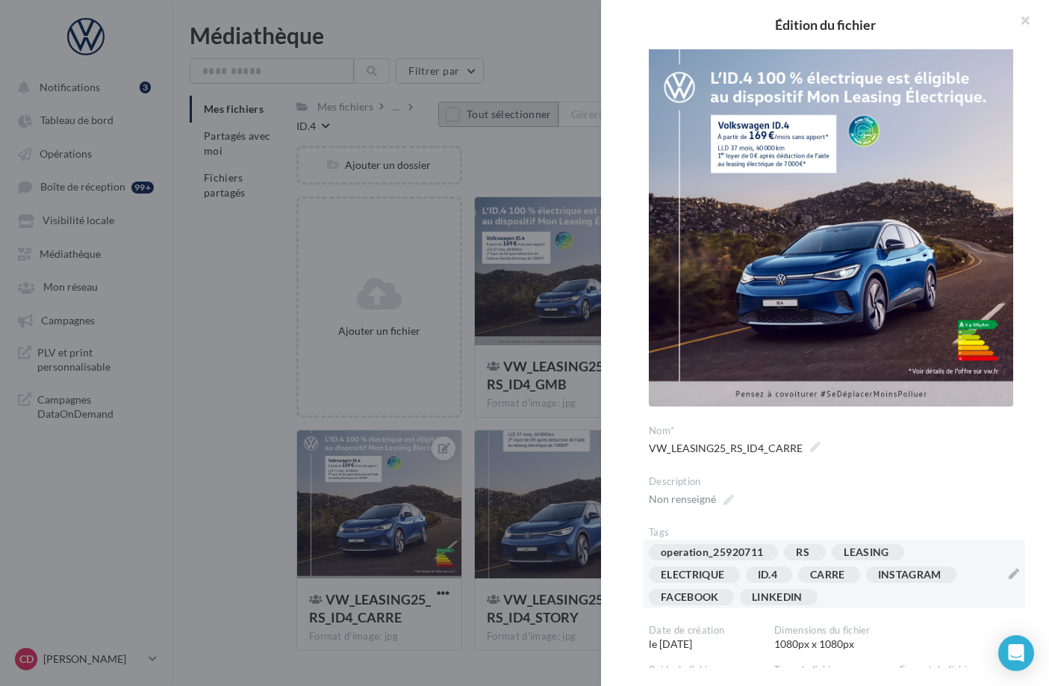
scroll to position [22, 0]
click at [843, 585] on div "operation_25920711 RS LEASING ELECTRIQUE ID.4 [GEOGRAPHIC_DATA] INSTAGRAM FACEB…" at bounding box center [825, 576] width 352 height 67
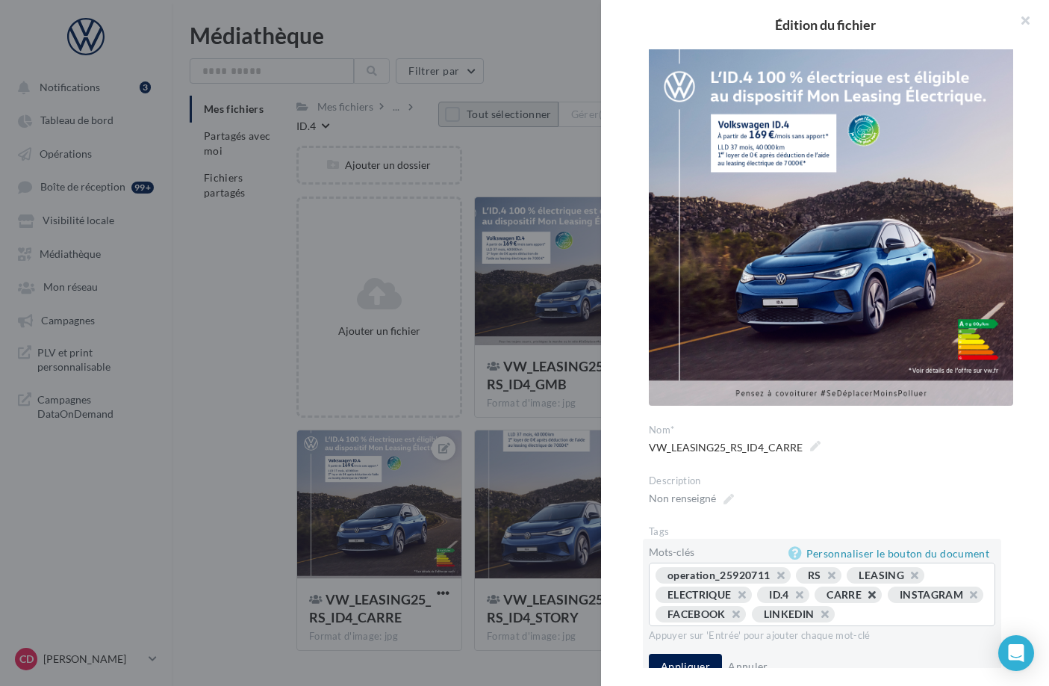
click at [864, 598] on button "button" at bounding box center [864, 598] width 0 height 0
click at [490, 423] on div at bounding box center [524, 343] width 1049 height 686
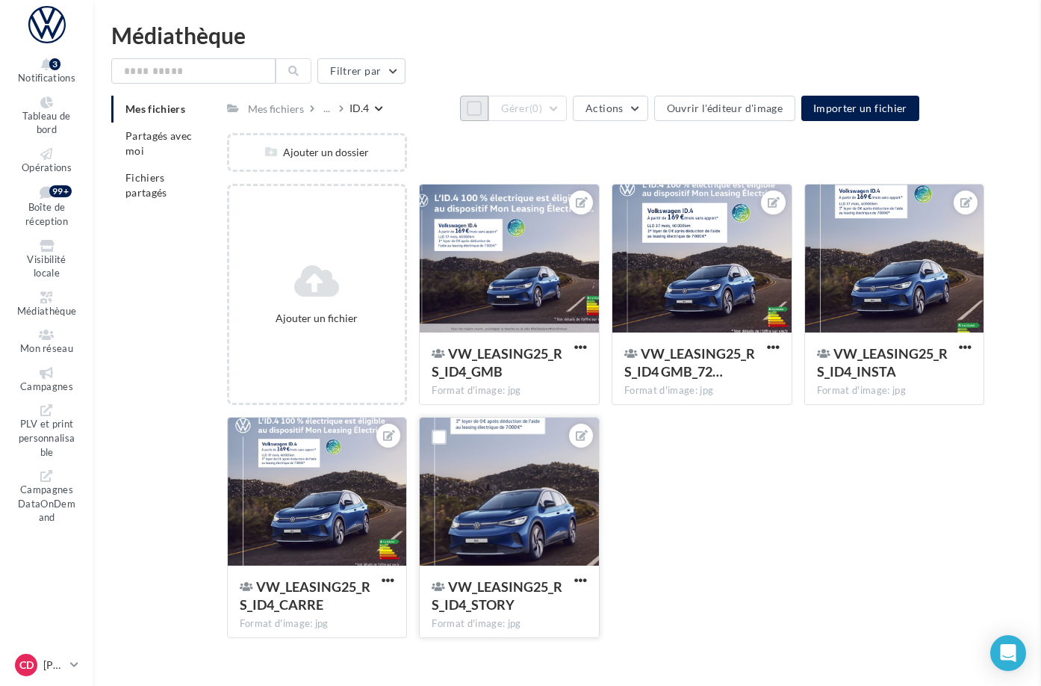
click at [562, 494] on div at bounding box center [509, 491] width 179 height 149
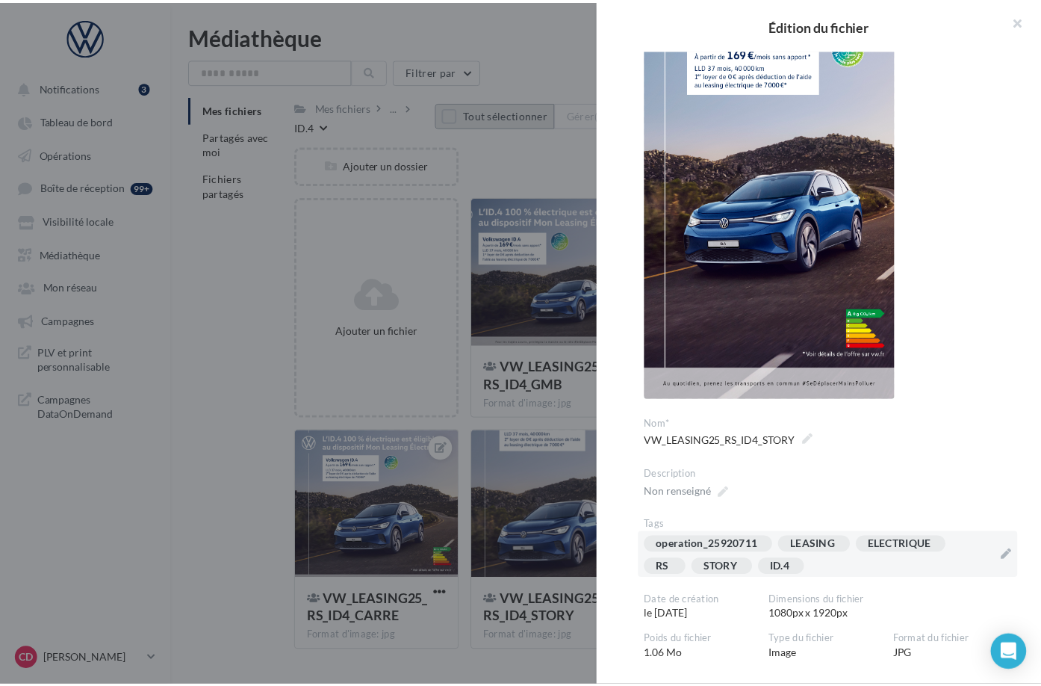
scroll to position [138, 0]
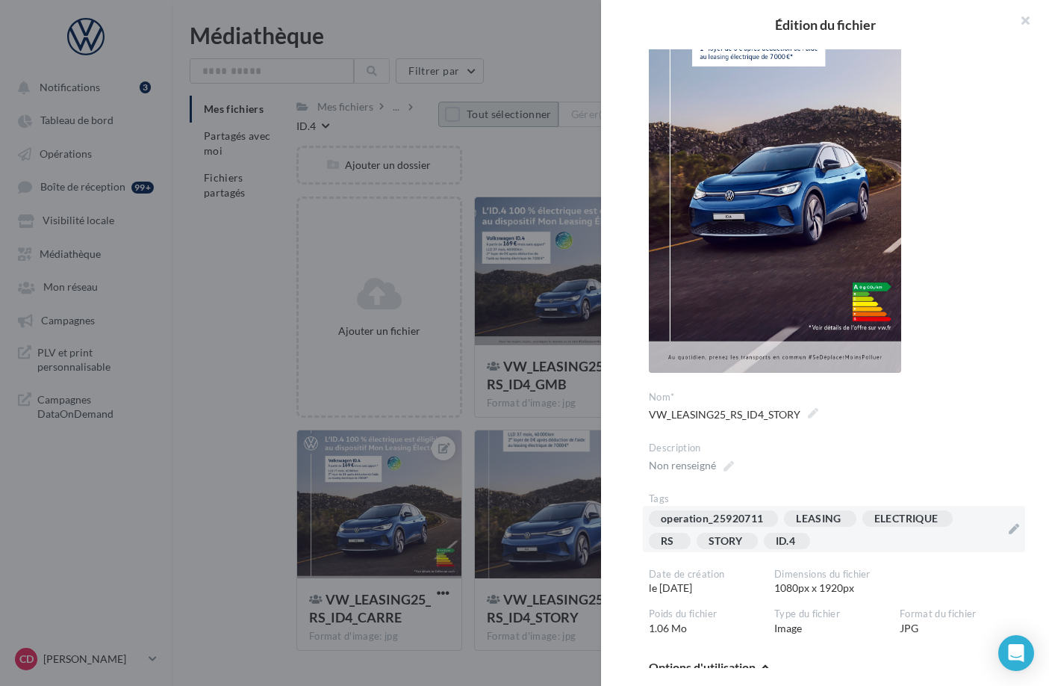
click at [856, 541] on div "operation_25920711 LEASING ELECTRIQUE RS STORY ID.4" at bounding box center [825, 532] width 352 height 45
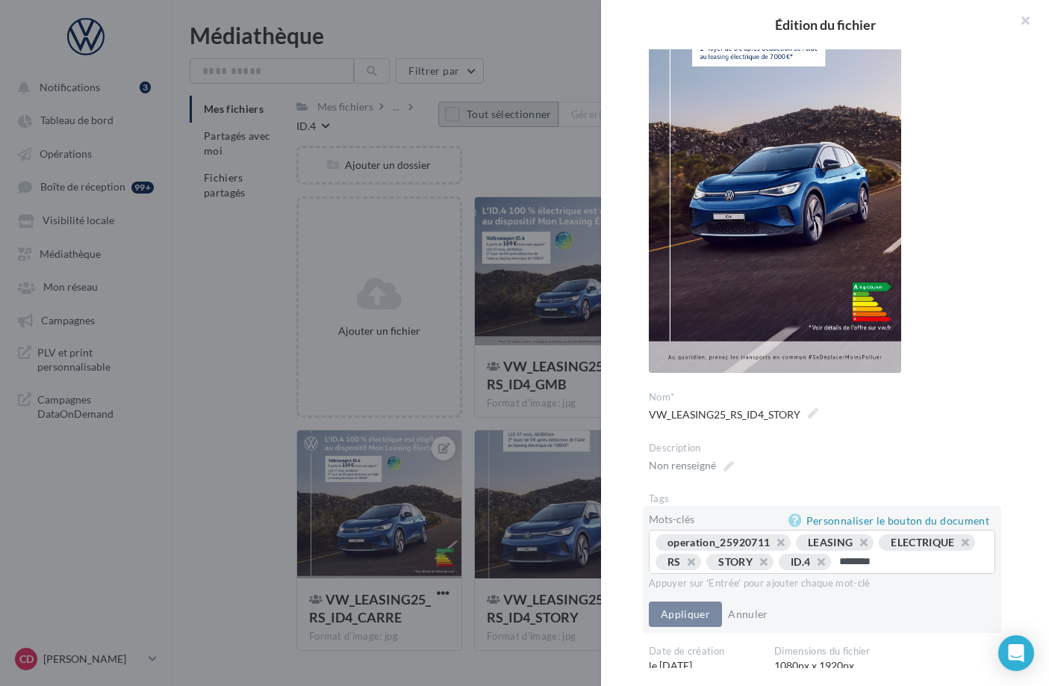
type input "*********"
click at [697, 626] on button "Appliquer" at bounding box center [685, 613] width 73 height 25
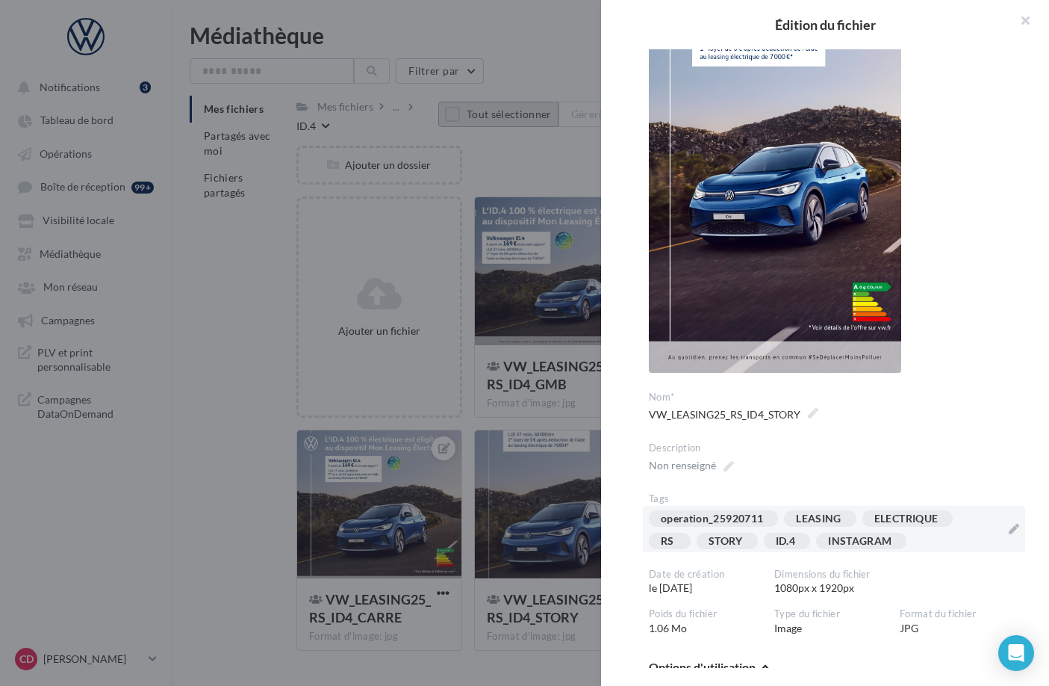
click at [552, 425] on div at bounding box center [524, 343] width 1049 height 686
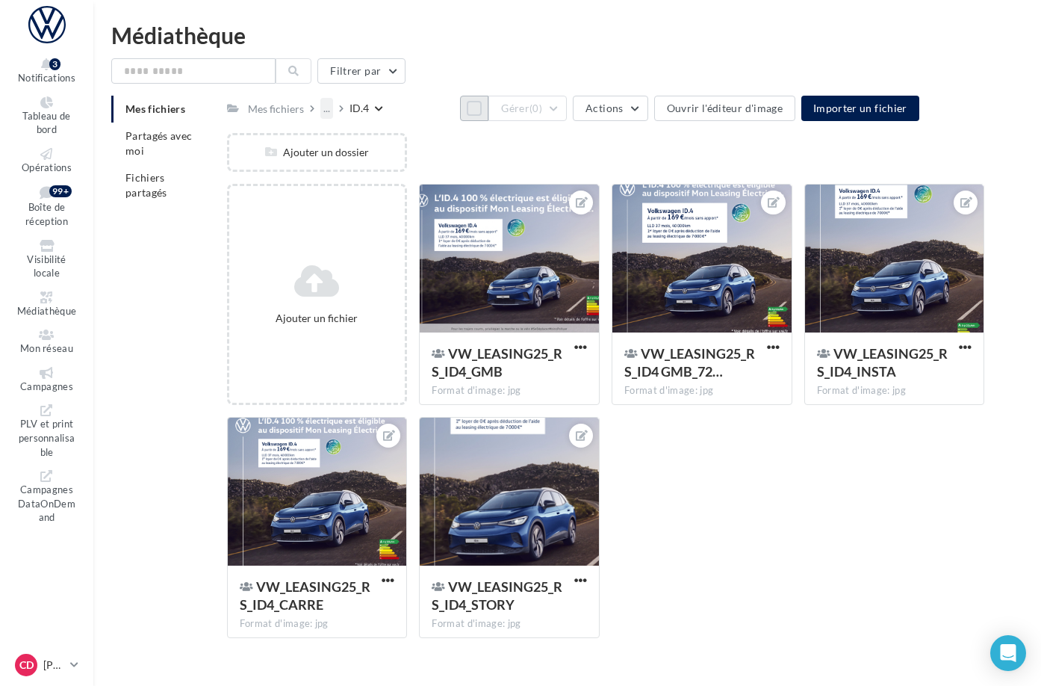
click at [333, 108] on div "..." at bounding box center [326, 108] width 13 height 21
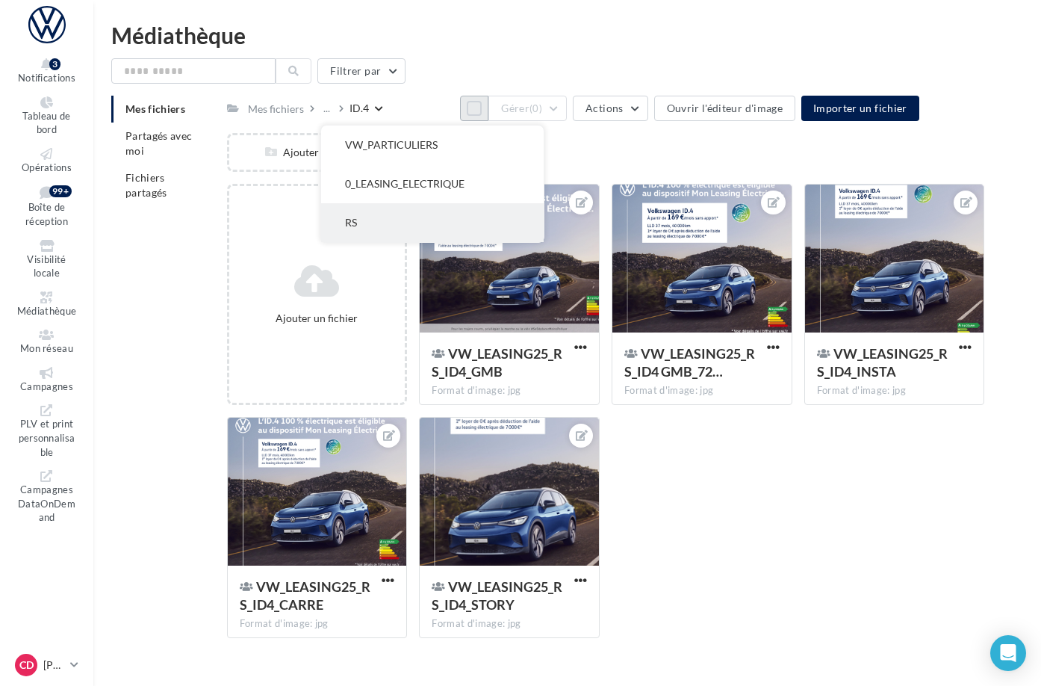
click at [429, 219] on button "RS" at bounding box center [432, 222] width 223 height 39
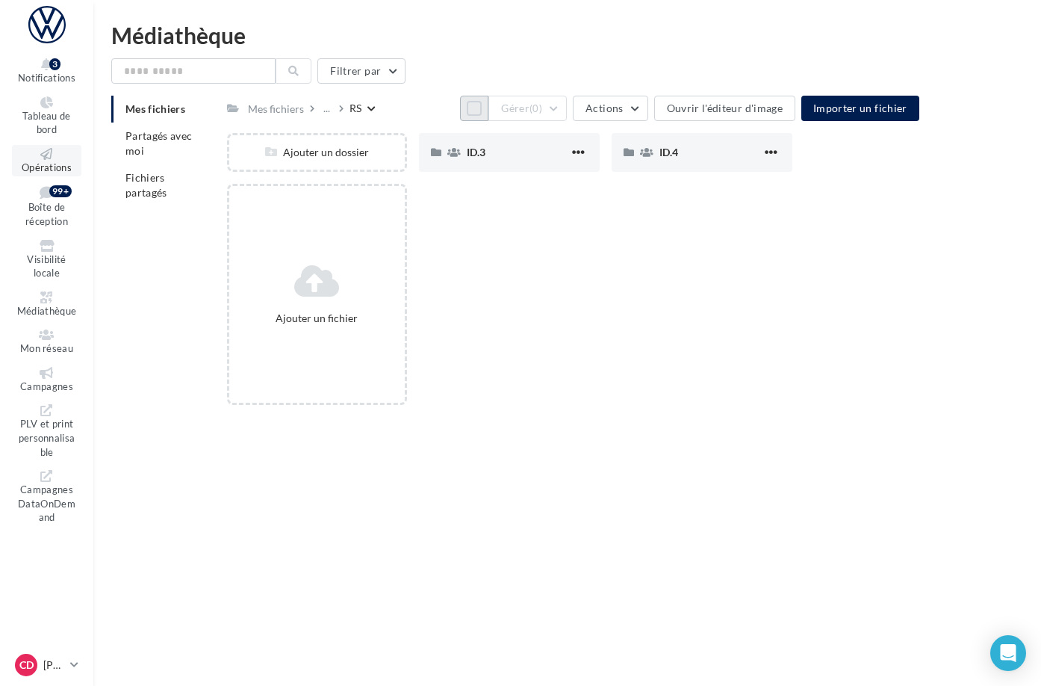
click at [69, 161] on span "Opérations" at bounding box center [47, 167] width 50 height 12
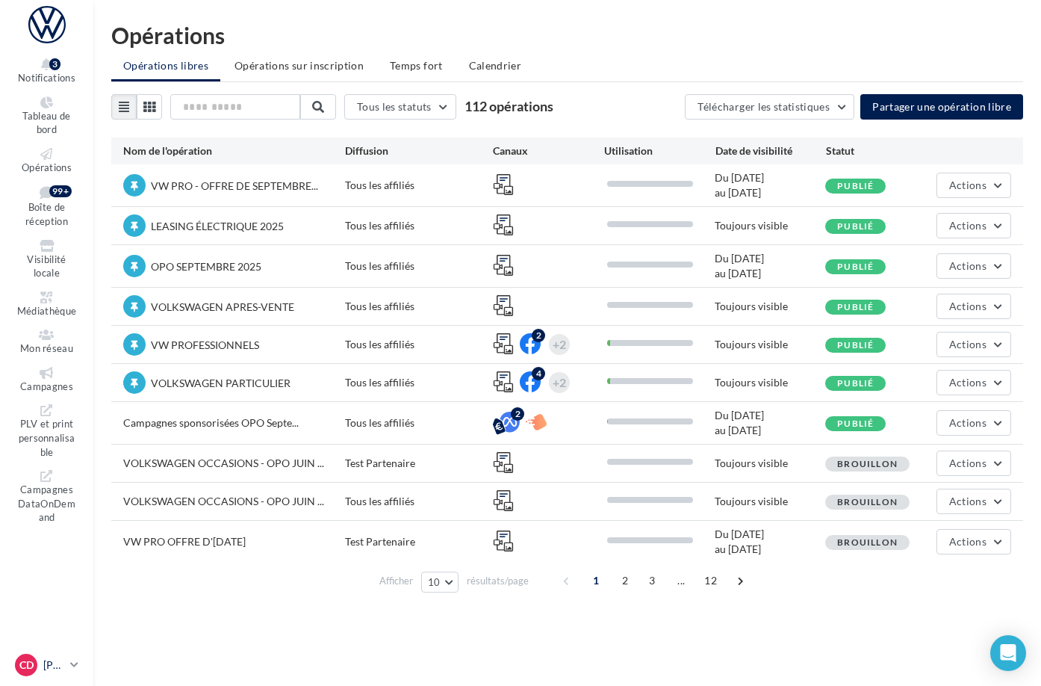
click at [78, 658] on icon at bounding box center [74, 664] width 8 height 13
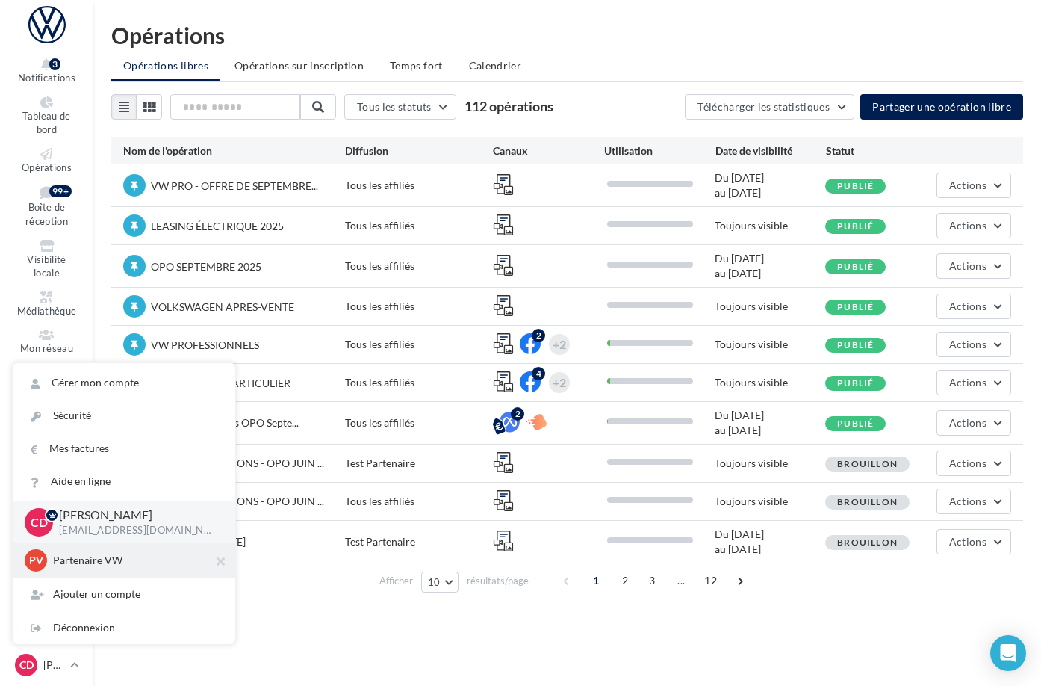
click at [102, 553] on p "Partenaire VW" at bounding box center [135, 560] width 164 height 15
